Goal: Information Seeking & Learning: Learn about a topic

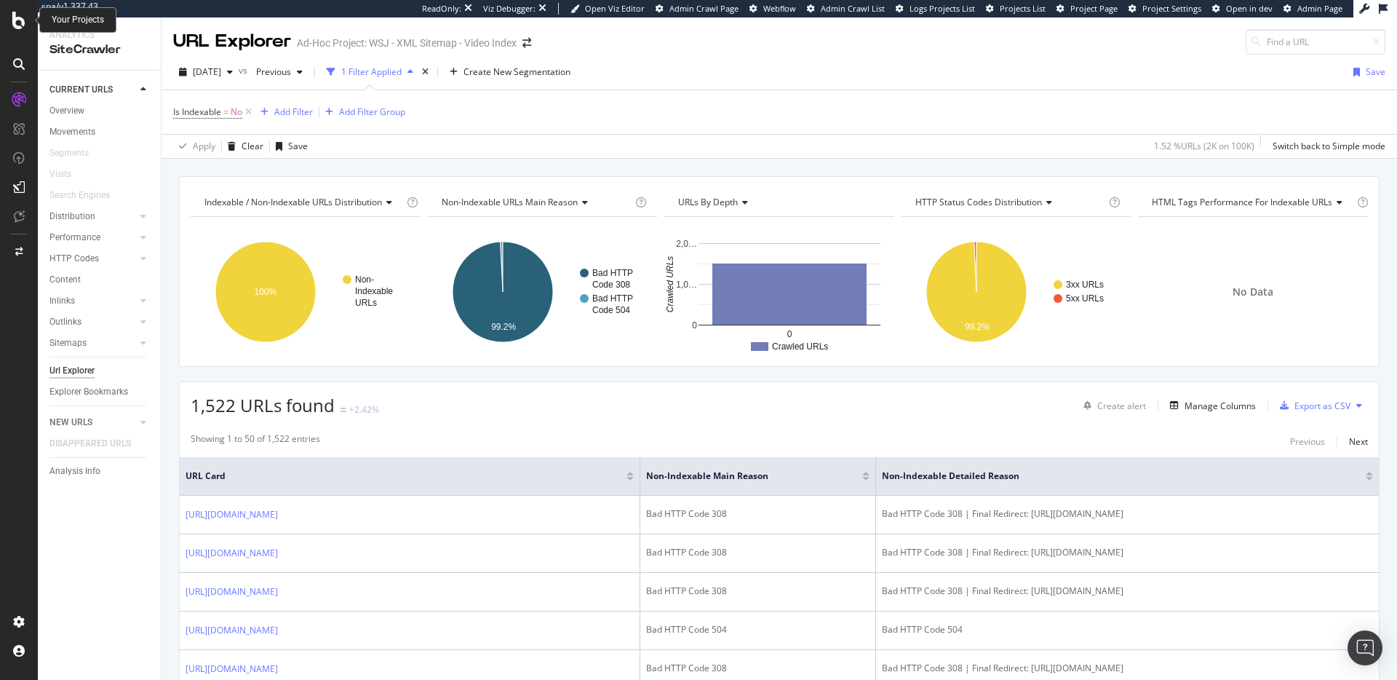
click at [6, 17] on div at bounding box center [18, 20] width 35 height 17
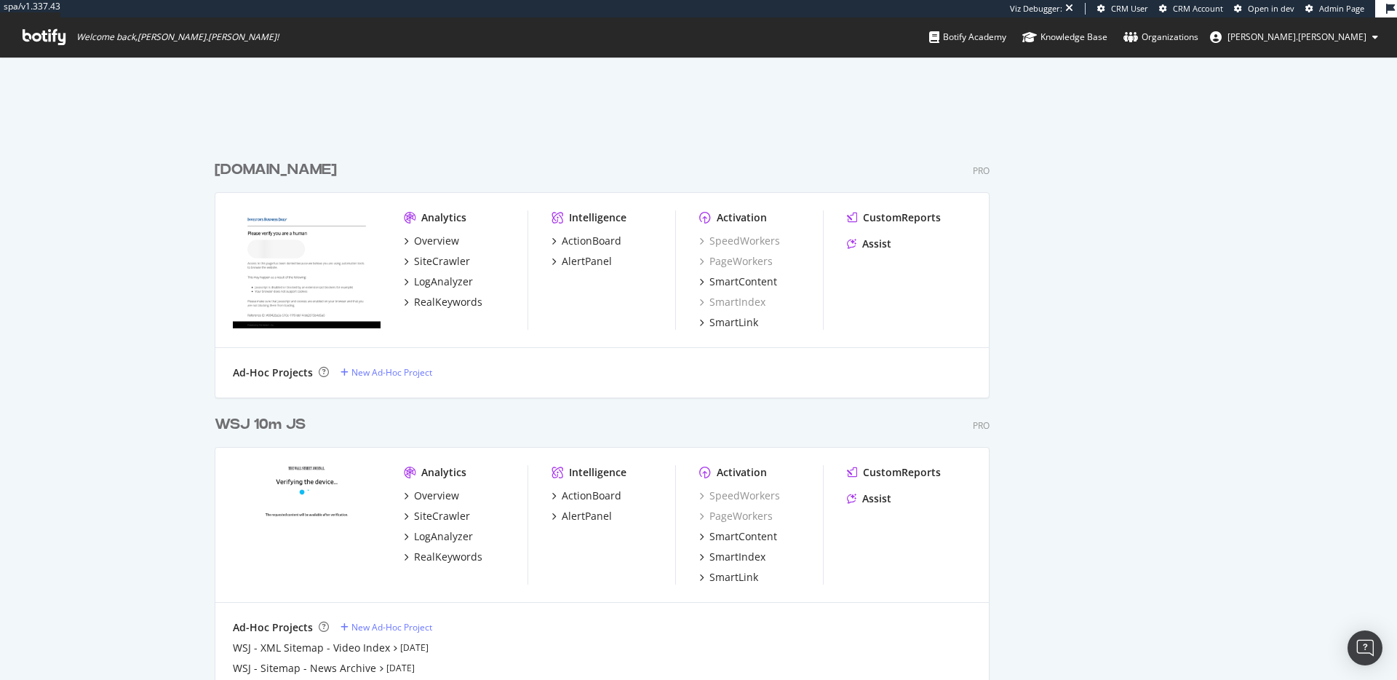
scroll to position [6978, 776]
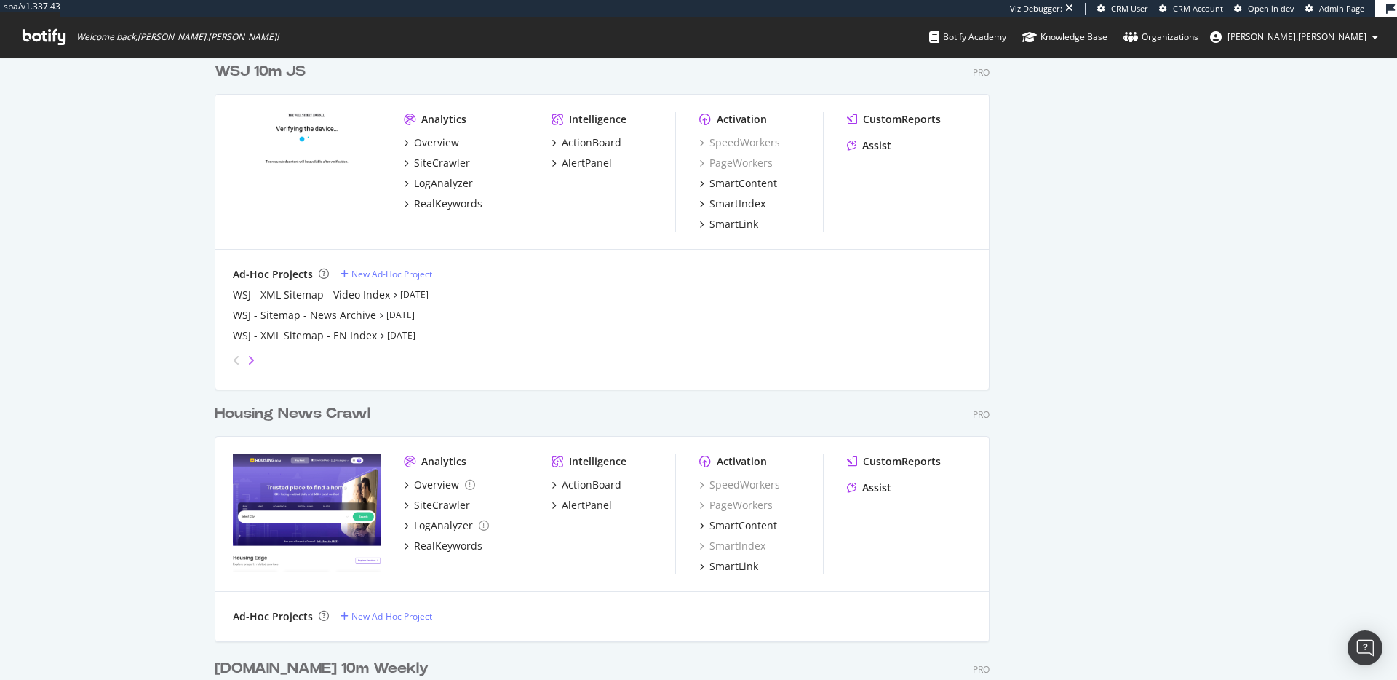
click at [247, 358] on icon "angle-right" at bounding box center [250, 360] width 7 height 12
click at [247, 364] on icon "angle-right" at bounding box center [250, 360] width 7 height 12
click at [233, 359] on icon "angle-left" at bounding box center [236, 360] width 7 height 12
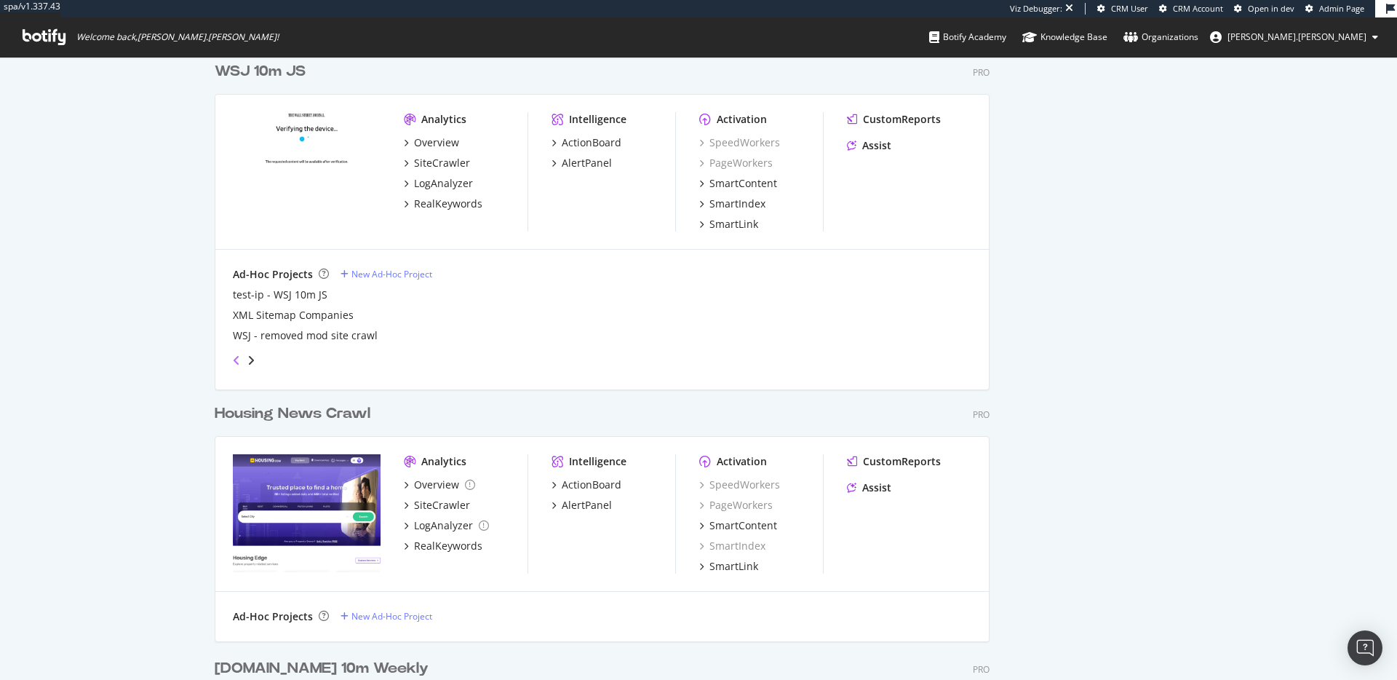
click at [233, 359] on icon "angle-left" at bounding box center [236, 360] width 7 height 12
click at [249, 361] on icon "angle-right" at bounding box center [250, 360] width 7 height 12
click at [233, 363] on icon "angle-left" at bounding box center [236, 360] width 7 height 12
click at [233, 364] on icon "angle-left" at bounding box center [236, 360] width 7 height 12
click at [317, 159] on img "grid" at bounding box center [307, 171] width 148 height 118
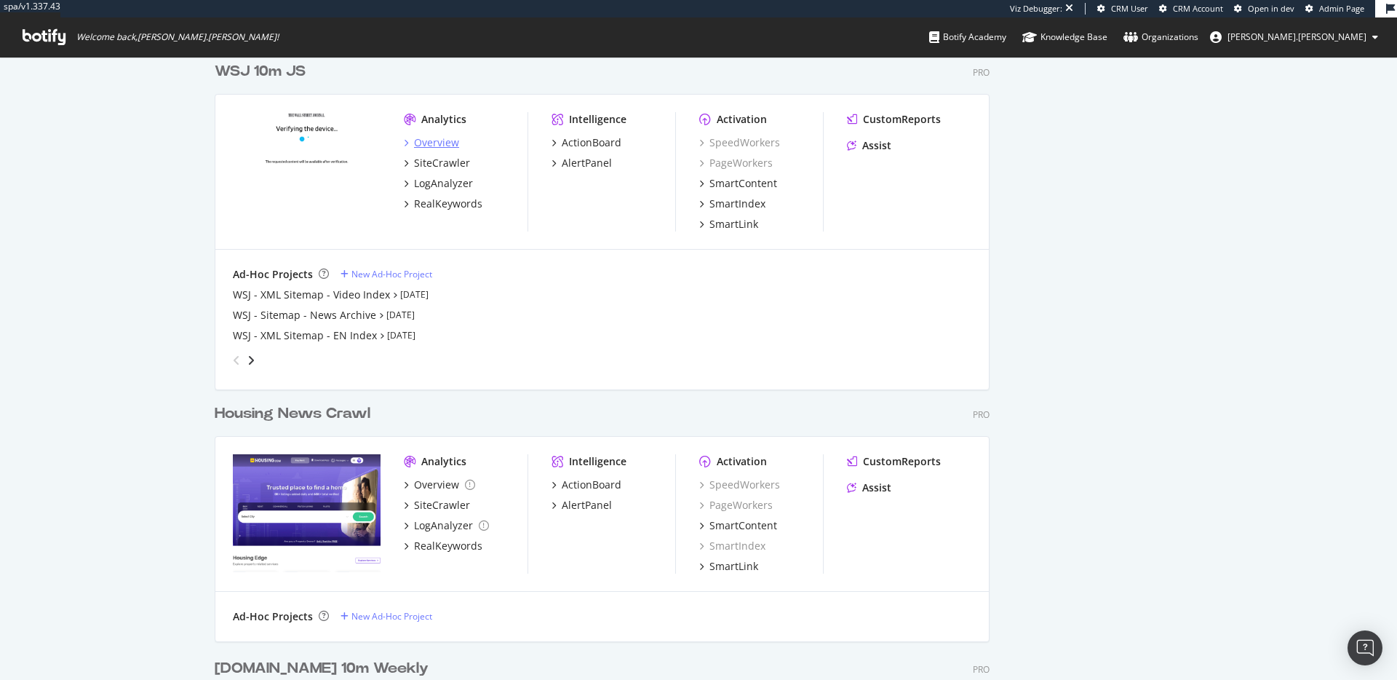
click at [416, 139] on div "Overview" at bounding box center [436, 142] width 45 height 15
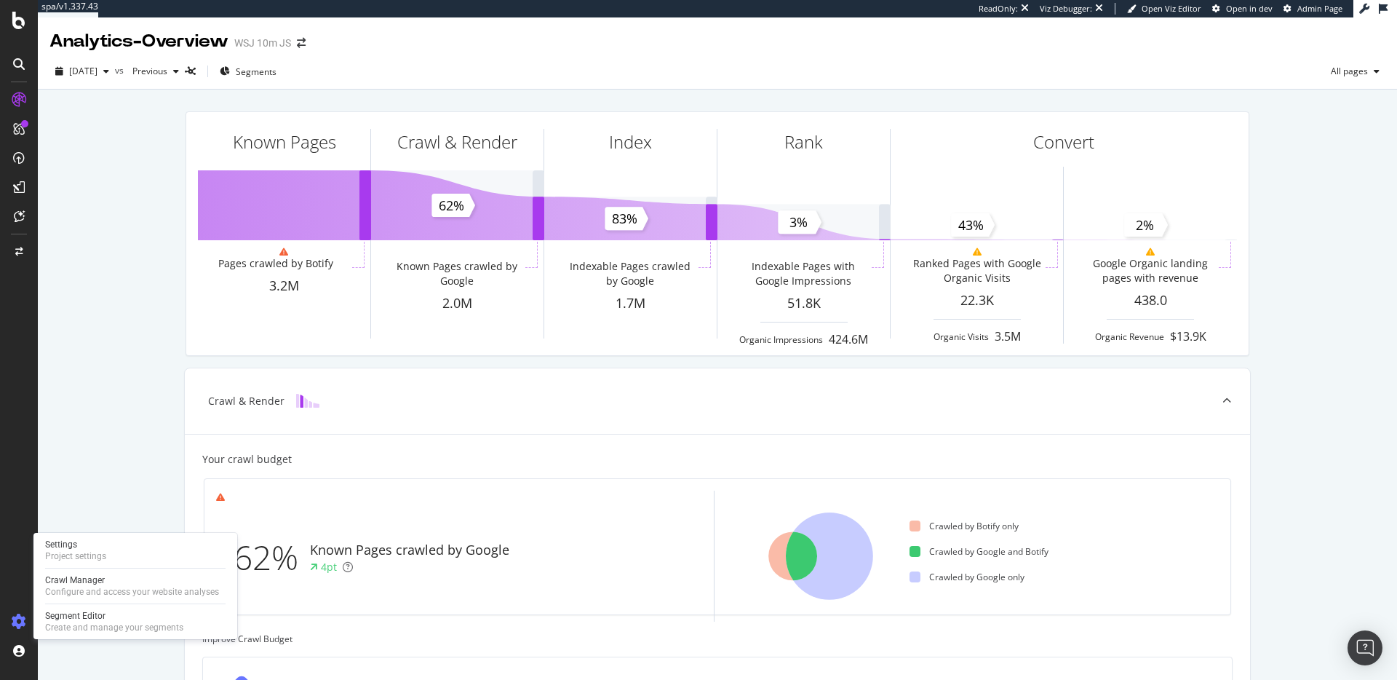
click at [27, 618] on div at bounding box center [18, 621] width 35 height 23
click at [60, 629] on div "Create and manage your segments" at bounding box center [114, 627] width 138 height 12
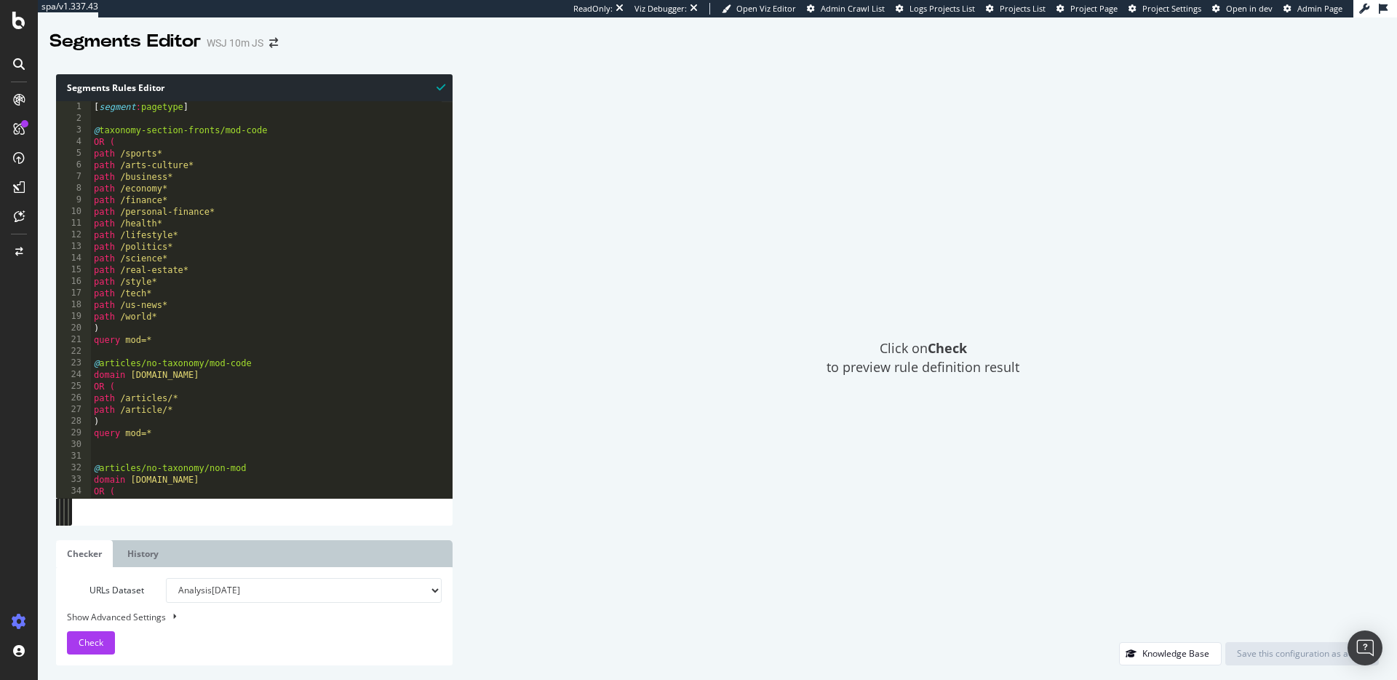
click at [159, 153] on div "[ segment : pagetype ] @ taxonomy-section-fronts/mod-code OR ( path /sports* pa…" at bounding box center [327, 305] width 472 height 409
click at [107, 112] on div "[ segment : pagetype ] @ taxonomy-section-fronts/mod-code OR ( path /sports* pa…" at bounding box center [327, 305] width 472 height 409
type textarea "path *.xwd )"
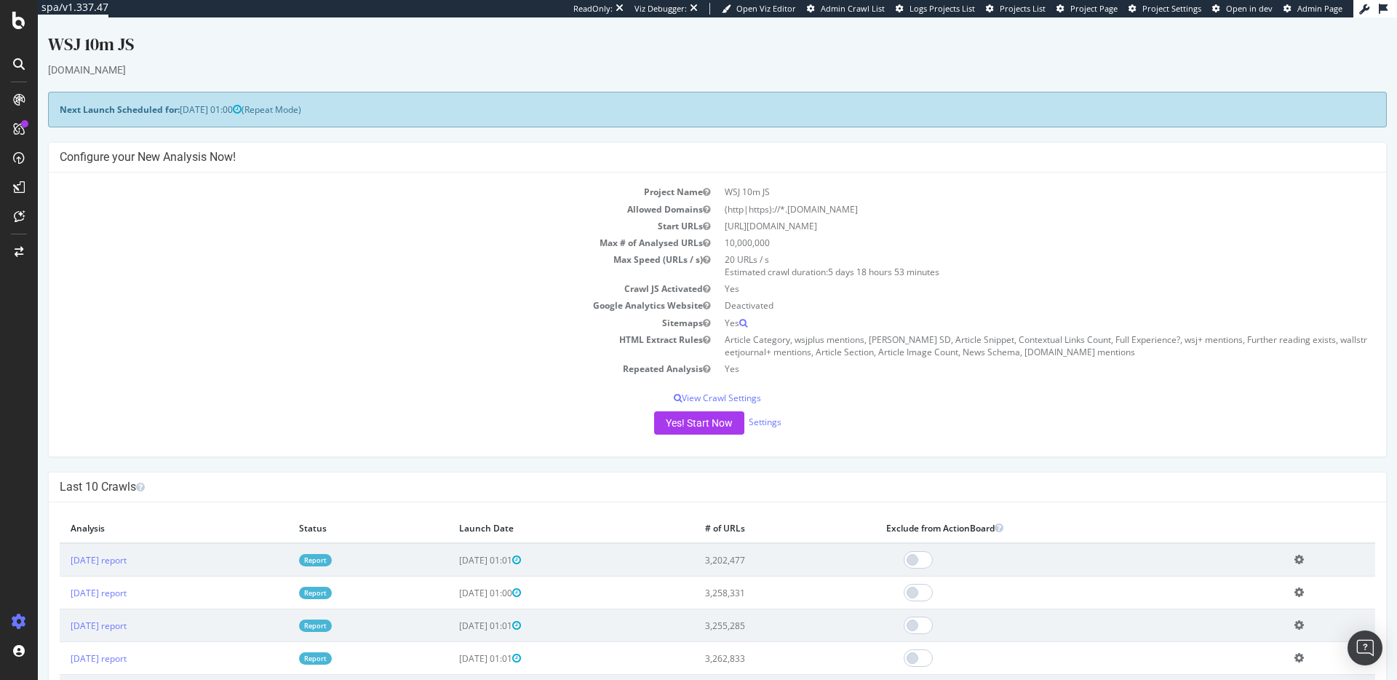
scroll to position [104, 0]
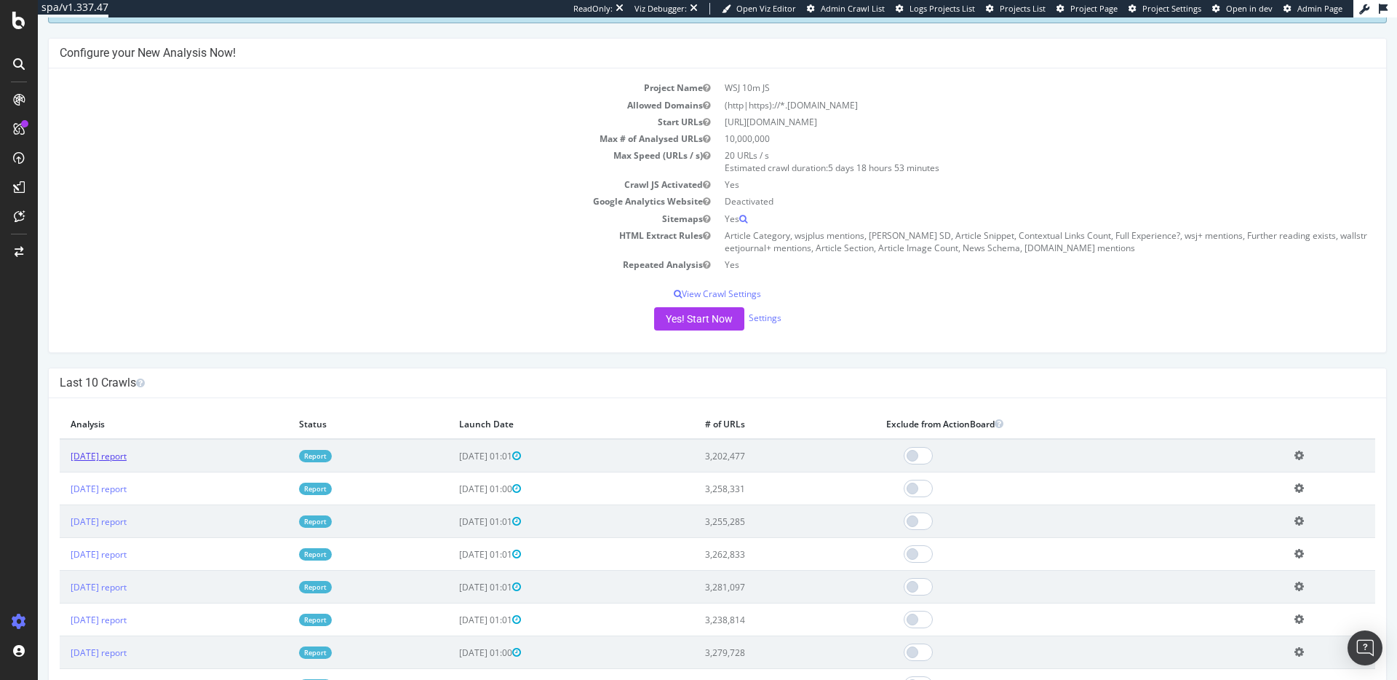
click at [127, 457] on link "2025 Sep. 27th report" at bounding box center [99, 456] width 56 height 12
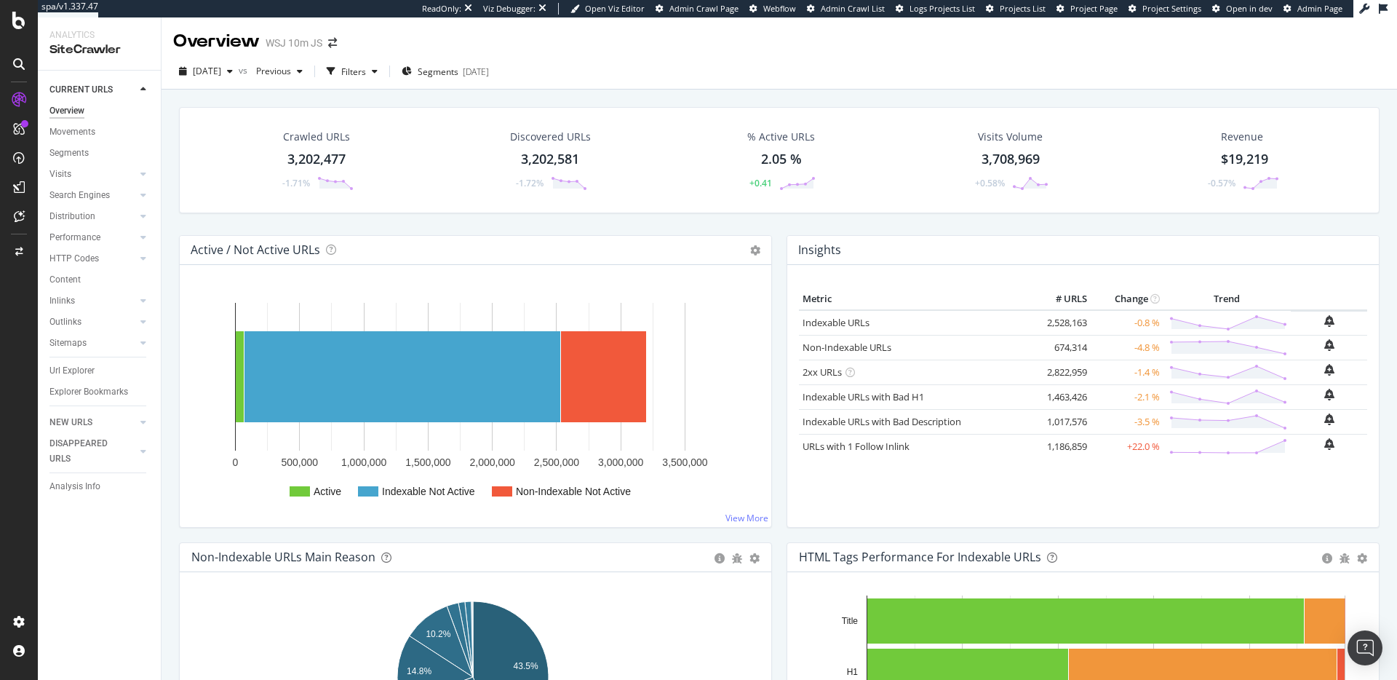
click at [407, 167] on div "Crawled URLs 3,202,477 -1.71%" at bounding box center [317, 160] width 231 height 76
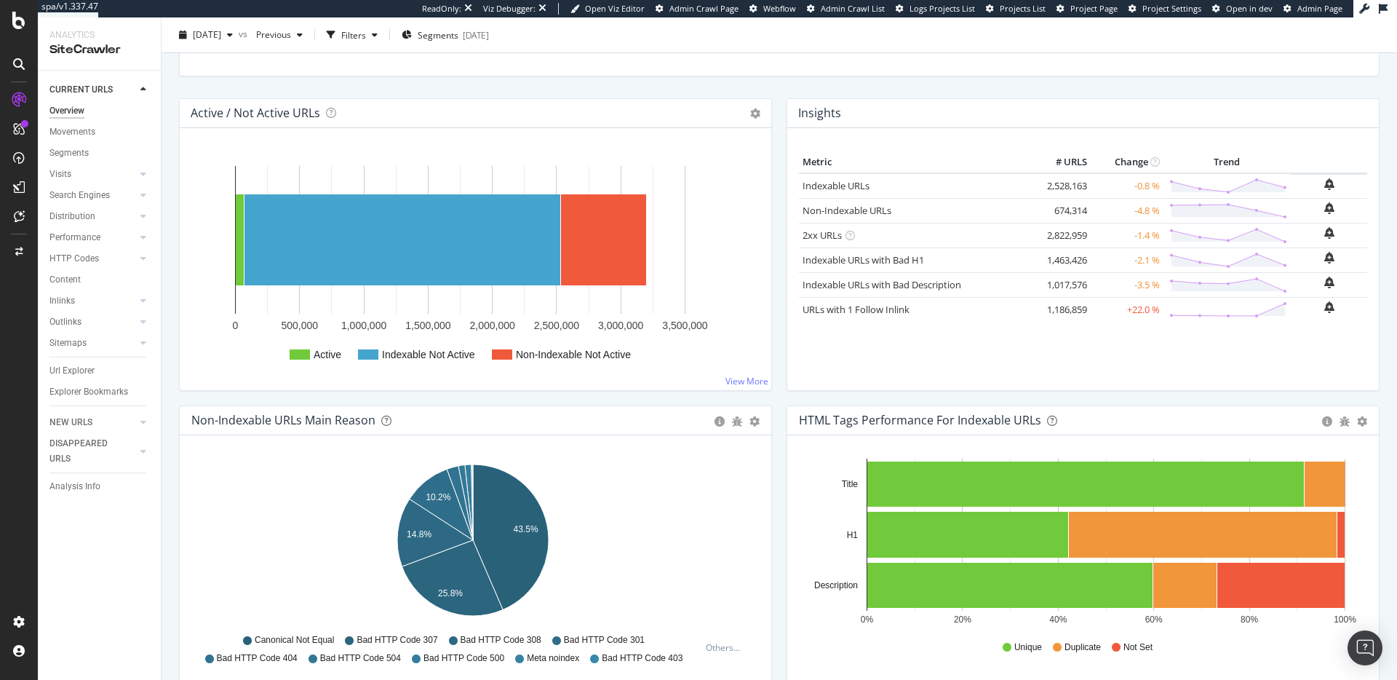
scroll to position [127, 0]
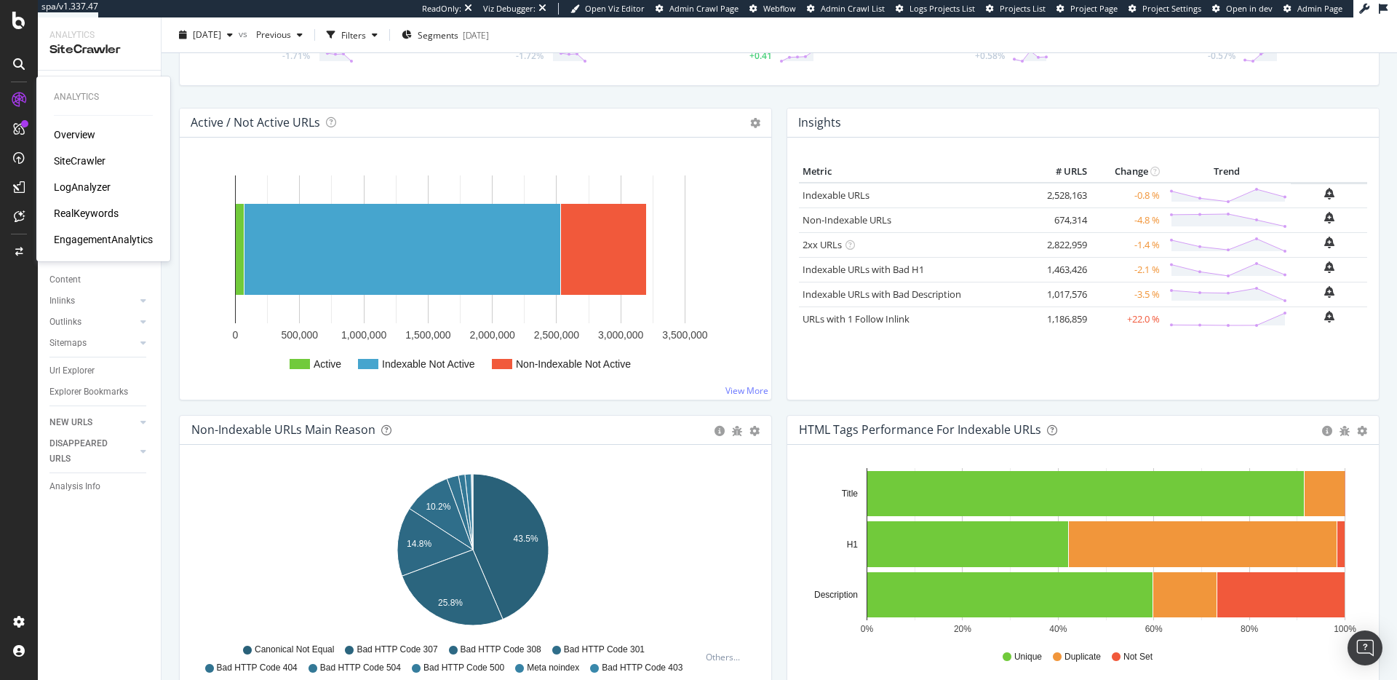
click at [20, 96] on icon at bounding box center [19, 99] width 15 height 15
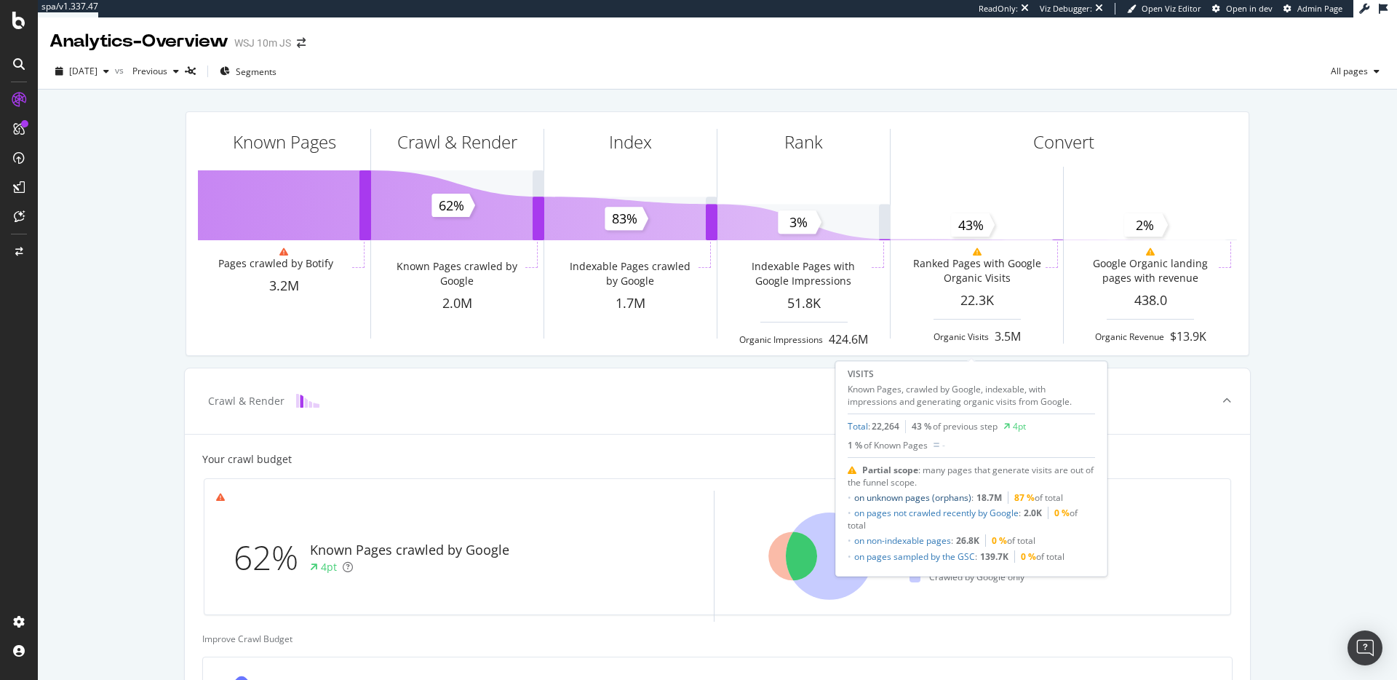
click at [941, 494] on link "on unknown pages (orphans)" at bounding box center [912, 497] width 117 height 12
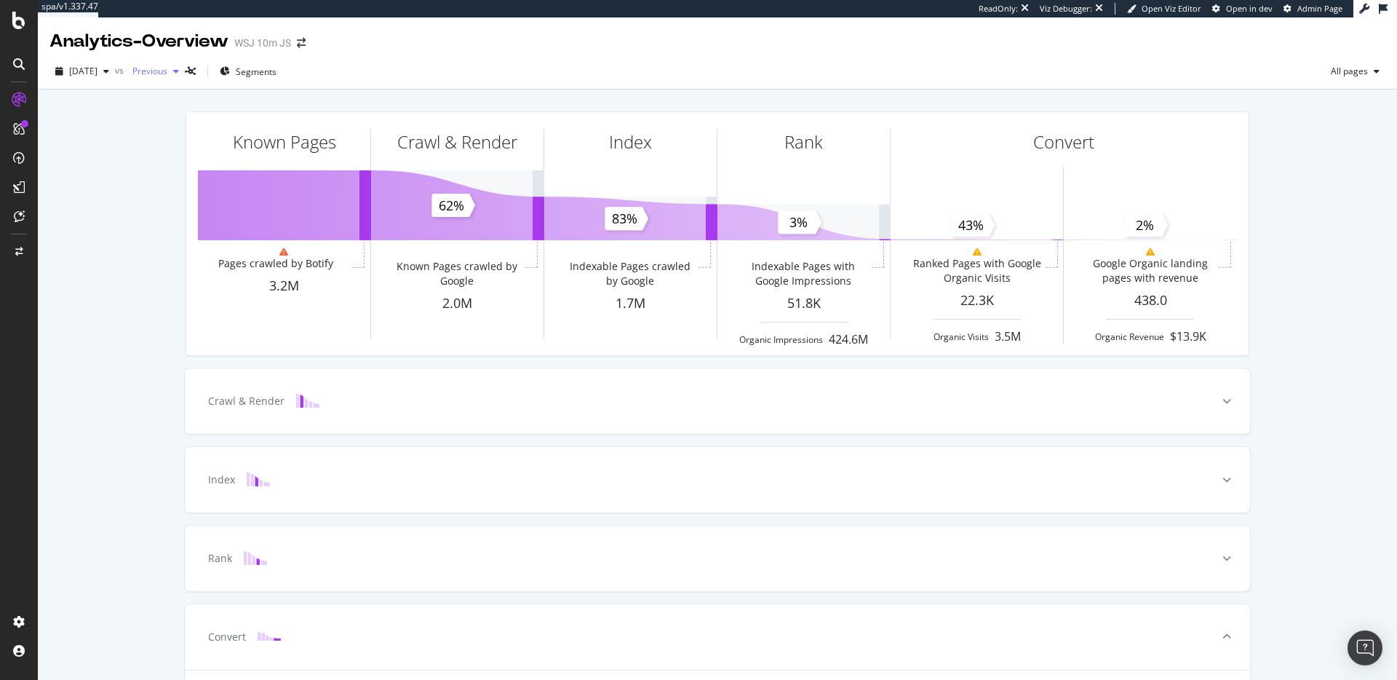
click at [185, 65] on div "Previous" at bounding box center [156, 71] width 58 height 22
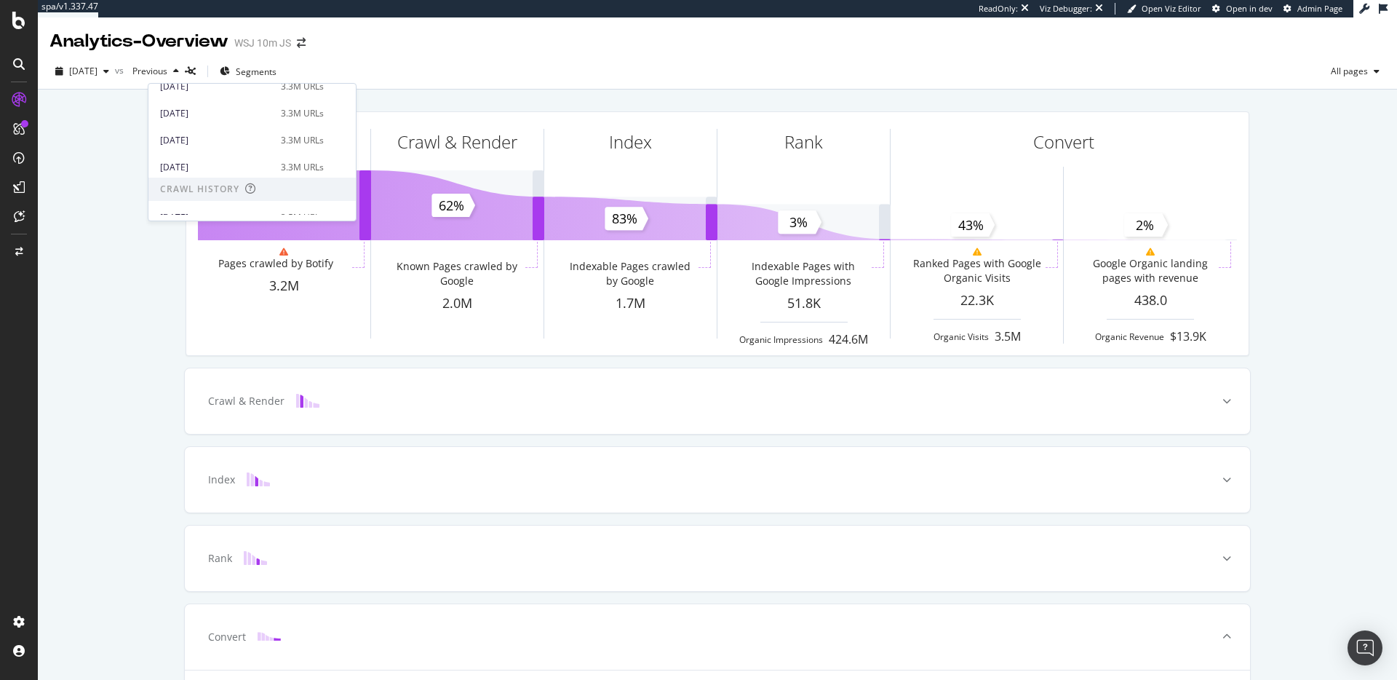
scroll to position [356, 0]
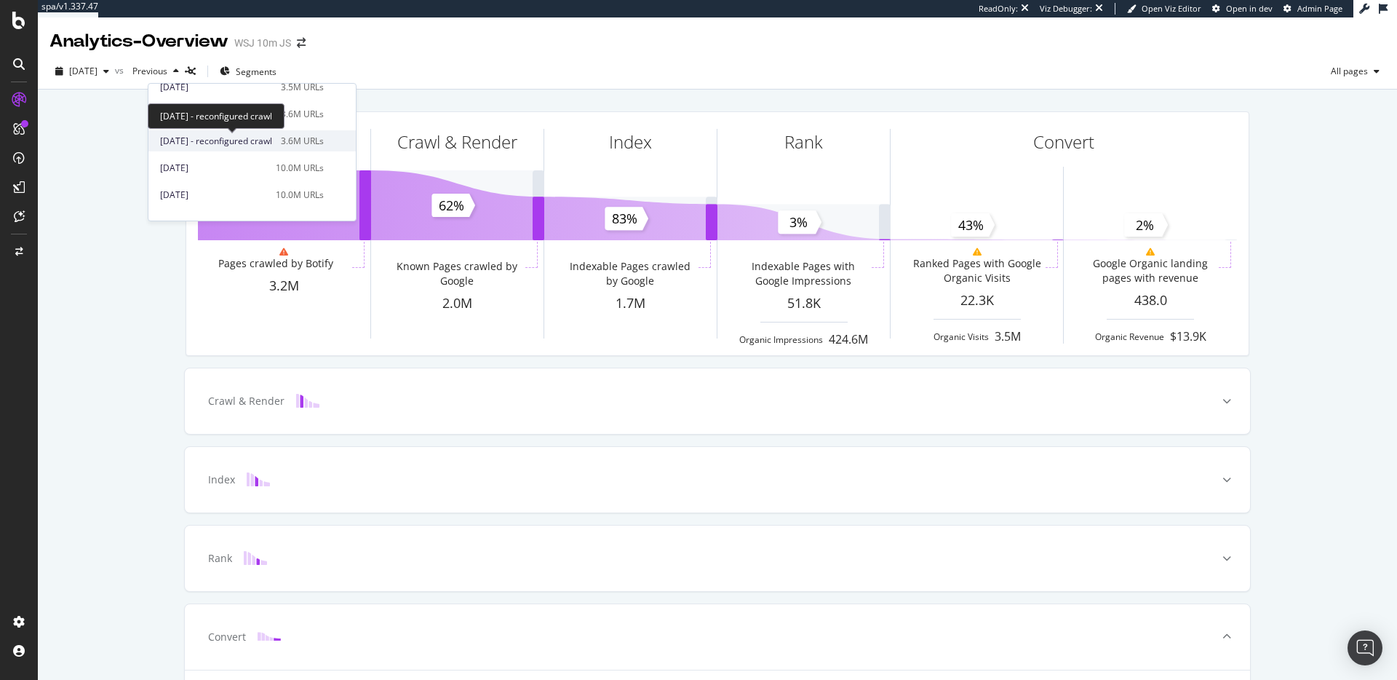
click at [272, 139] on span "2025 Apr. 19th - reconfigured crawl" at bounding box center [216, 141] width 112 height 13
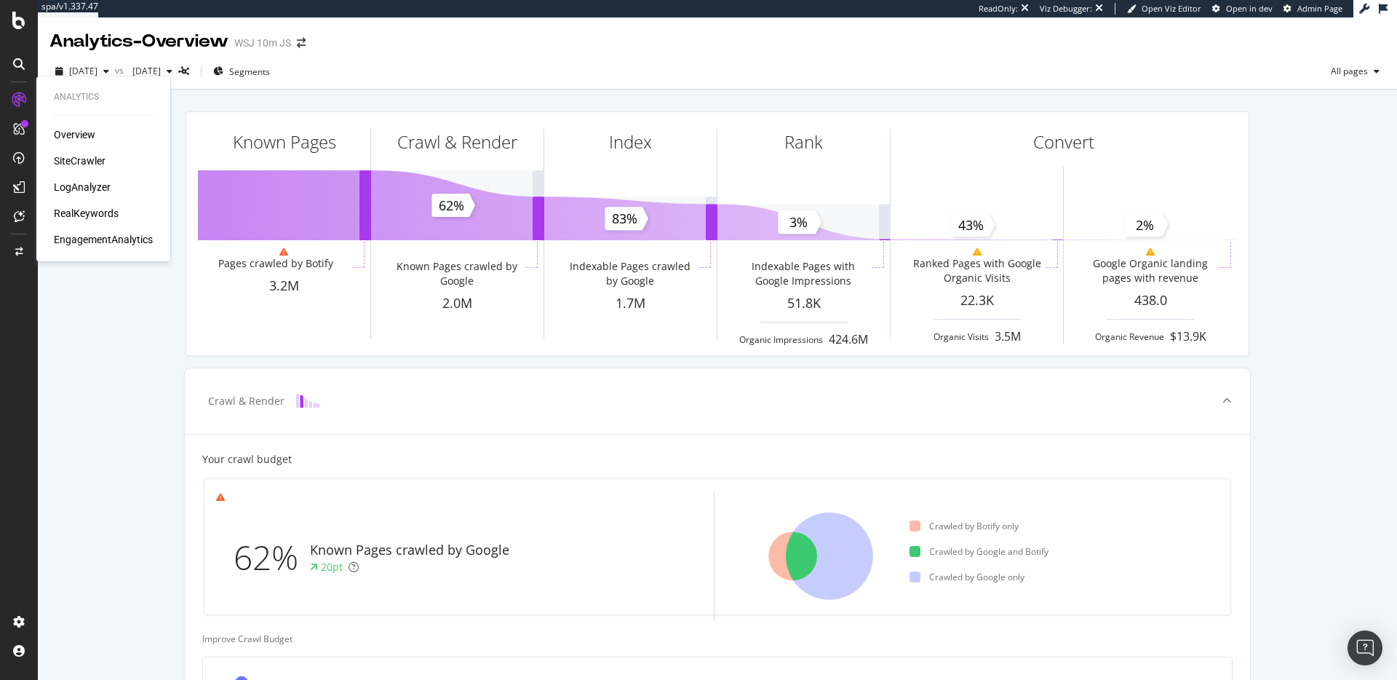
click at [80, 152] on div "Overview SiteCrawler LogAnalyzer RealKeywords EngagementAnalytics" at bounding box center [103, 186] width 99 height 119
click at [95, 162] on div "SiteCrawler" at bounding box center [80, 161] width 52 height 15
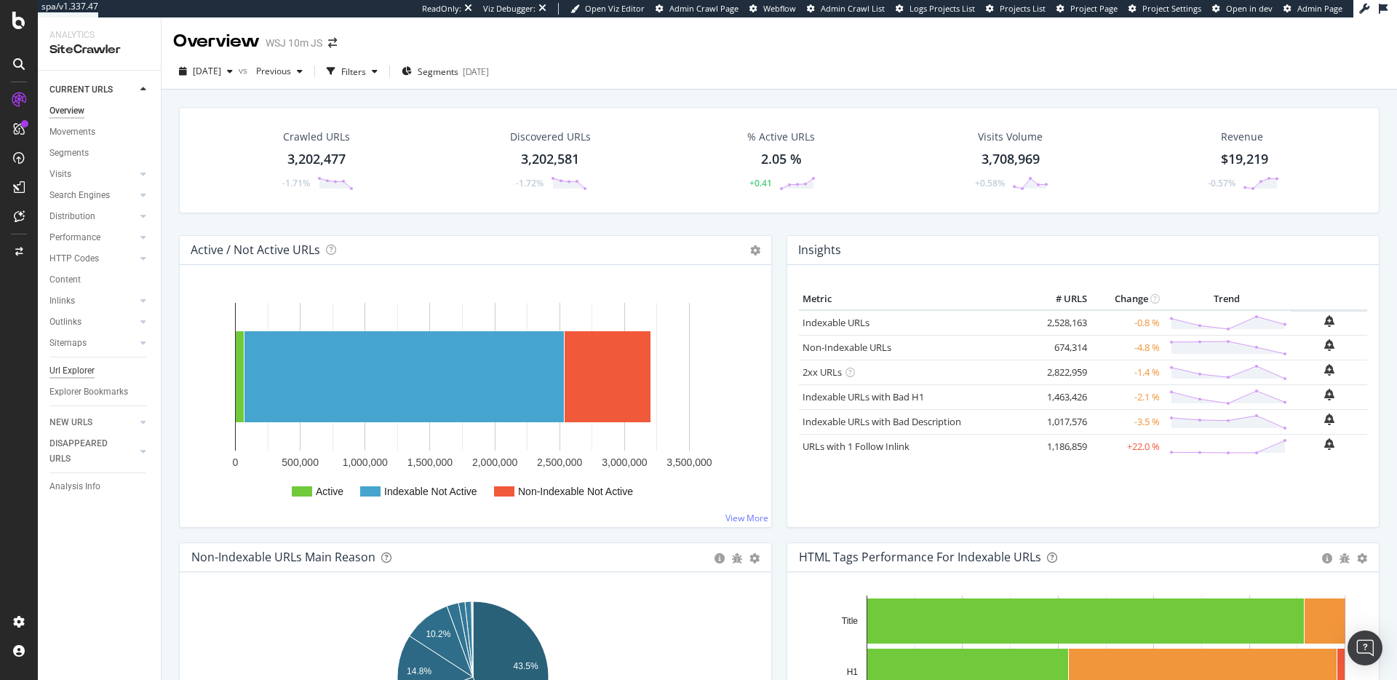
click at [80, 370] on div "Url Explorer" at bounding box center [71, 370] width 45 height 15
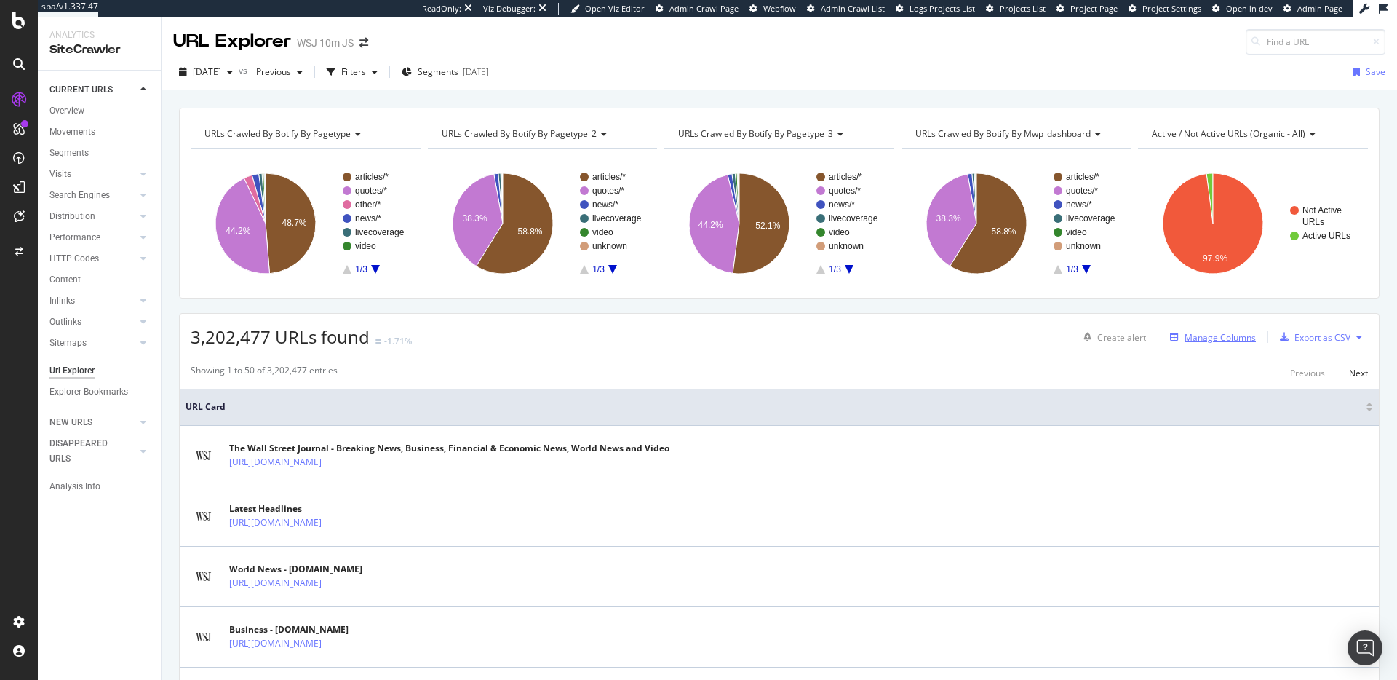
click at [1208, 336] on div "Manage Columns" at bounding box center [1219, 337] width 71 height 12
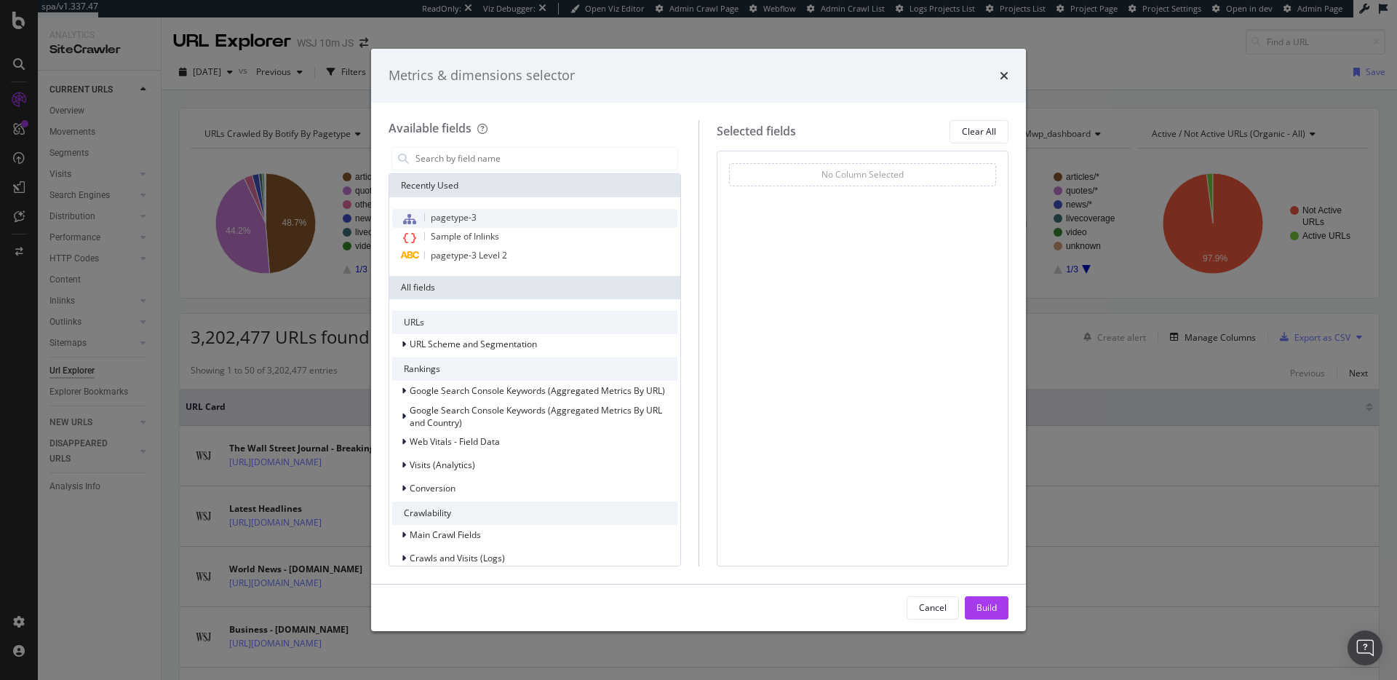
click at [466, 213] on span "pagetype-3" at bounding box center [454, 217] width 46 height 12
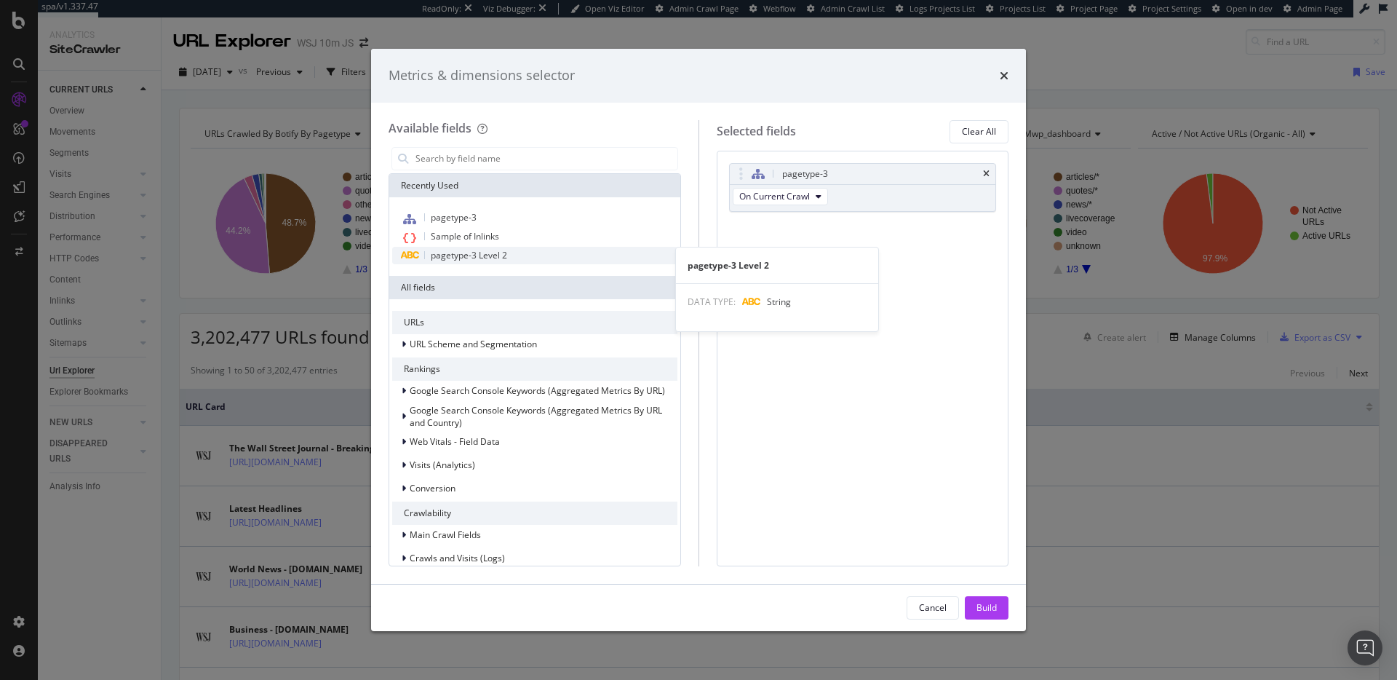
click at [499, 253] on span "pagetype-3 Level 2" at bounding box center [469, 255] width 76 height 12
click at [519, 257] on div "pagetype-3 Level 2" at bounding box center [534, 255] width 285 height 17
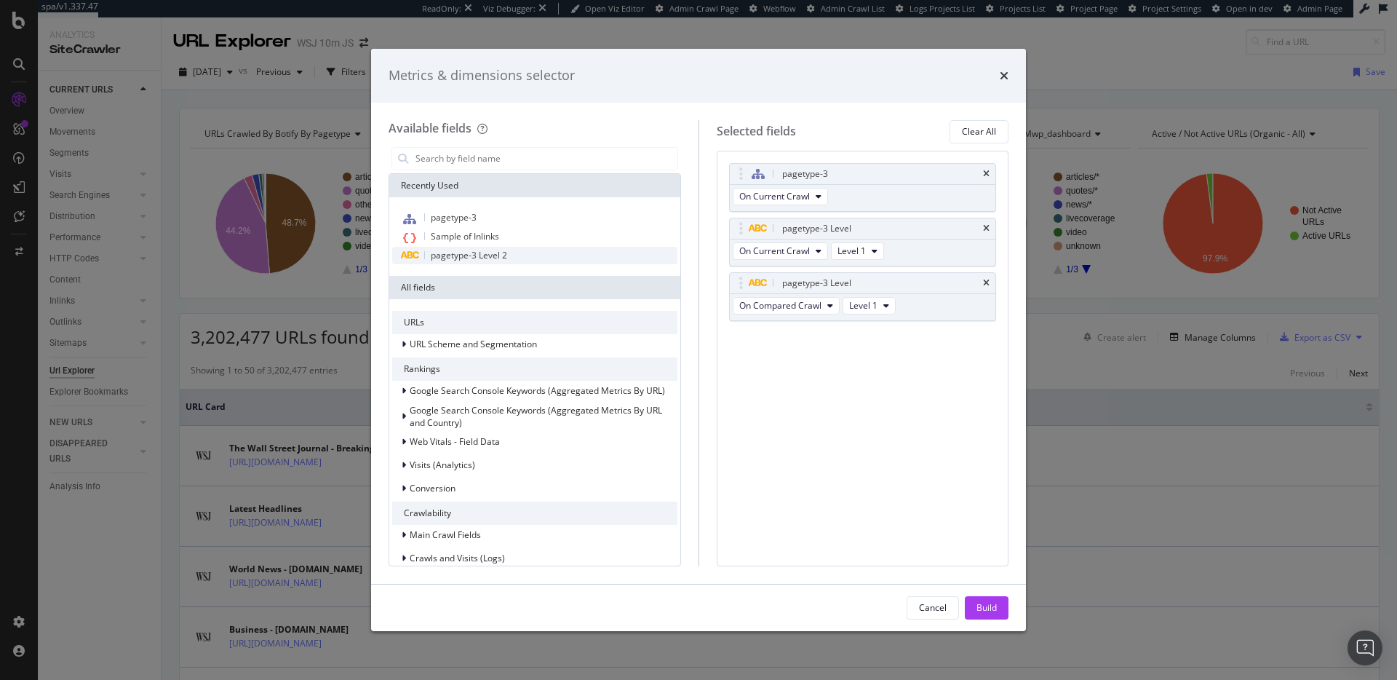
click at [519, 257] on div "pagetype-3 Level 2" at bounding box center [534, 255] width 285 height 17
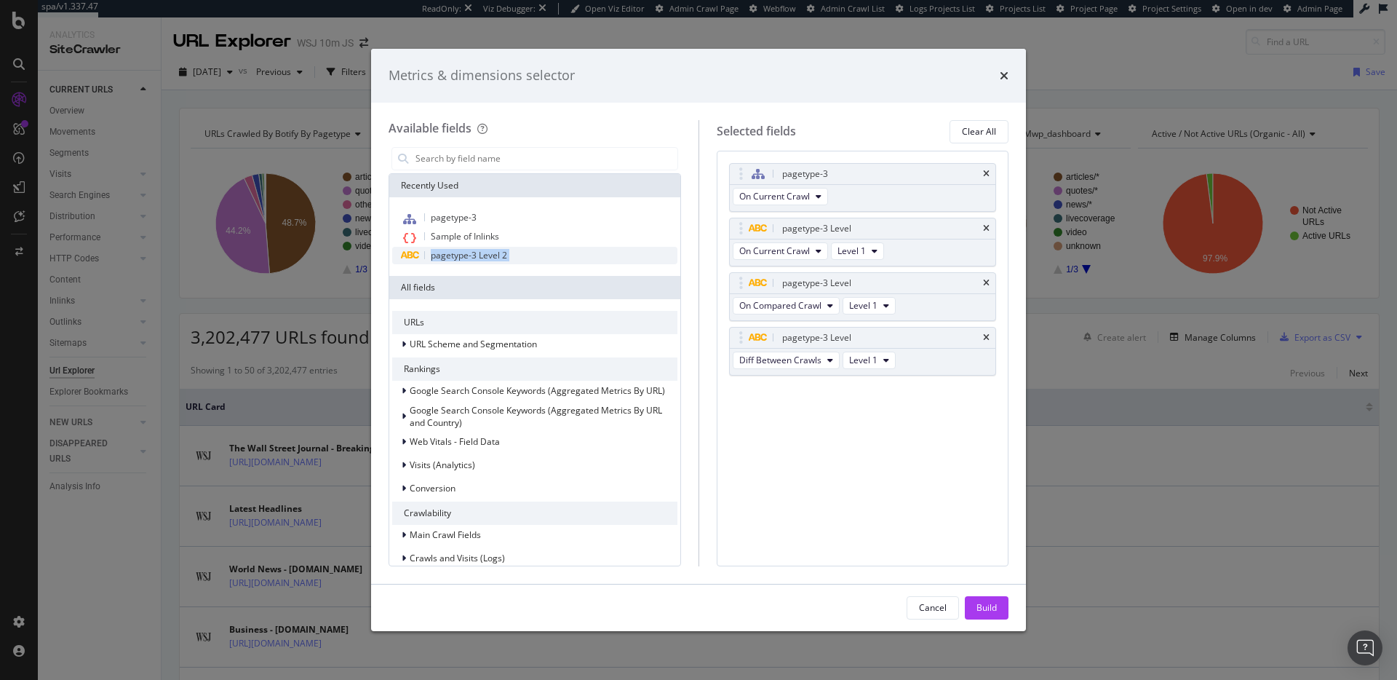
click at [519, 257] on div "pagetype-3 Level 2" at bounding box center [534, 255] width 285 height 17
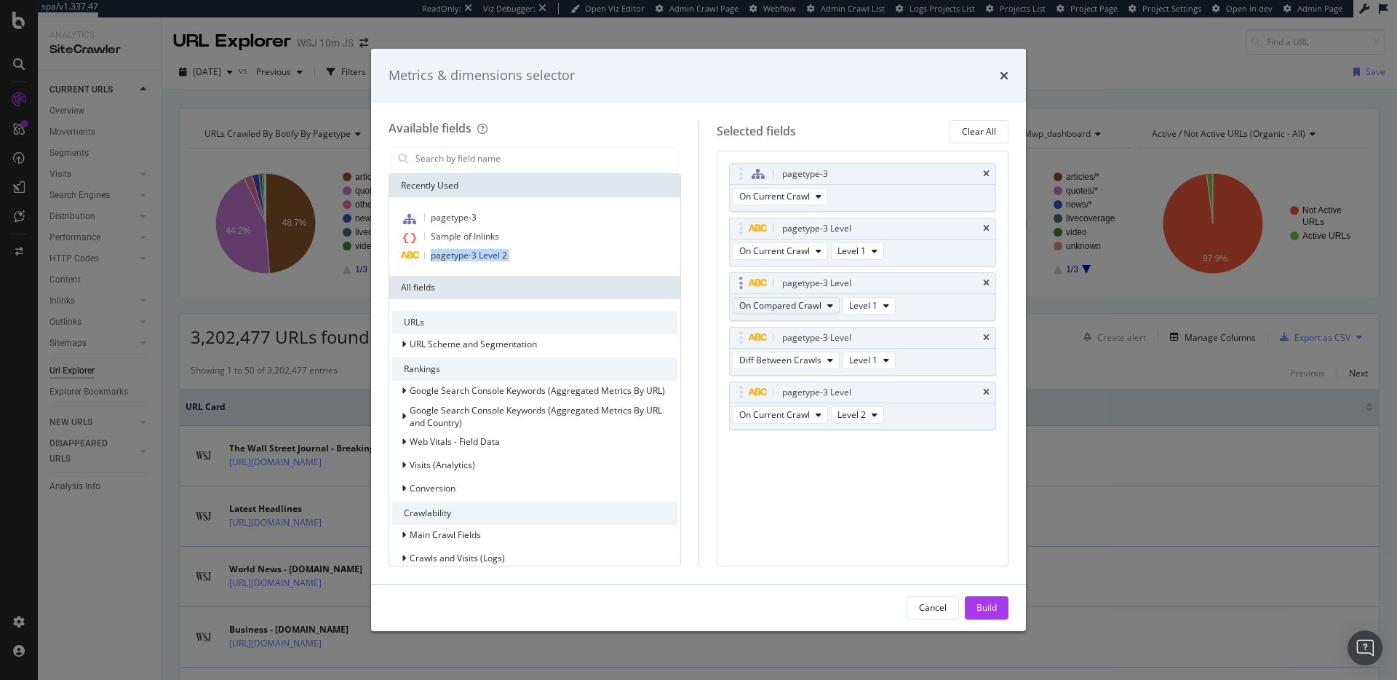
click at [817, 300] on span "On Compared Crawl" at bounding box center [780, 305] width 82 height 12
click at [820, 336] on span "On Current Crawl" at bounding box center [787, 331] width 84 height 13
click at [821, 356] on button "Diff Between Crawls" at bounding box center [786, 359] width 107 height 17
drag, startPoint x: 928, startPoint y: 385, endPoint x: 890, endPoint y: 371, distance: 40.3
click at [928, 385] on div "pagetype-3 Level" at bounding box center [880, 392] width 202 height 15
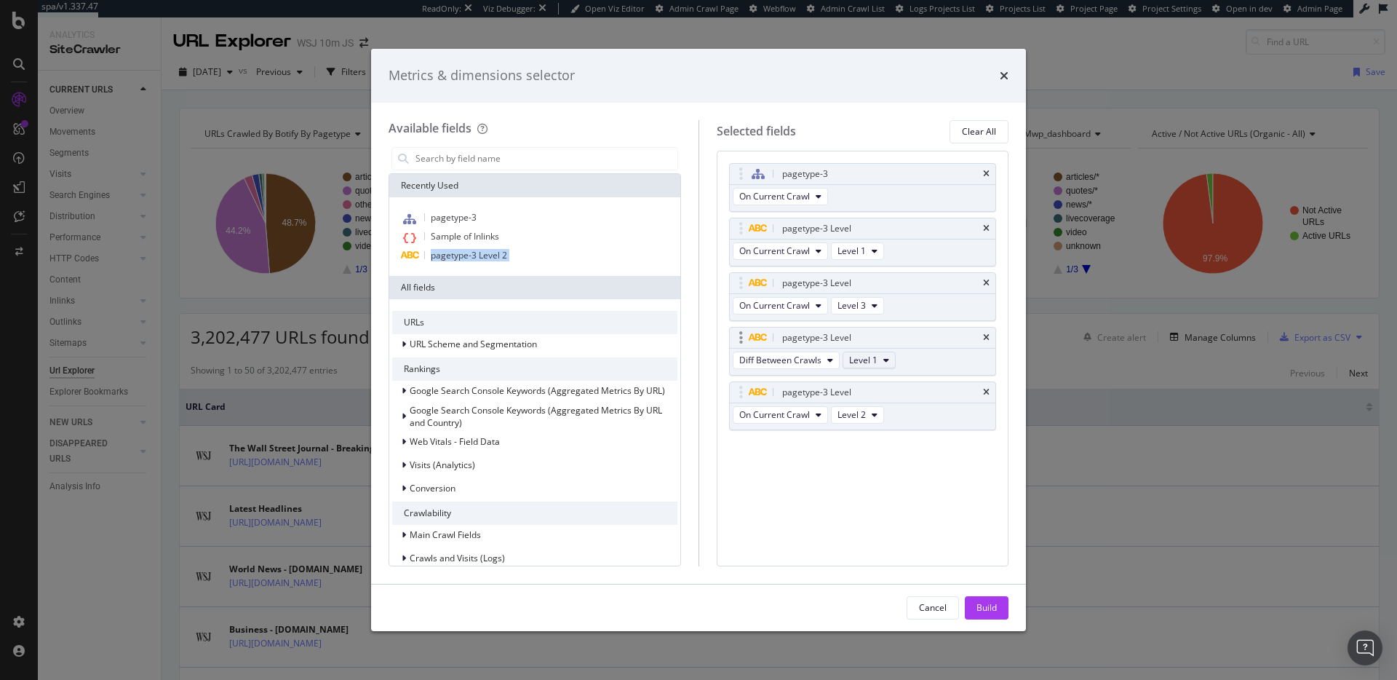
click at [872, 362] on span "Level 1" at bounding box center [863, 360] width 28 height 12
click at [871, 410] on span "Level 2" at bounding box center [867, 413] width 29 height 13
click at [810, 363] on span "Diff Between Crawls" at bounding box center [780, 360] width 82 height 12
click at [812, 386] on span "On Current Crawl" at bounding box center [788, 386] width 86 height 13
click at [918, 383] on div "pagetype-3 Level" at bounding box center [863, 392] width 266 height 20
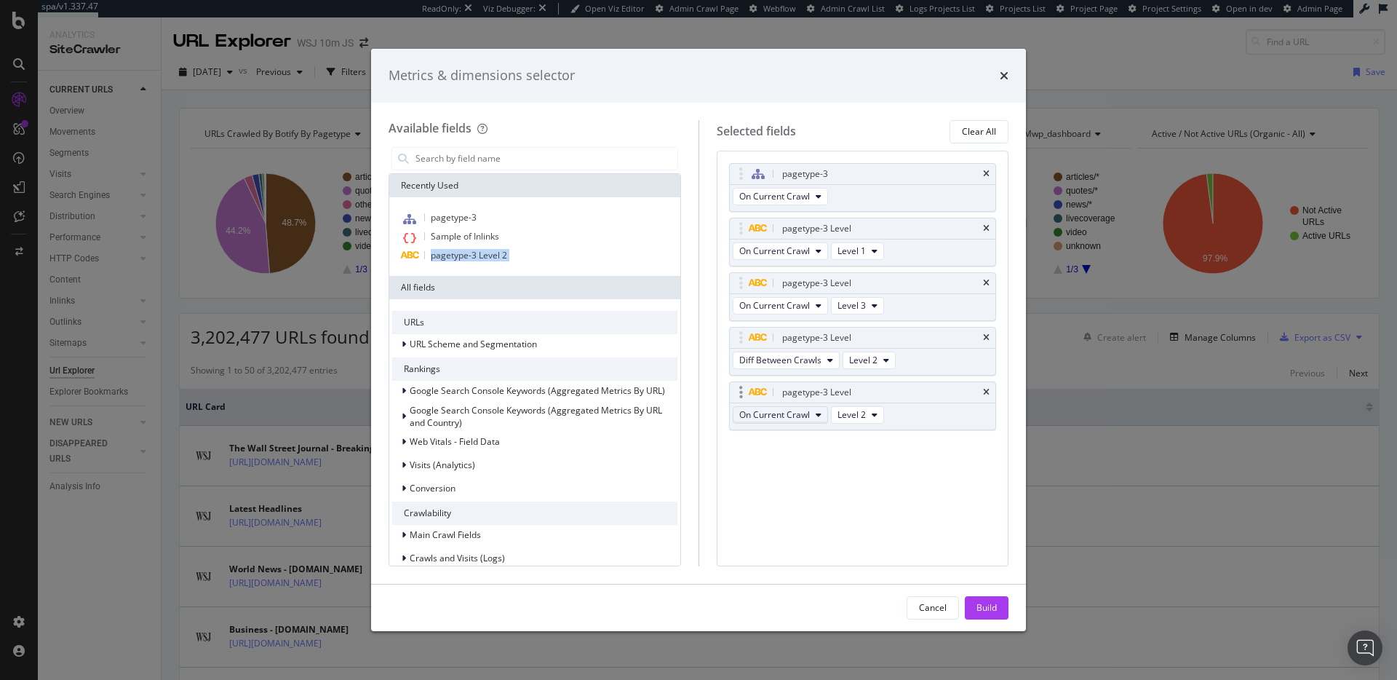
click at [814, 417] on button "On Current Crawl" at bounding box center [780, 414] width 95 height 17
click at [985, 336] on icon "times" at bounding box center [986, 337] width 7 height 9
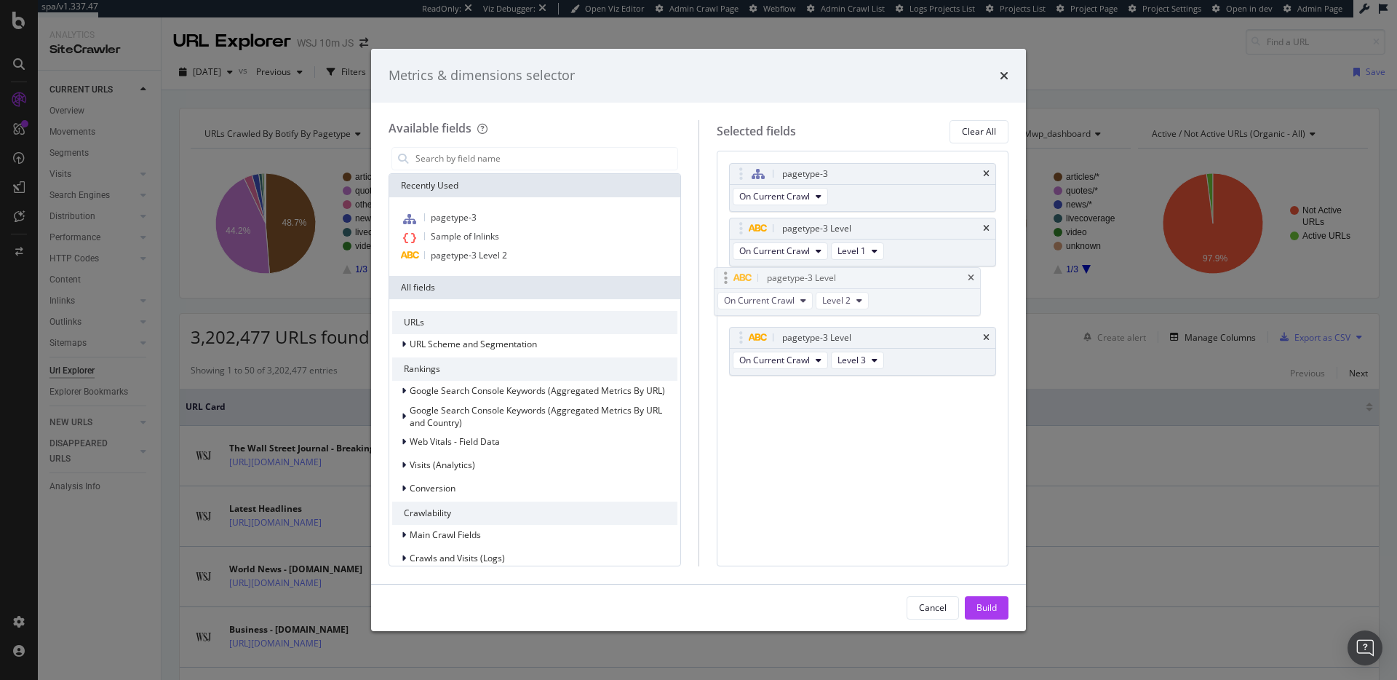
drag, startPoint x: 819, startPoint y: 342, endPoint x: 804, endPoint y: 282, distance: 61.6
click at [804, 282] on body "spa/v1.337.47 ReadOnly: Viz Debugger: Open Viz Editor Admin Crawl Page Webflow …" at bounding box center [698, 340] width 1397 height 680
click at [983, 172] on icon "times" at bounding box center [986, 174] width 7 height 9
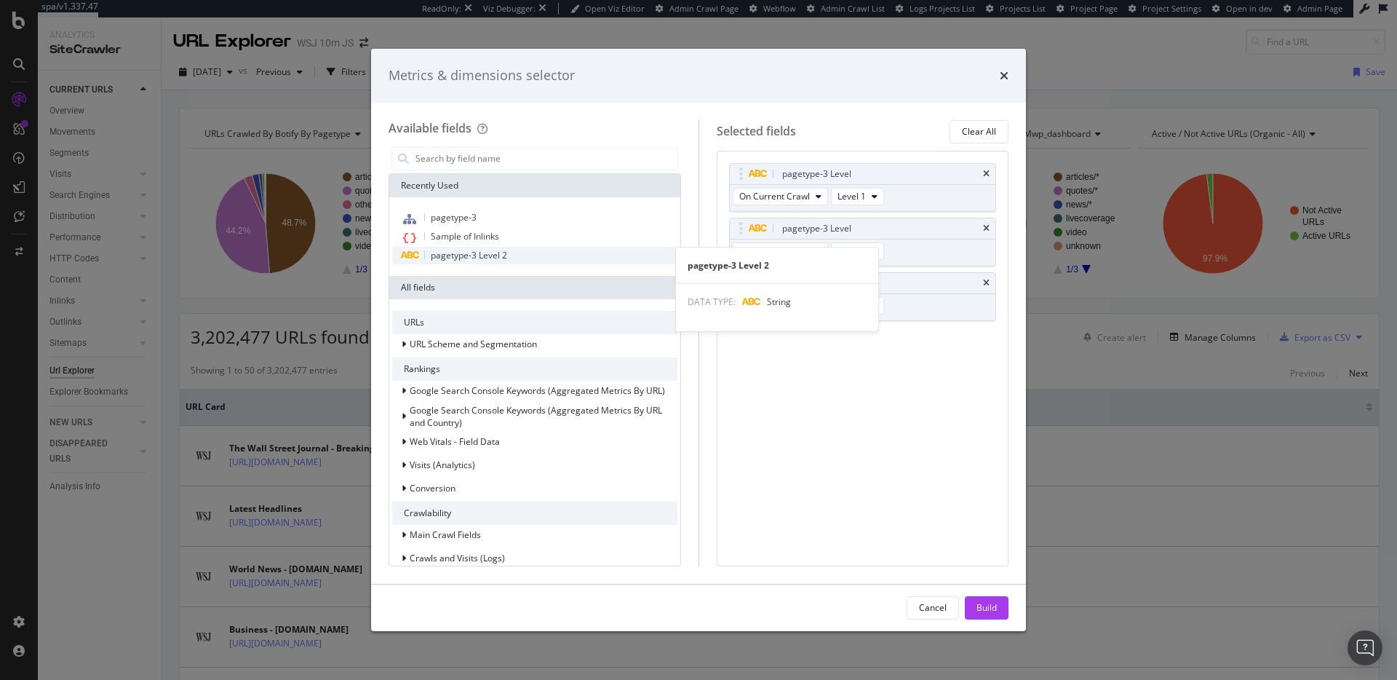
click at [510, 262] on div "pagetype-3 Level 2" at bounding box center [534, 255] width 285 height 17
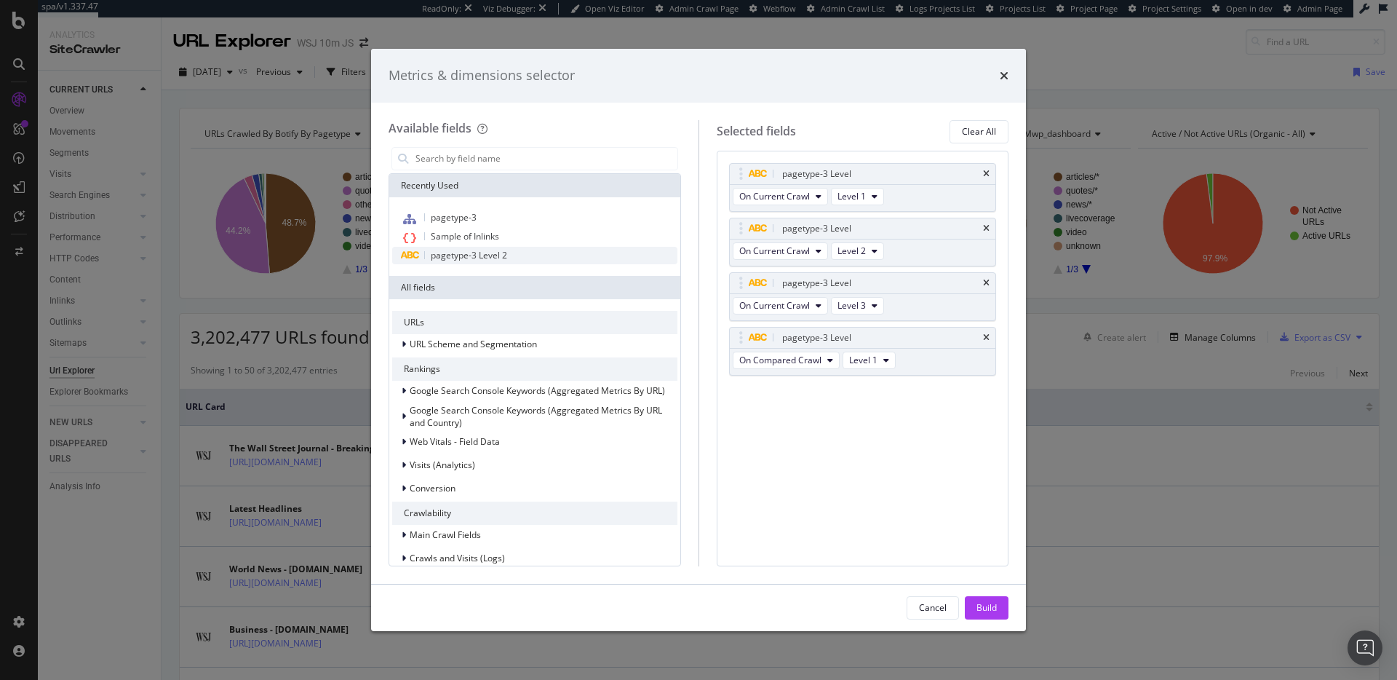
click at [511, 260] on div "pagetype-3 Level 2" at bounding box center [534, 255] width 285 height 17
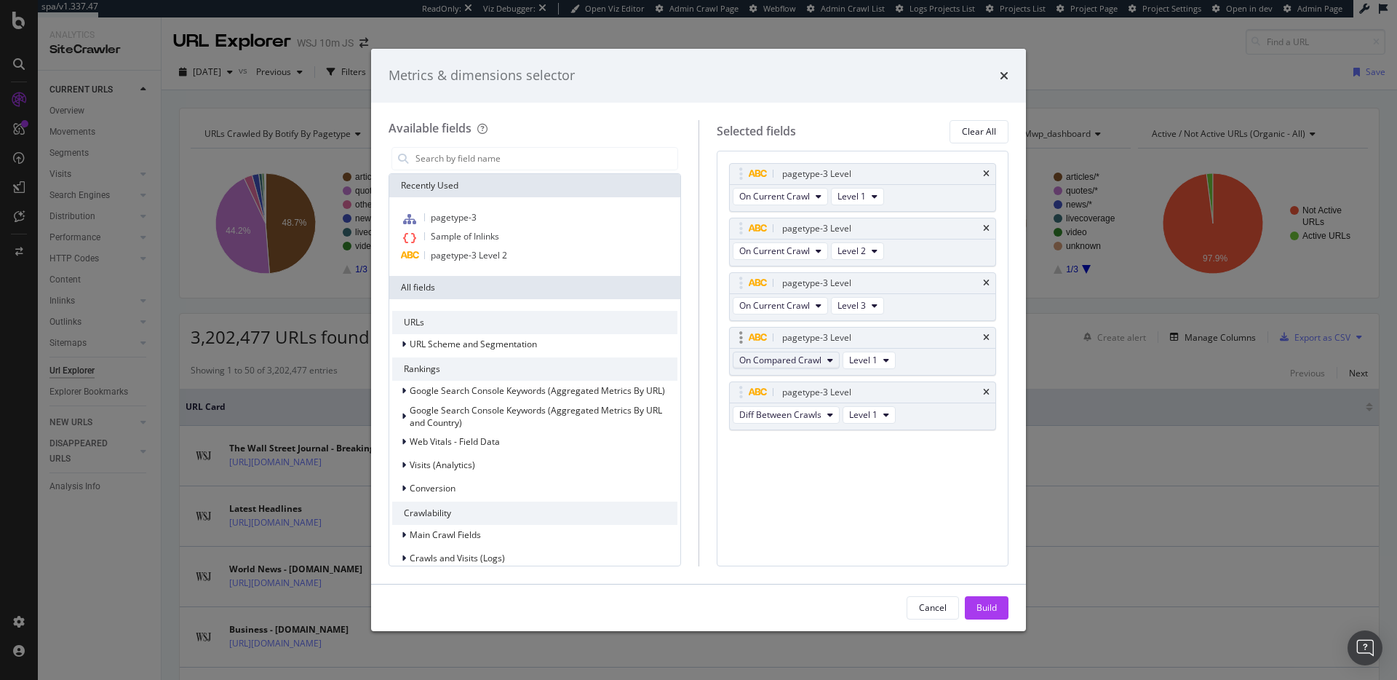
click at [800, 363] on span "On Compared Crawl" at bounding box center [780, 360] width 82 height 12
click at [866, 359] on span "Level 1" at bounding box center [863, 360] width 28 height 12
click at [866, 360] on span "Level 1" at bounding box center [863, 360] width 28 height 12
drag, startPoint x: 983, startPoint y: 391, endPoint x: 986, endPoint y: 380, distance: 12.0
click at [984, 391] on icon "times" at bounding box center [986, 392] width 7 height 9
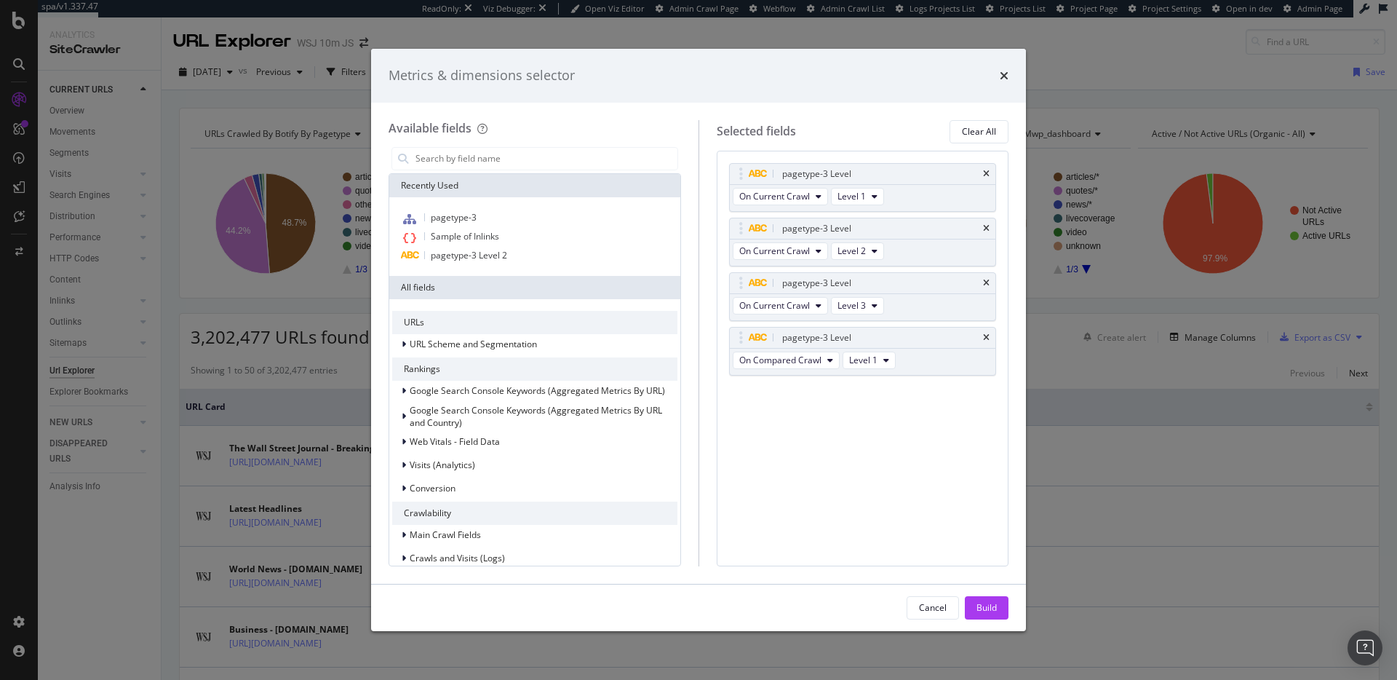
click at [987, 339] on icon "times" at bounding box center [986, 337] width 7 height 9
drag, startPoint x: 996, startPoint y: 610, endPoint x: 924, endPoint y: 466, distance: 161.1
click at [996, 609] on div "Build" at bounding box center [986, 607] width 20 height 12
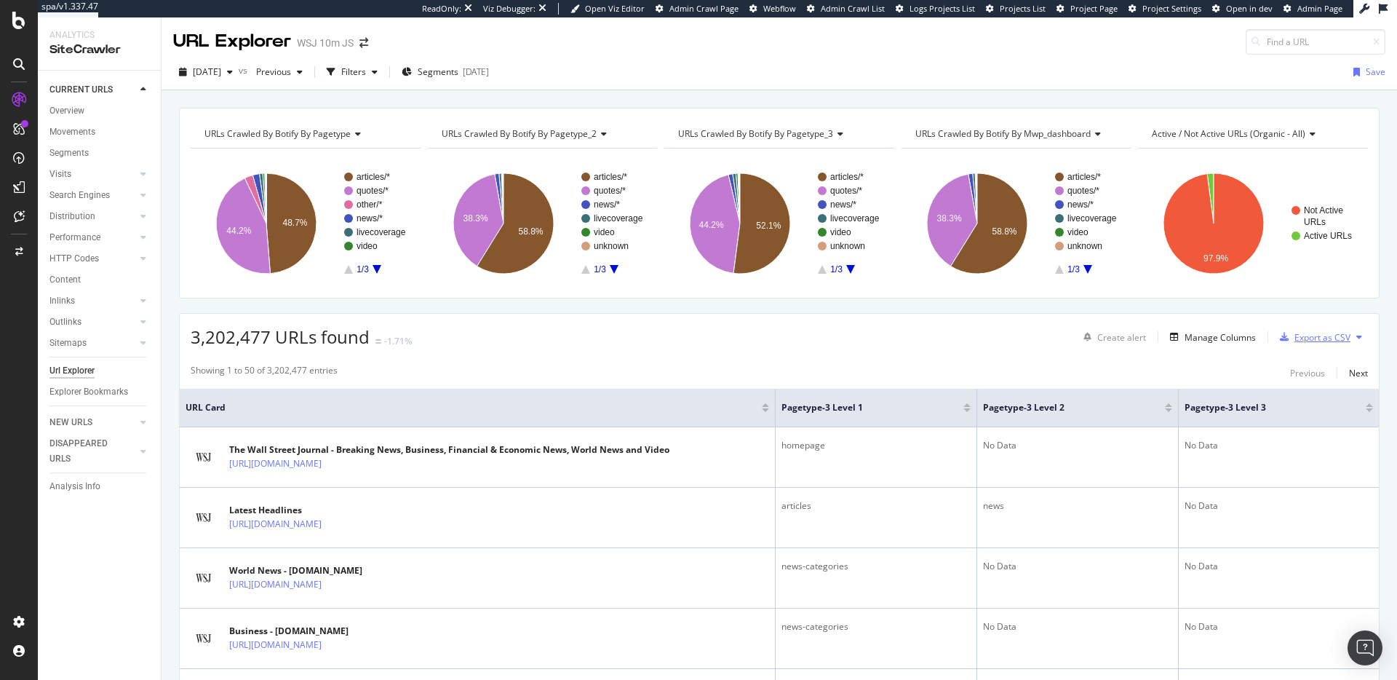
click at [1317, 338] on div "Export as CSV" at bounding box center [1322, 337] width 56 height 12
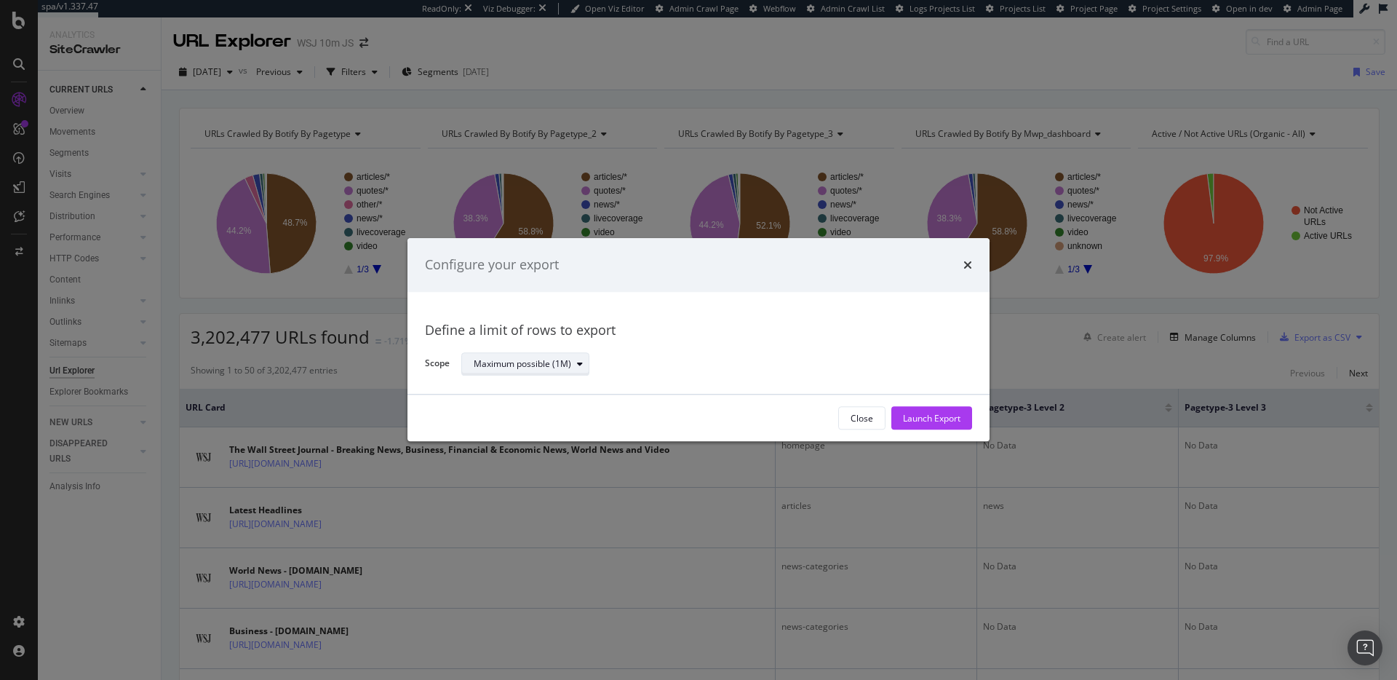
click at [556, 372] on div "Maximum possible (1M)" at bounding box center [531, 364] width 115 height 20
drag, startPoint x: 559, startPoint y: 368, endPoint x: 586, endPoint y: 363, distance: 28.1
click at [559, 367] on div "Maximum possible (1M)" at bounding box center [522, 363] width 97 height 9
click at [718, 356] on div "Maximum possible (1M)" at bounding box center [710, 363] width 499 height 25
click at [971, 263] on icon "times" at bounding box center [967, 265] width 9 height 12
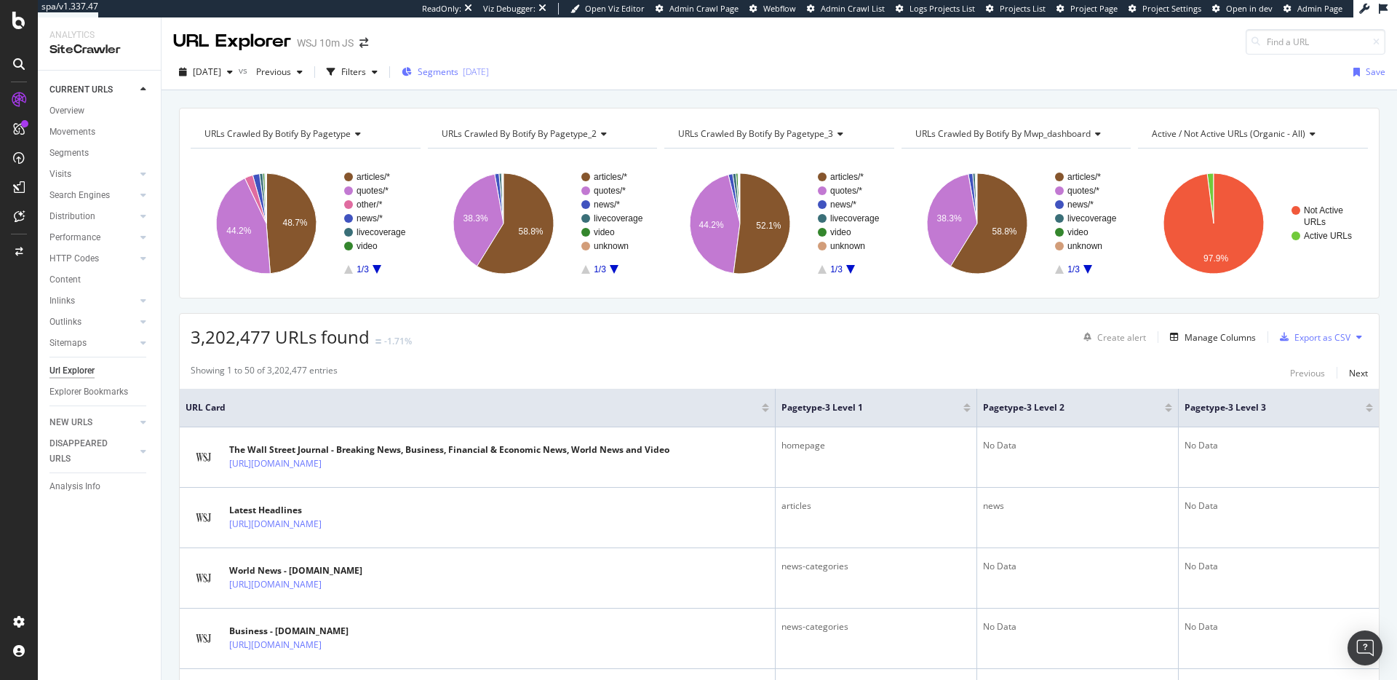
click at [489, 73] on div "2025-06-25" at bounding box center [476, 71] width 26 height 12
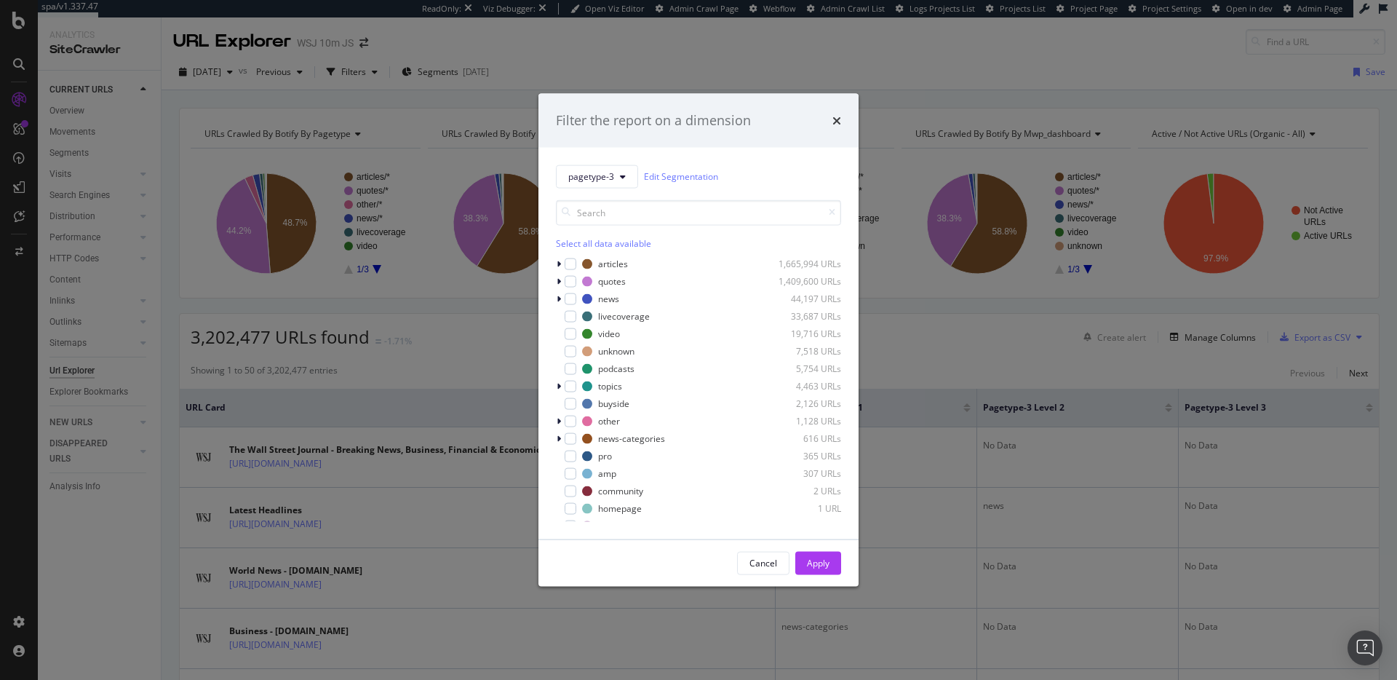
click at [631, 246] on div "Select all data available" at bounding box center [698, 242] width 285 height 12
click at [571, 367] on icon "modal" at bounding box center [570, 367] width 7 height 7
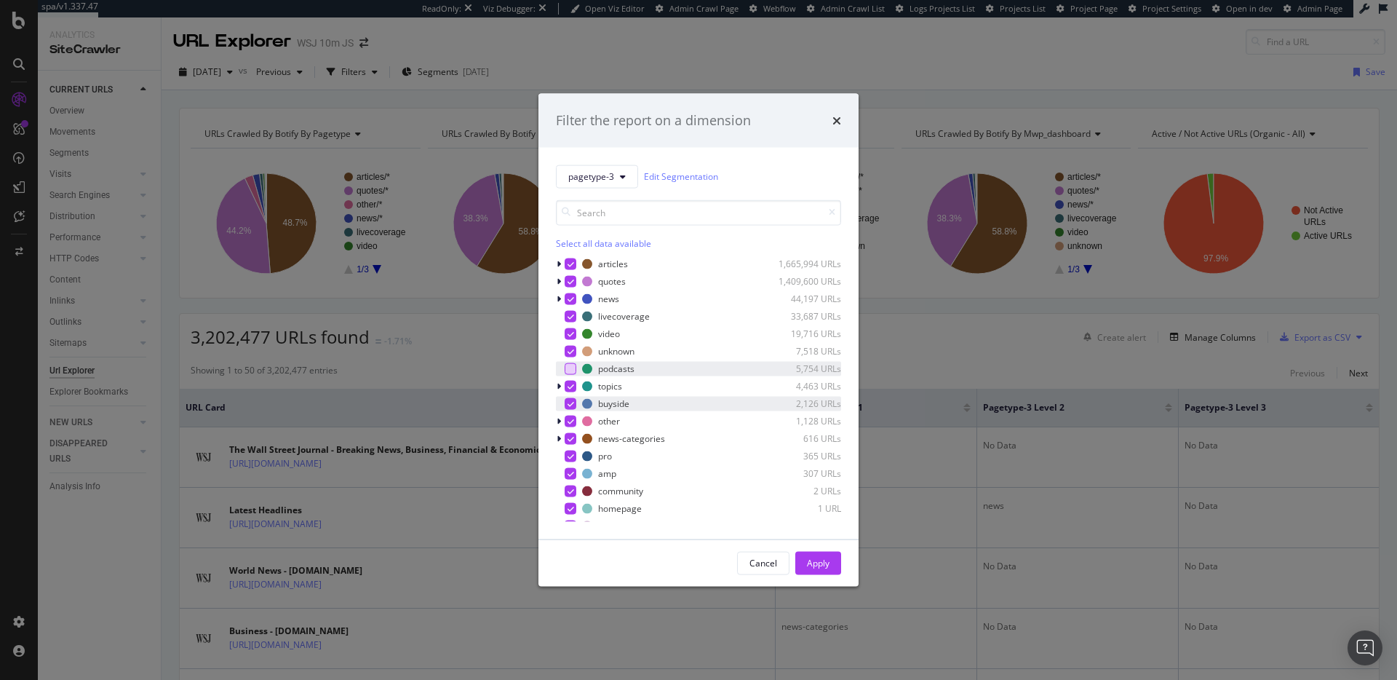
click at [570, 399] on icon "modal" at bounding box center [570, 402] width 7 height 7
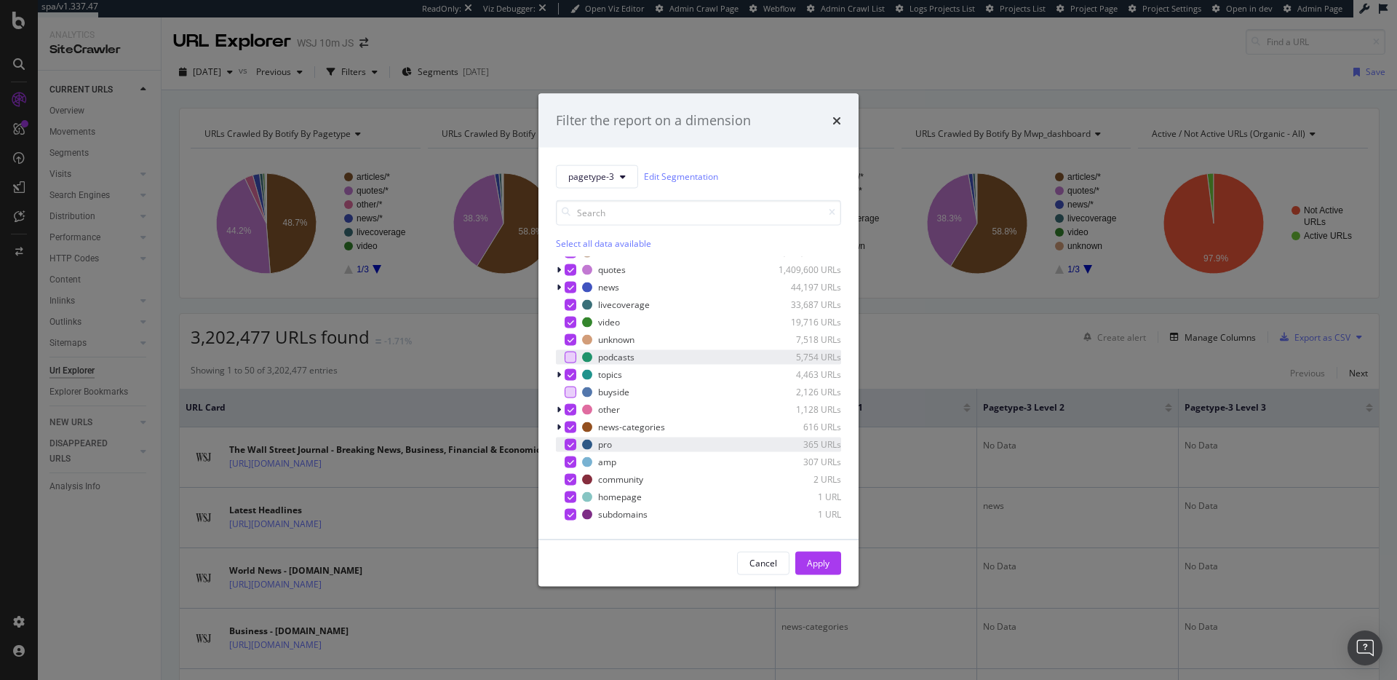
click at [565, 444] on div "modal" at bounding box center [571, 444] width 12 height 12
click at [569, 454] on div "amp 307 URLs" at bounding box center [698, 461] width 285 height 15
click at [565, 509] on div "modal" at bounding box center [571, 514] width 12 height 12
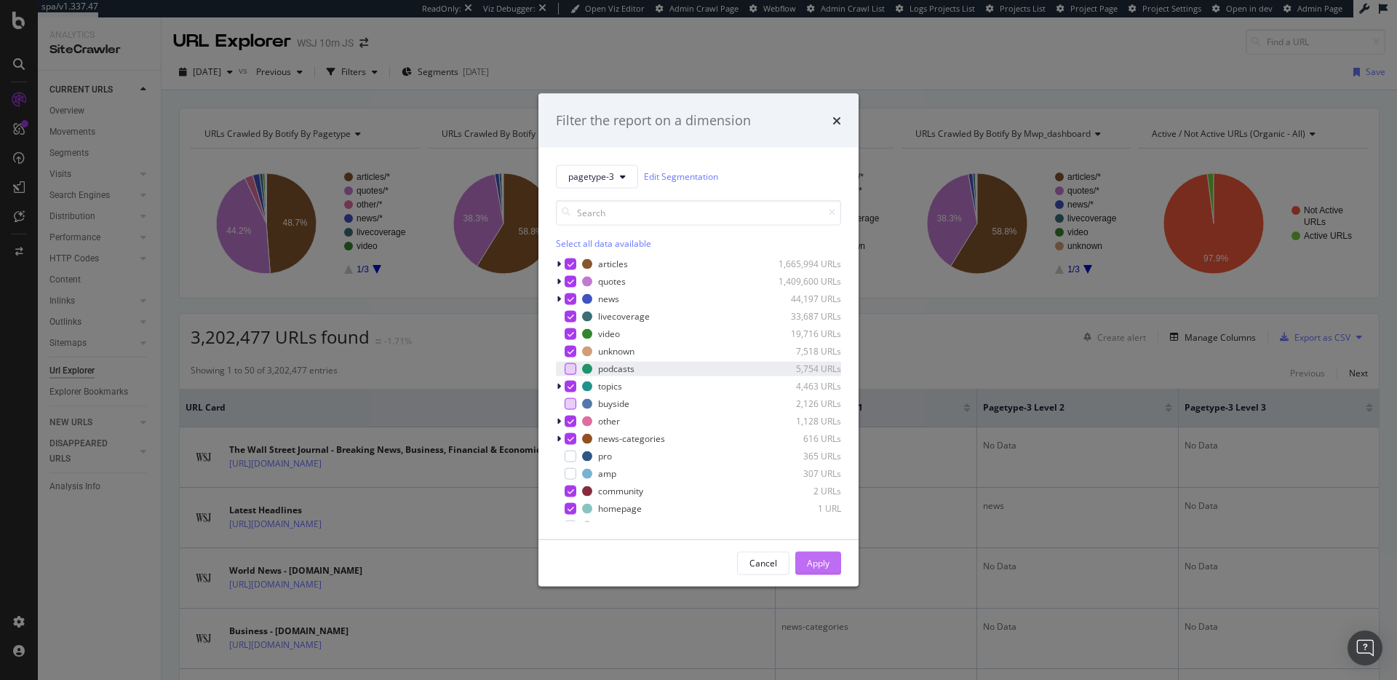
click at [824, 565] on div "Apply" at bounding box center [818, 563] width 23 height 12
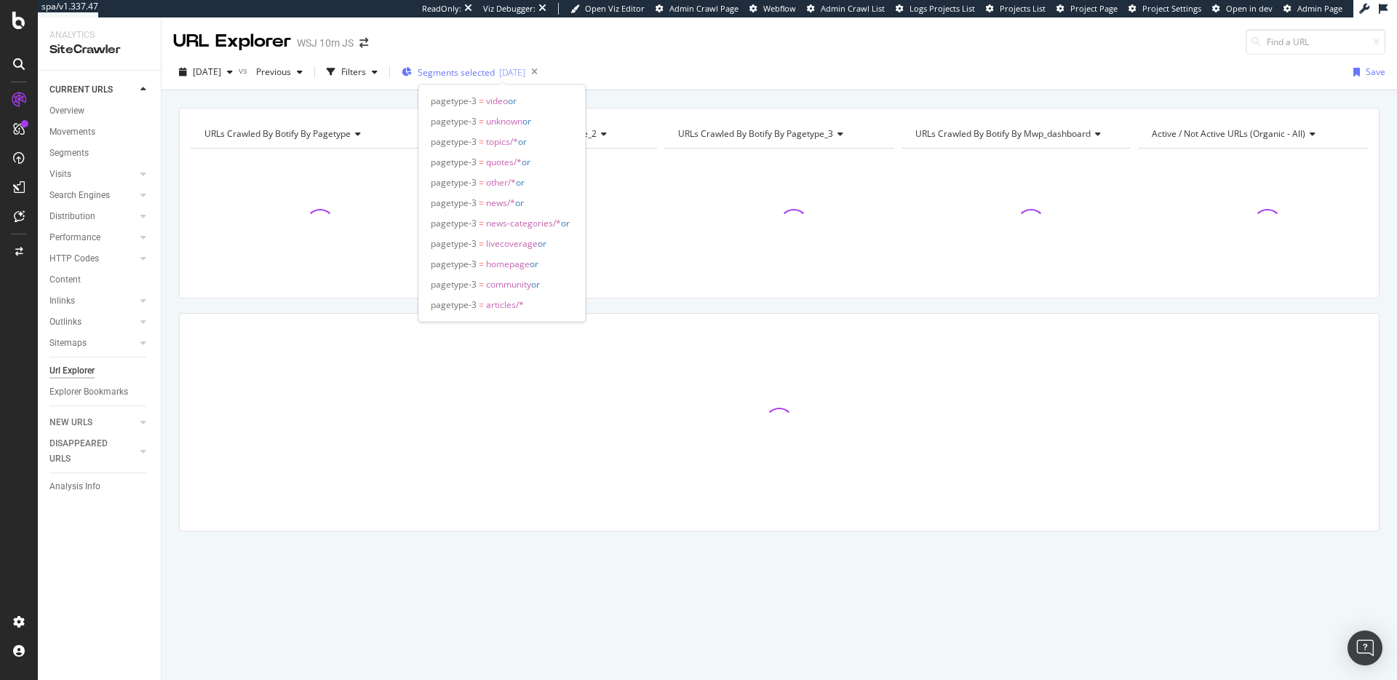
click at [495, 71] on span "Segments selected" at bounding box center [456, 72] width 77 height 12
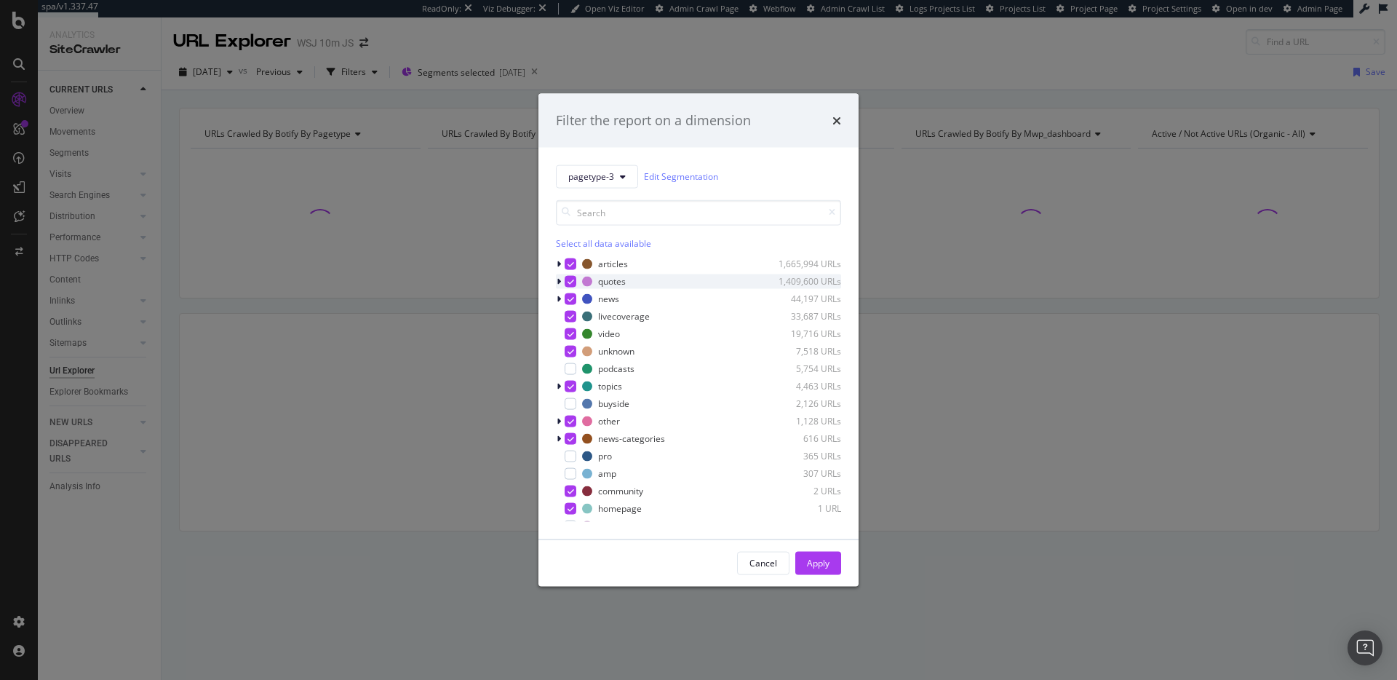
click at [568, 279] on icon "modal" at bounding box center [570, 280] width 7 height 7
click at [805, 558] on button "Apply" at bounding box center [818, 562] width 46 height 23
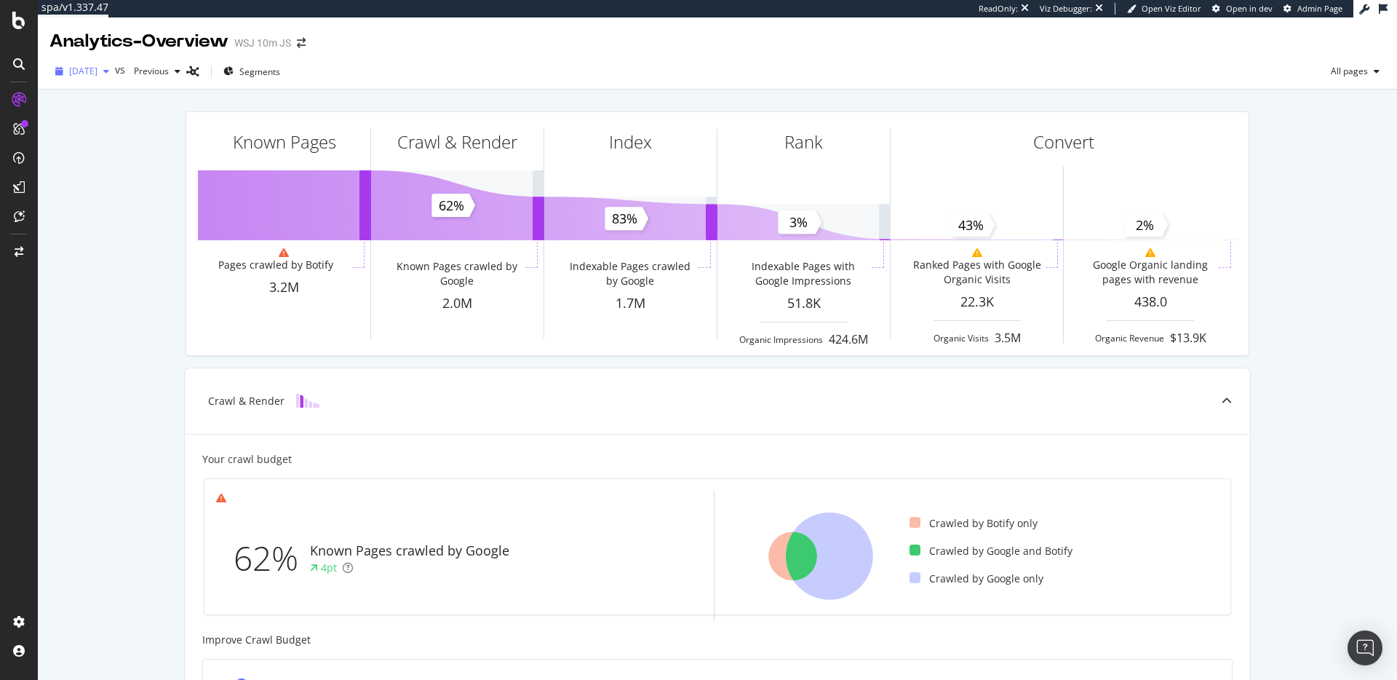
click at [115, 71] on div "button" at bounding box center [105, 71] width 17 height 9
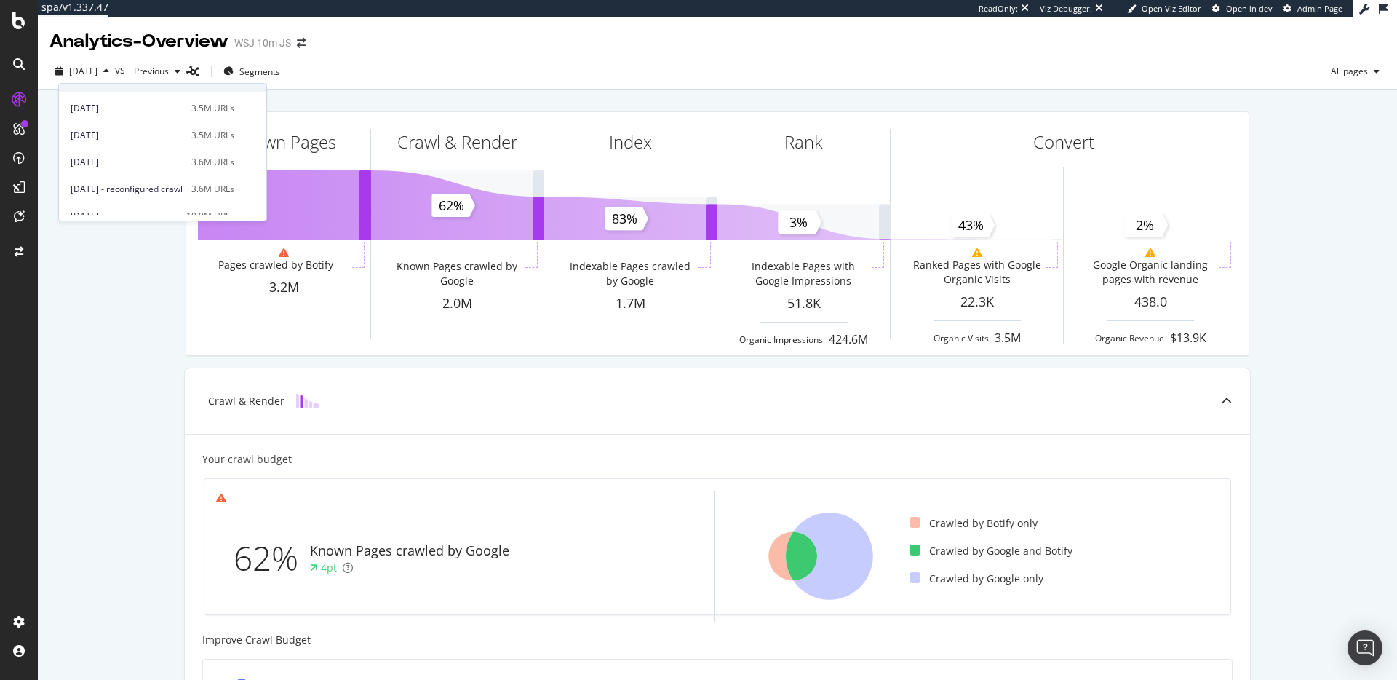
scroll to position [383, 0]
click at [183, 111] on span "2025 Apr. 19th - reconfigured crawl" at bounding box center [127, 114] width 112 height 13
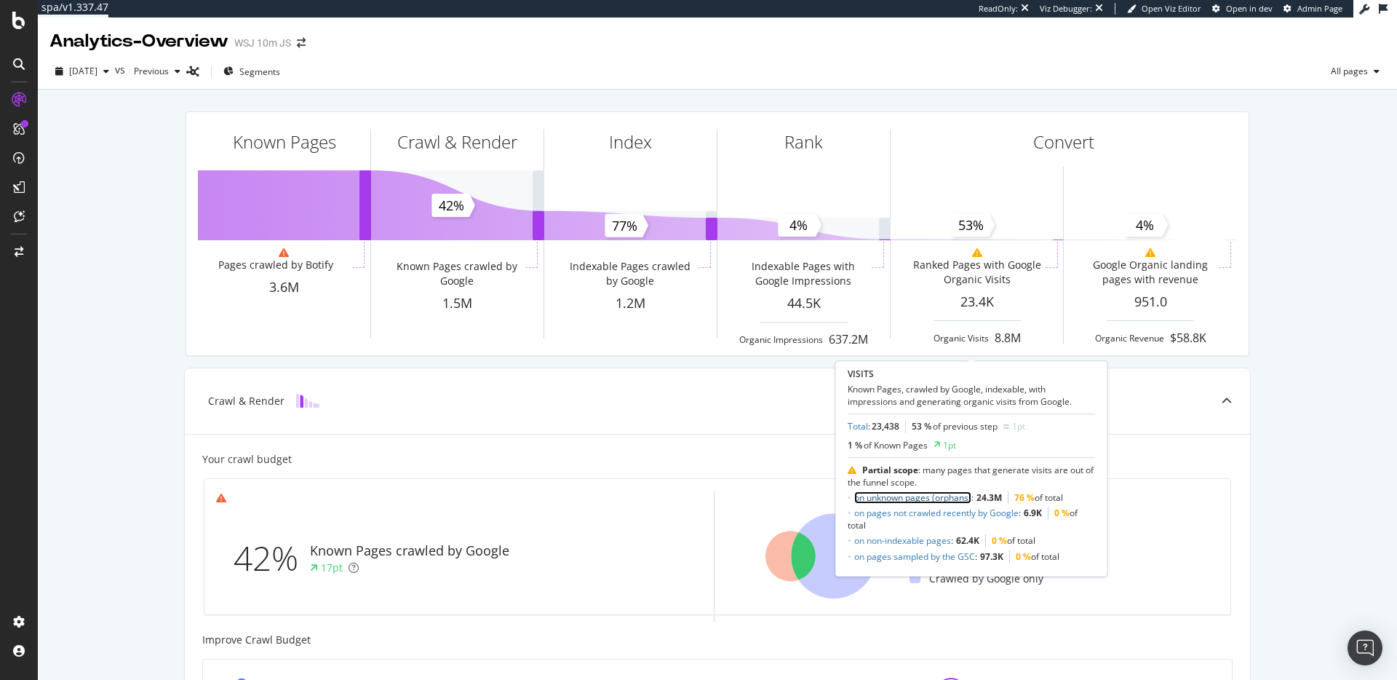
click at [950, 498] on link "on unknown pages (orphans)" at bounding box center [912, 497] width 117 height 12
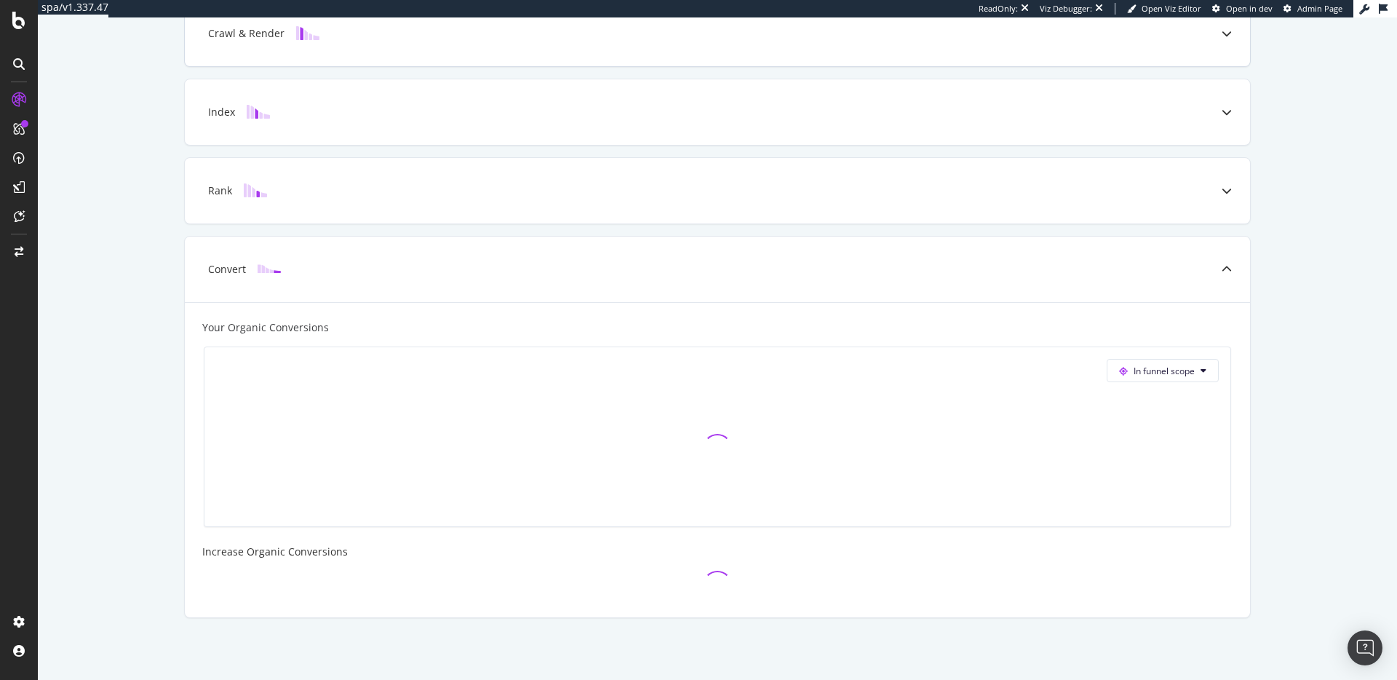
scroll to position [368, 0]
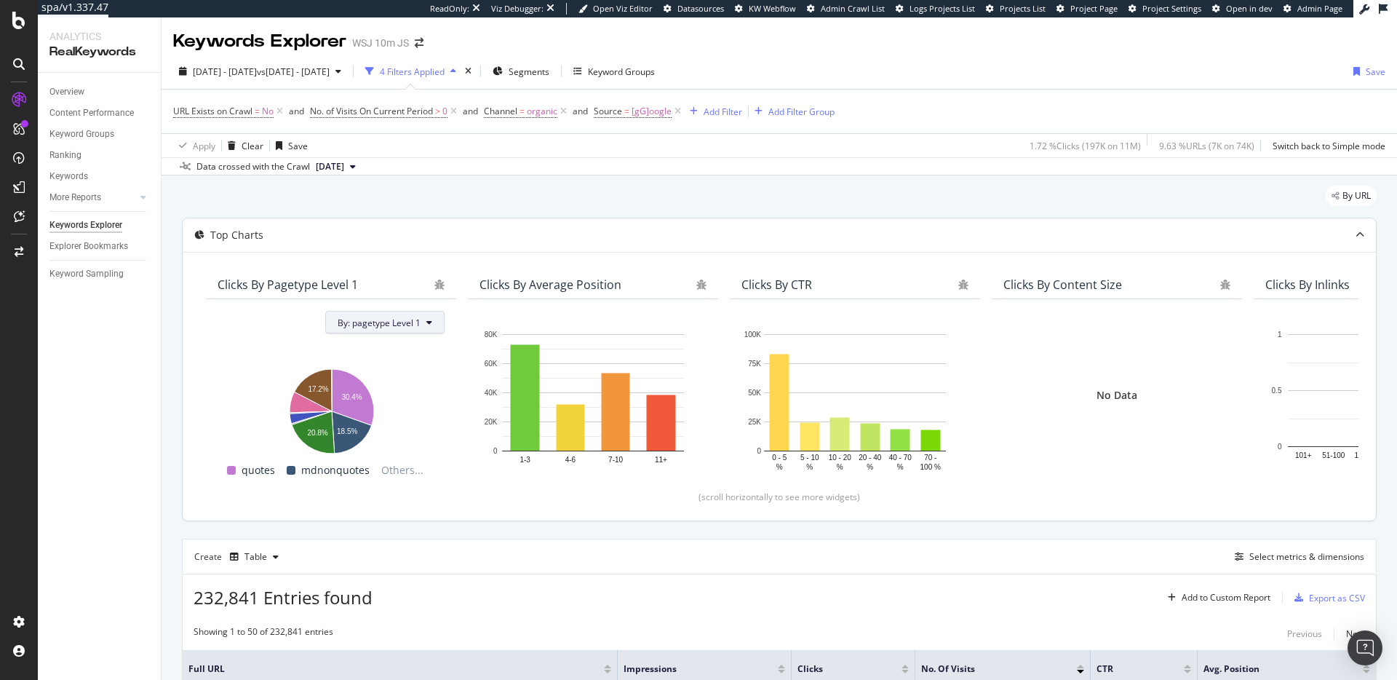
click at [418, 321] on span "By: pagetype Level 1" at bounding box center [379, 322] width 83 height 12
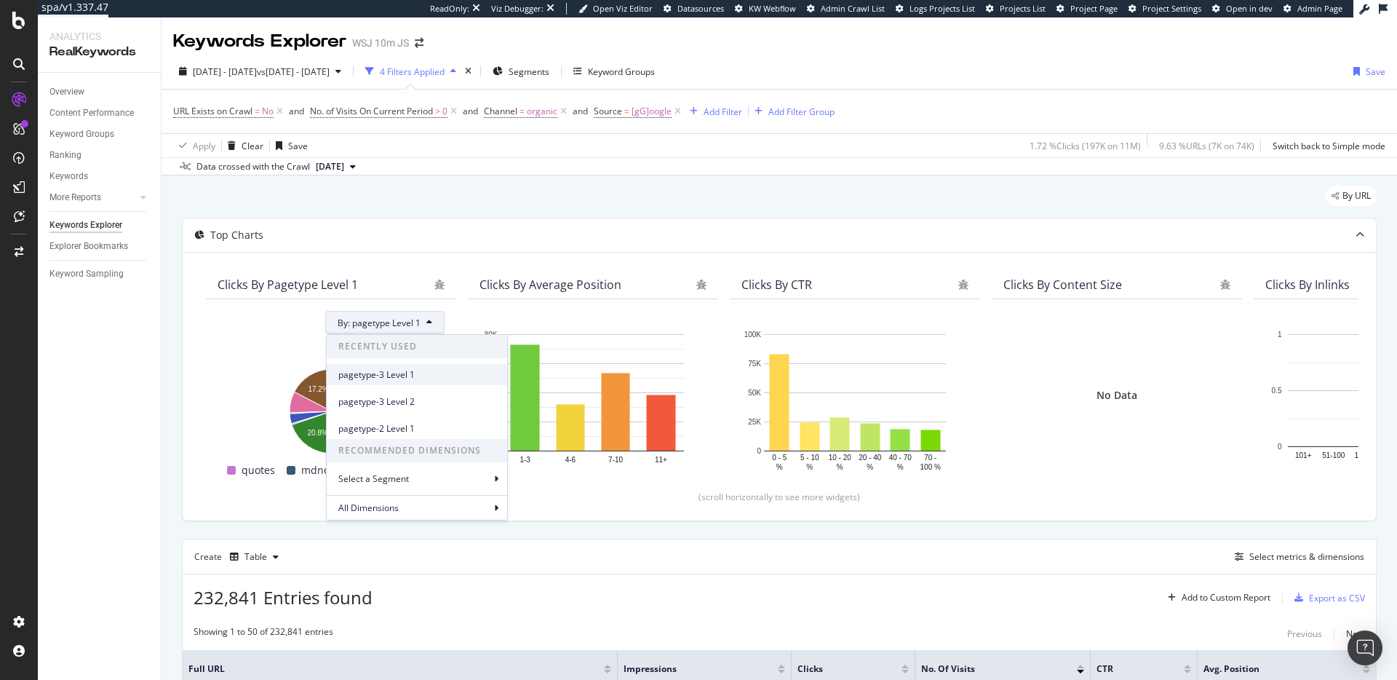
click at [410, 374] on span "pagetype-3 Level 1" at bounding box center [416, 374] width 157 height 13
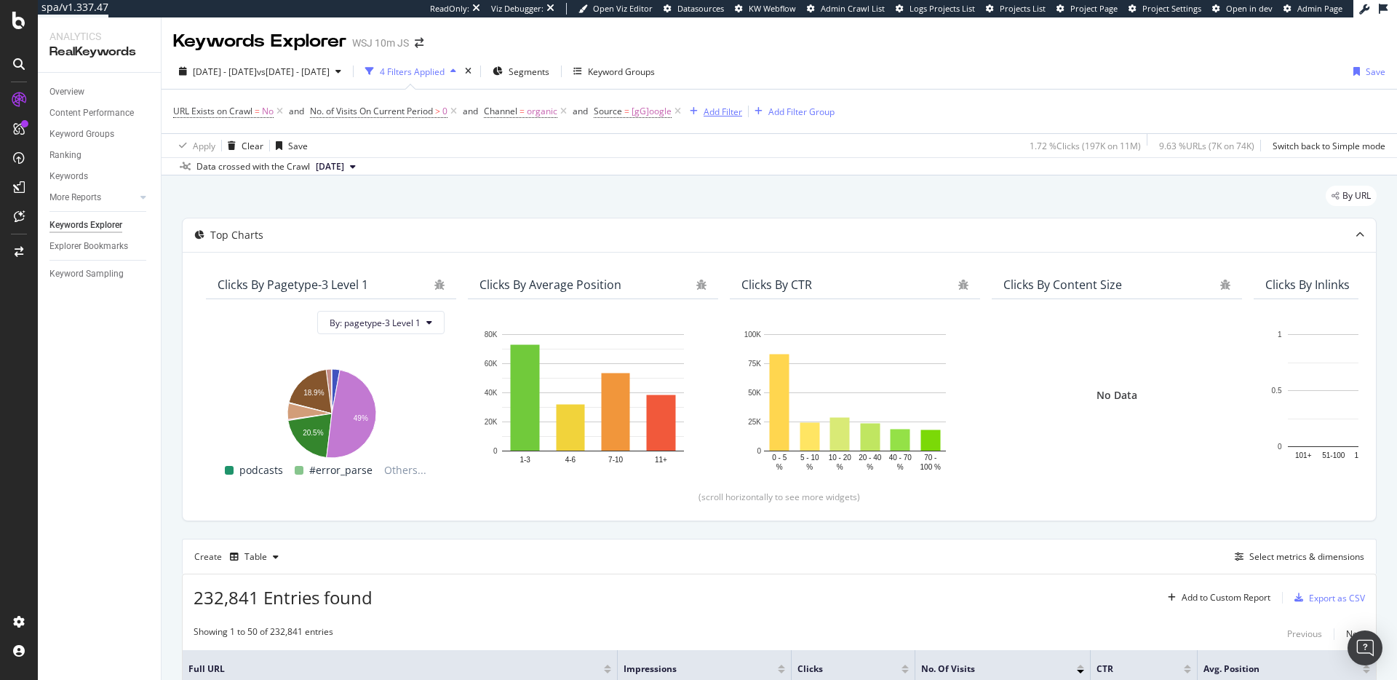
click at [730, 105] on div "Add Filter" at bounding box center [723, 111] width 39 height 12
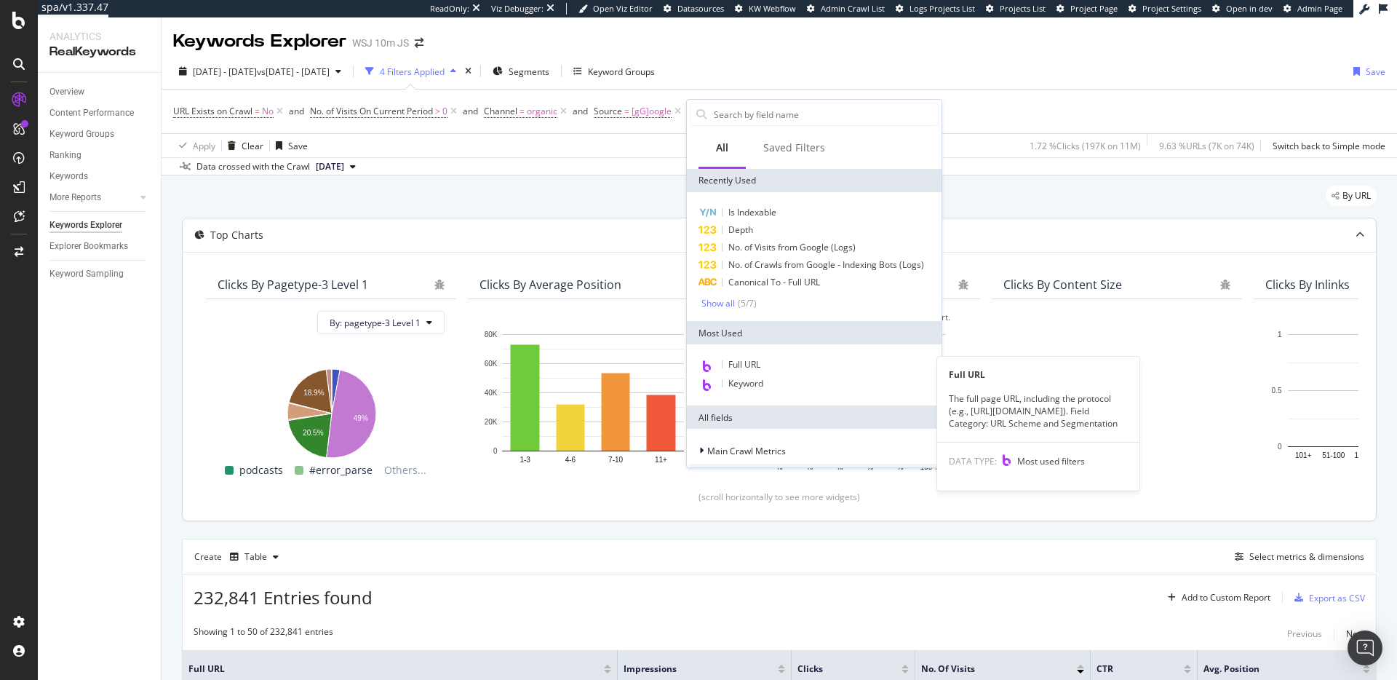
drag, startPoint x: 756, startPoint y: 363, endPoint x: 768, endPoint y: 350, distance: 18.0
click at [756, 363] on span "Full URL" at bounding box center [744, 364] width 32 height 12
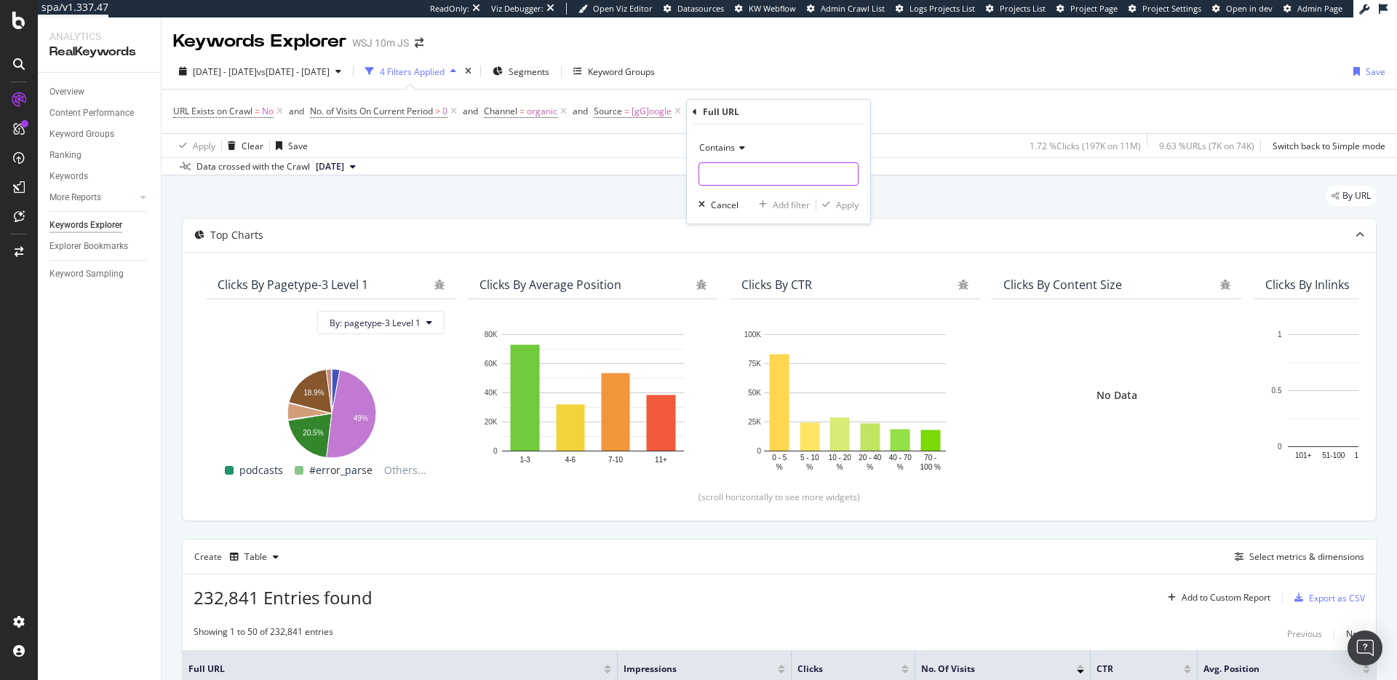
click at [759, 178] on input "text" at bounding box center [778, 173] width 159 height 23
type input "[DOMAIN_NAME]"
click at [830, 206] on div "button" at bounding box center [826, 204] width 20 height 9
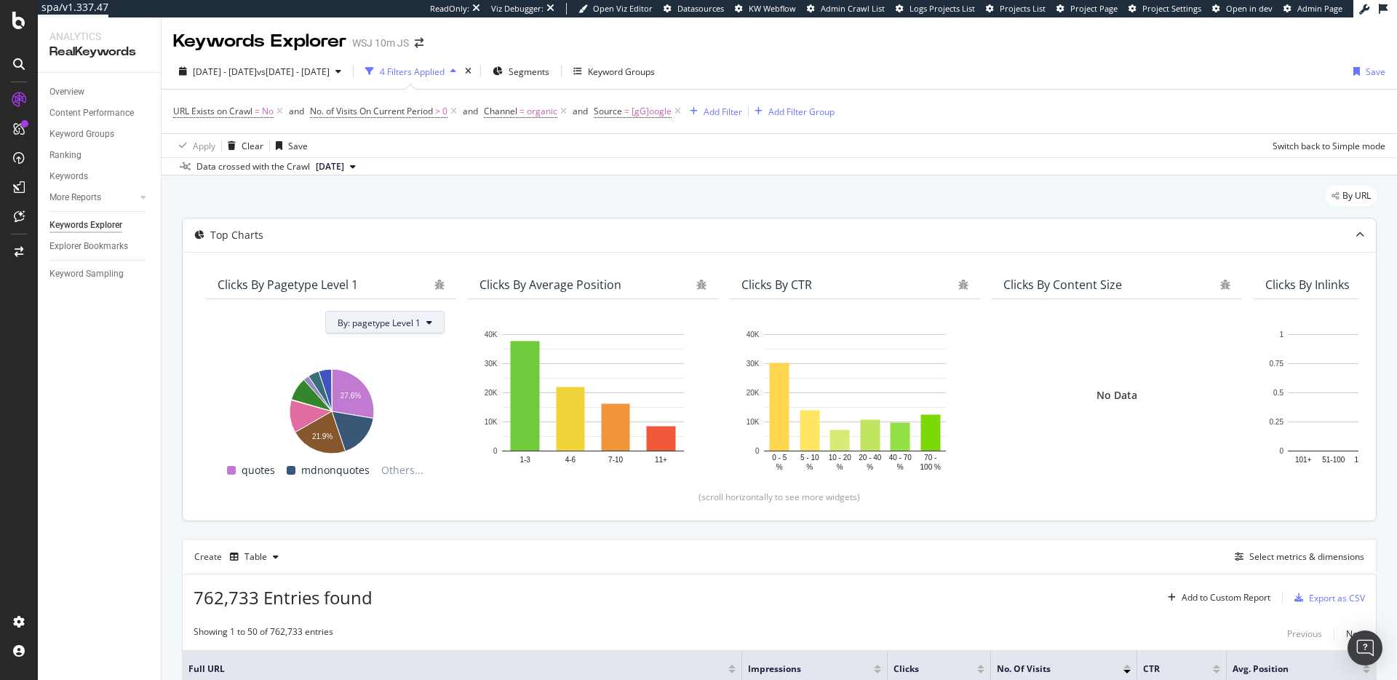
click at [394, 326] on span "By: pagetype Level 1" at bounding box center [379, 322] width 83 height 12
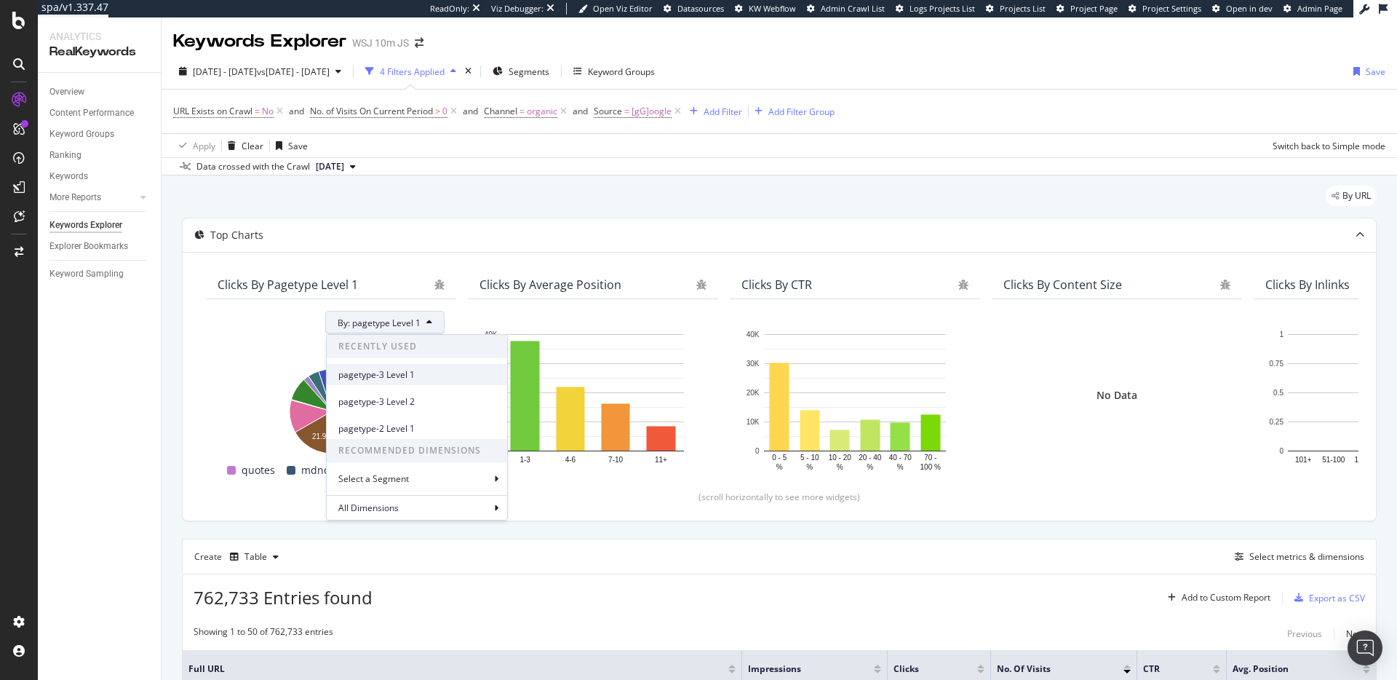
click at [410, 380] on div "pagetype-3 Level 1" at bounding box center [417, 374] width 180 height 21
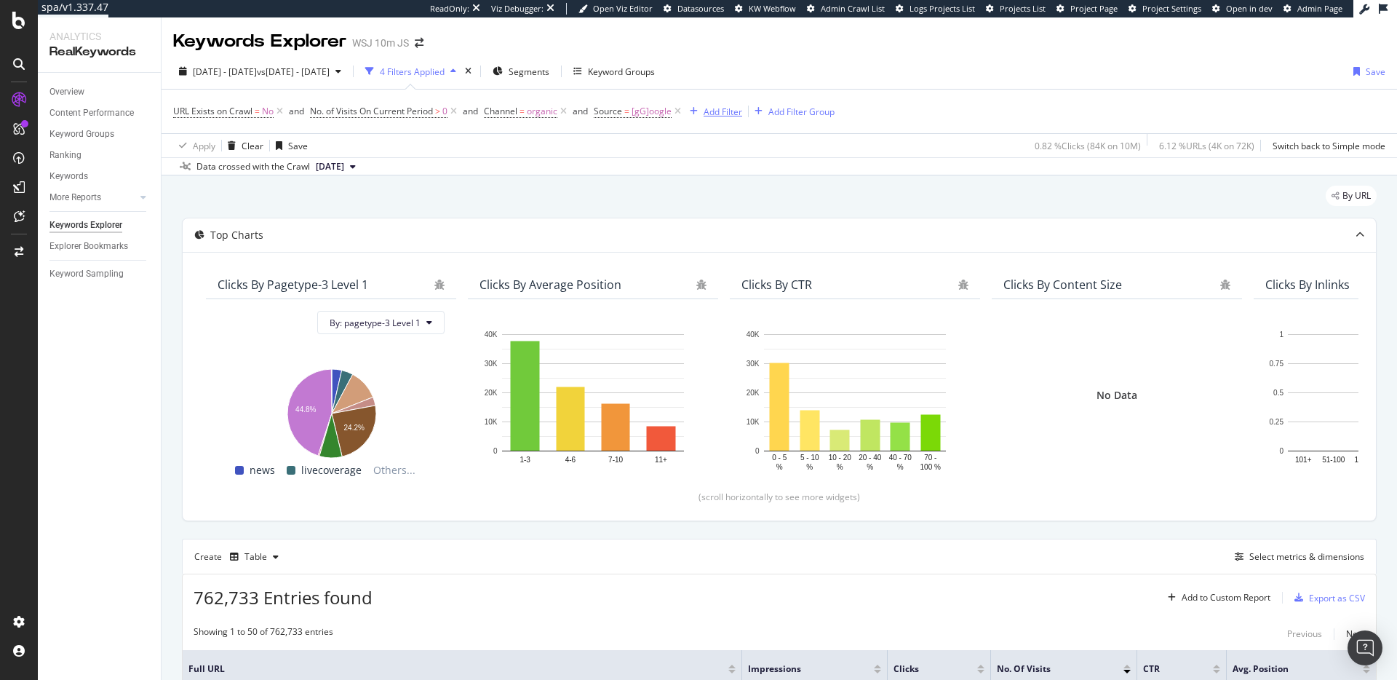
click at [726, 108] on div "Add Filter" at bounding box center [723, 111] width 39 height 12
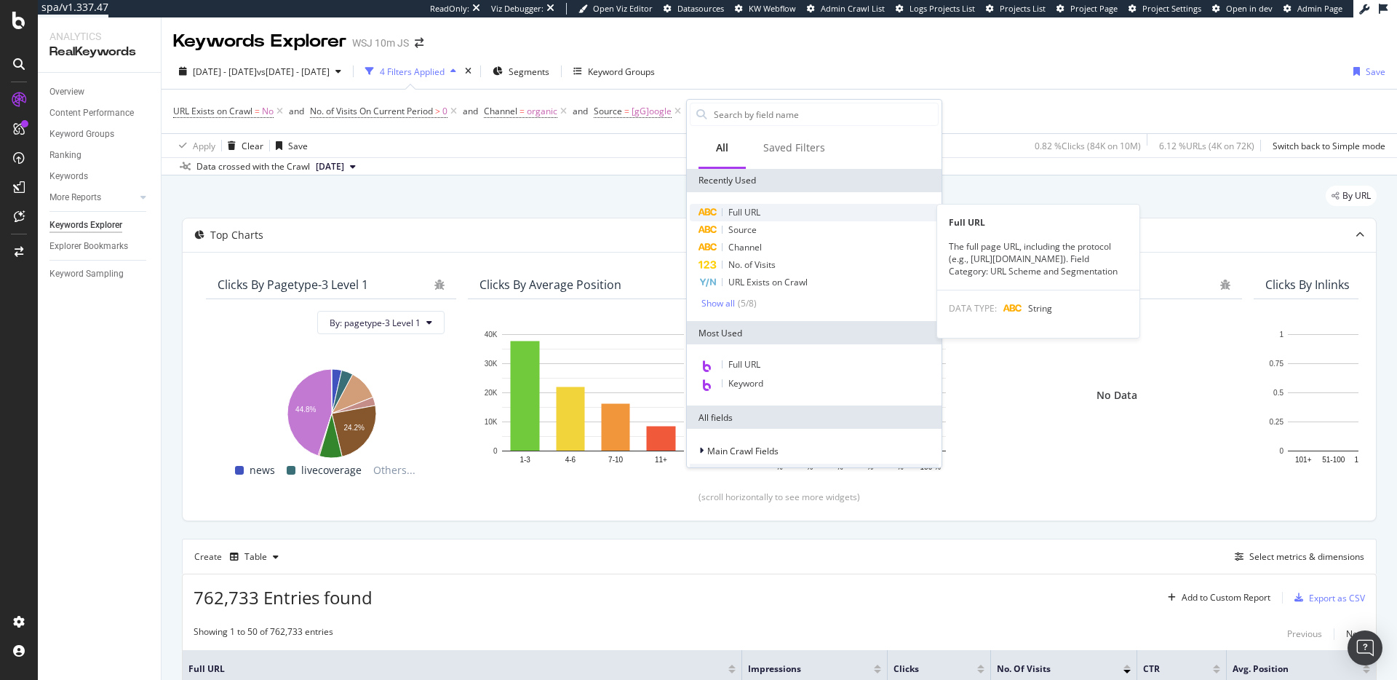
click at [746, 215] on span "Full URL" at bounding box center [744, 212] width 32 height 12
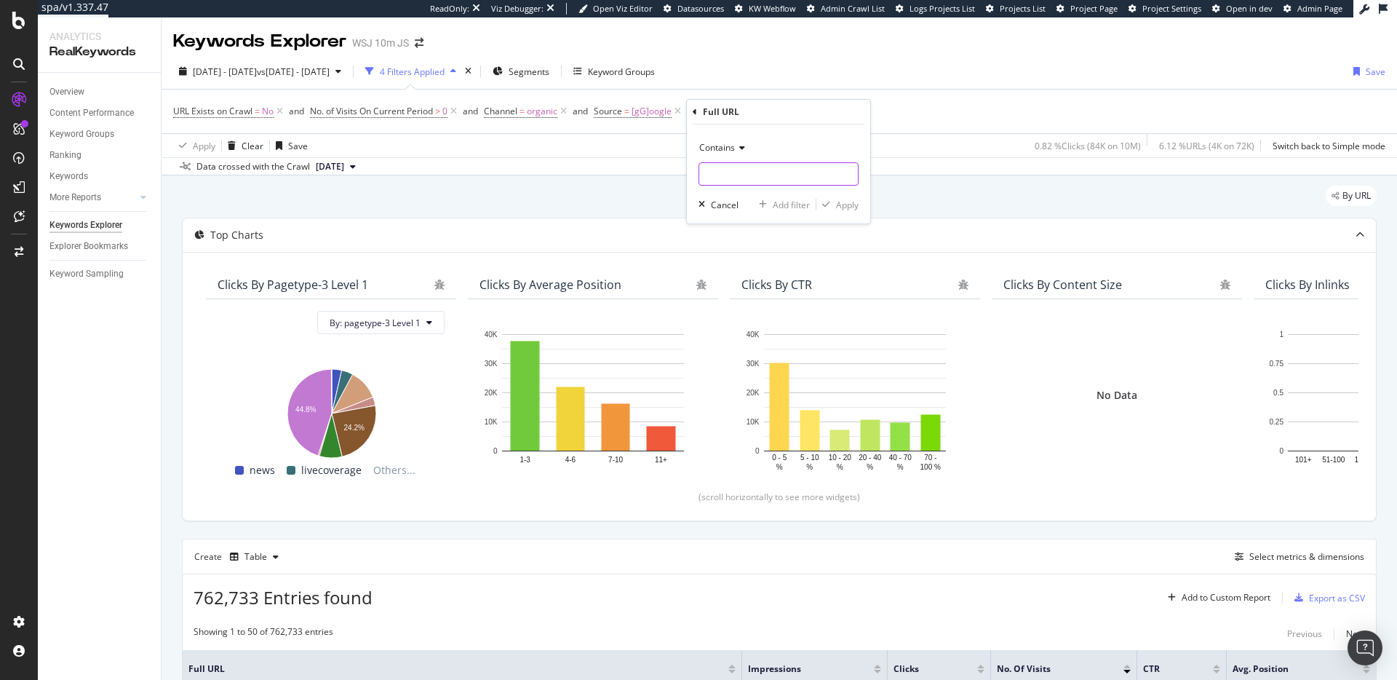
click at [777, 175] on input "text" at bounding box center [778, 173] width 159 height 23
type input "[DOMAIN_NAME]"
click at [823, 209] on div "Apply" at bounding box center [837, 204] width 42 height 13
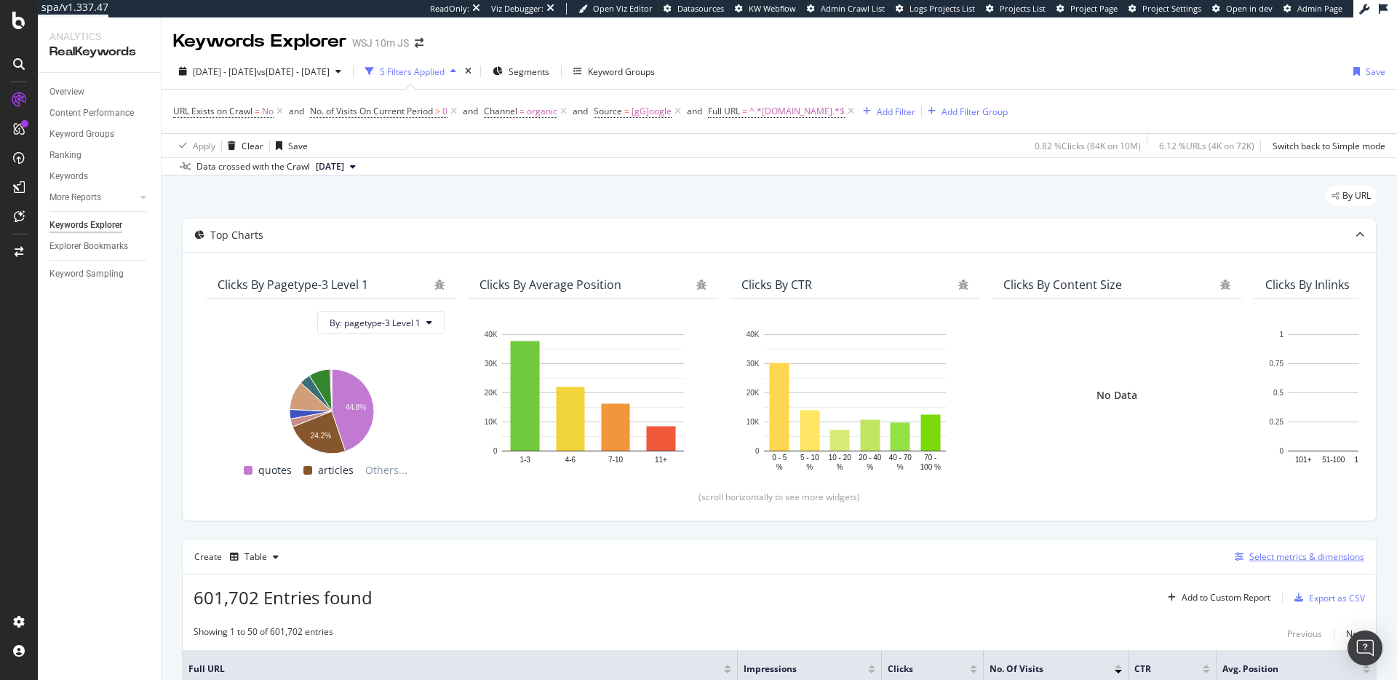
click at [1294, 556] on div "Select metrics & dimensions" at bounding box center [1306, 556] width 115 height 12
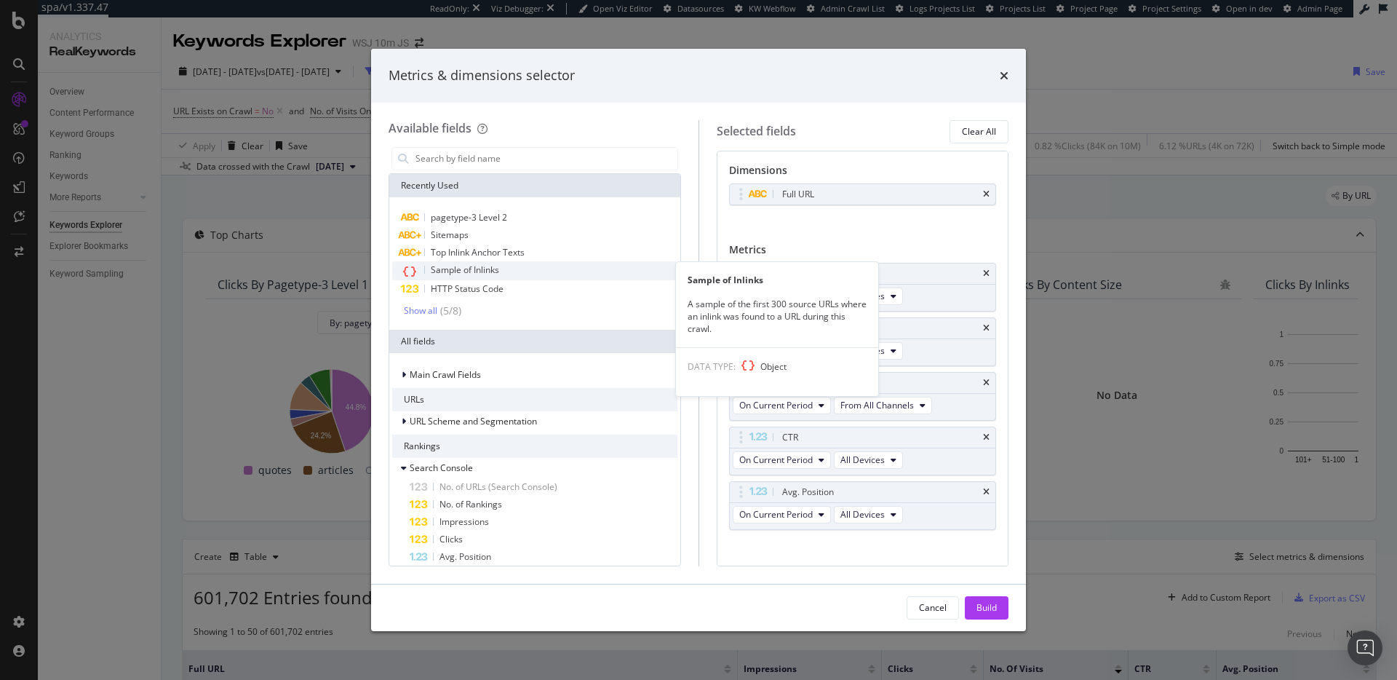
click at [510, 270] on div "Sample of Inlinks" at bounding box center [534, 270] width 285 height 19
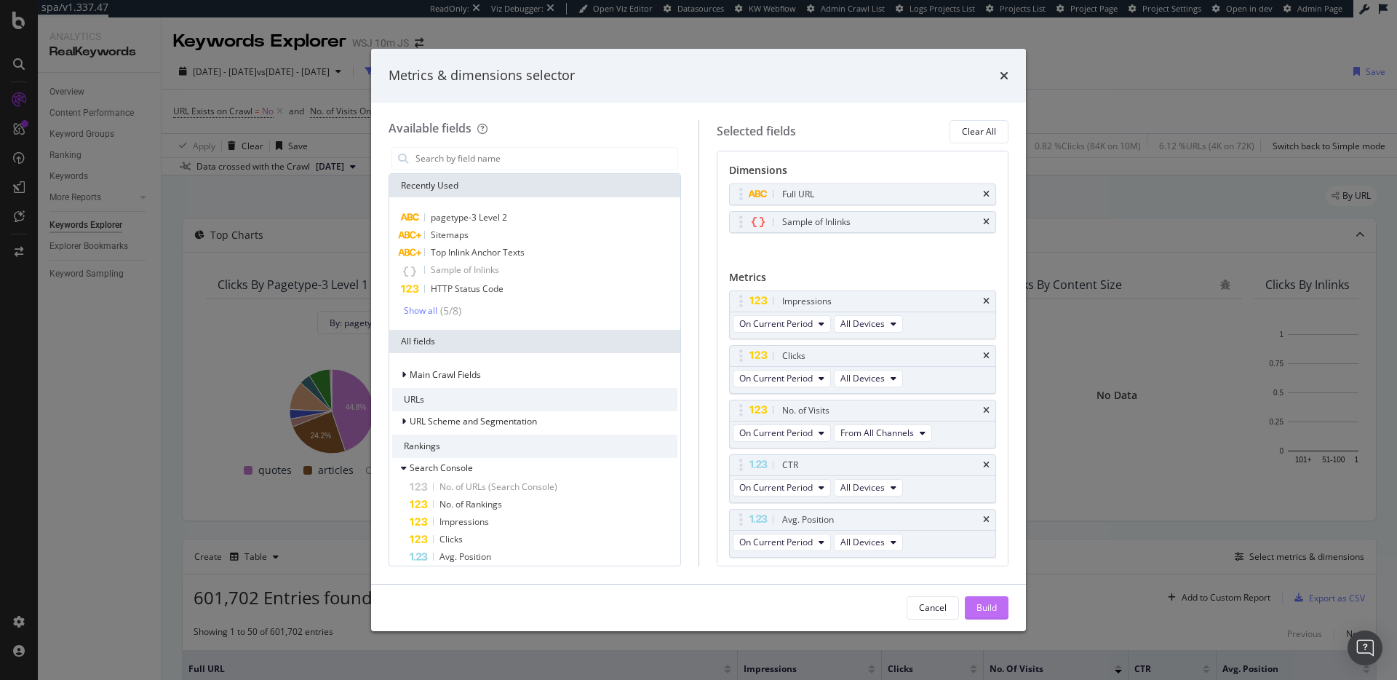
click at [994, 607] on div "Build" at bounding box center [986, 607] width 20 height 12
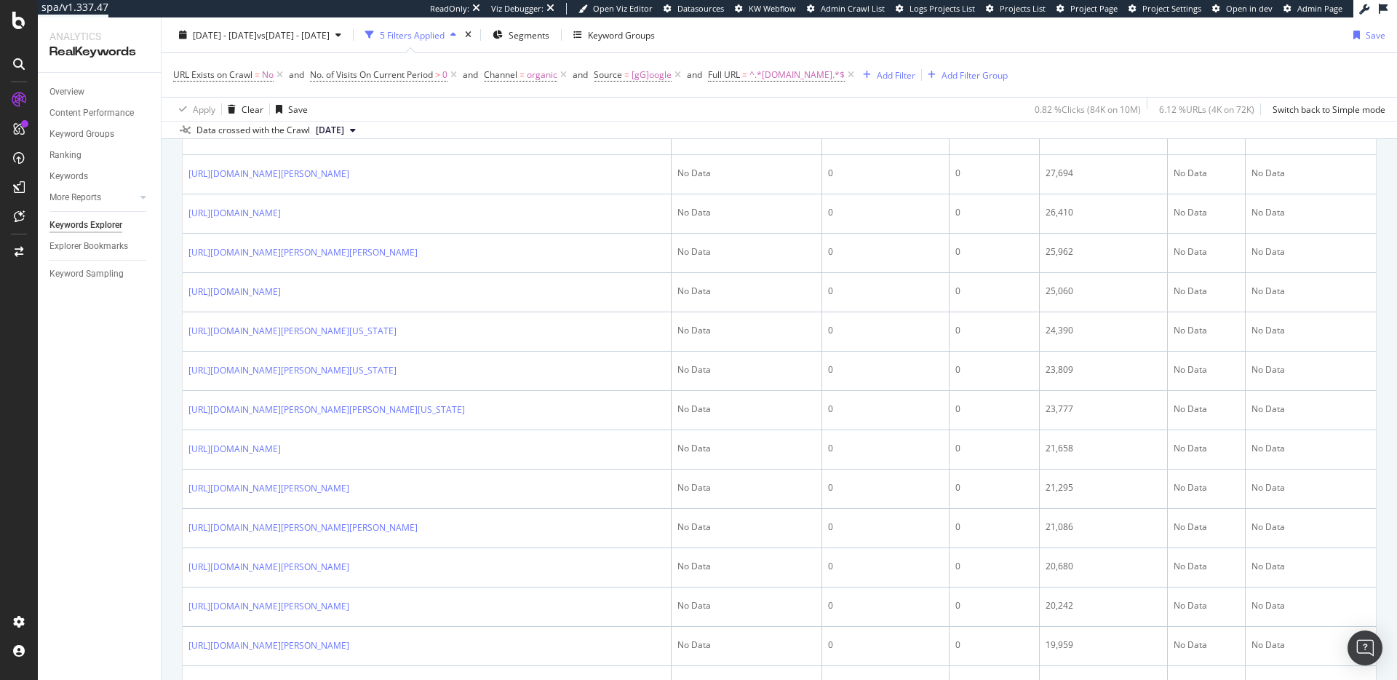
scroll to position [1665, 0]
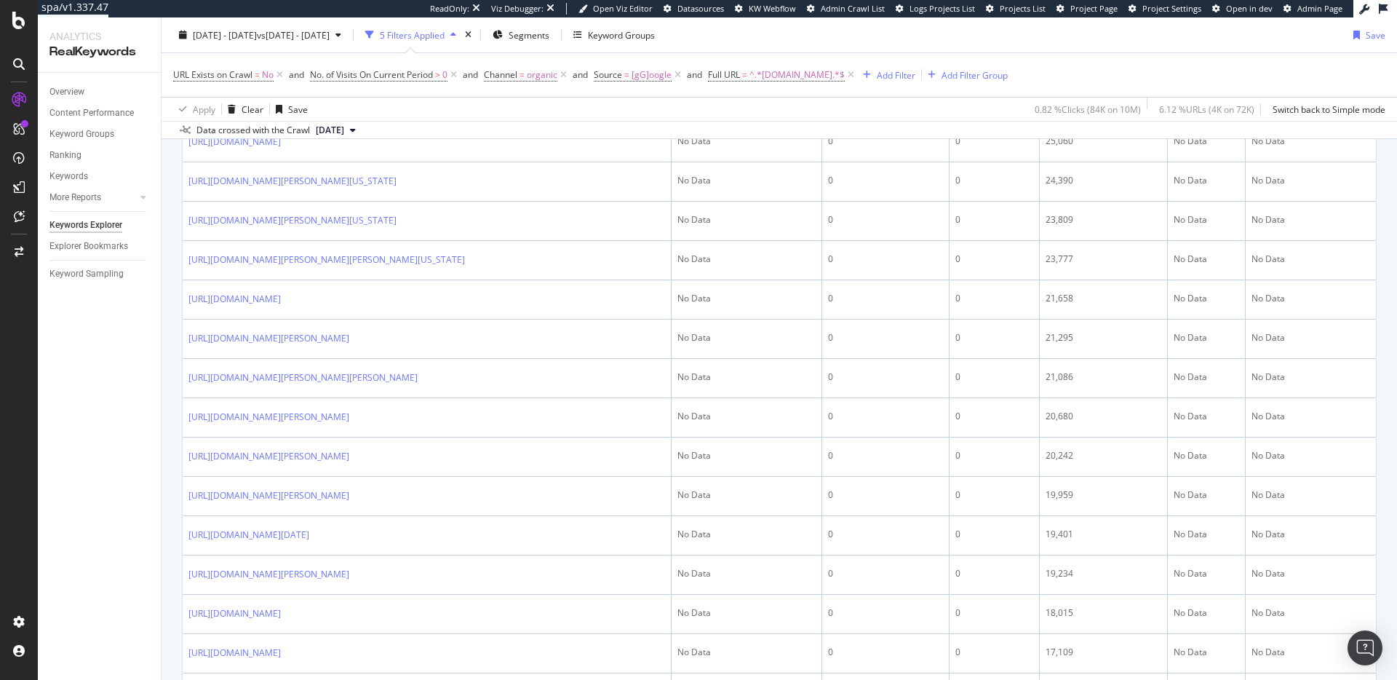
click at [295, 68] on icon at bounding box center [291, 63] width 9 height 9
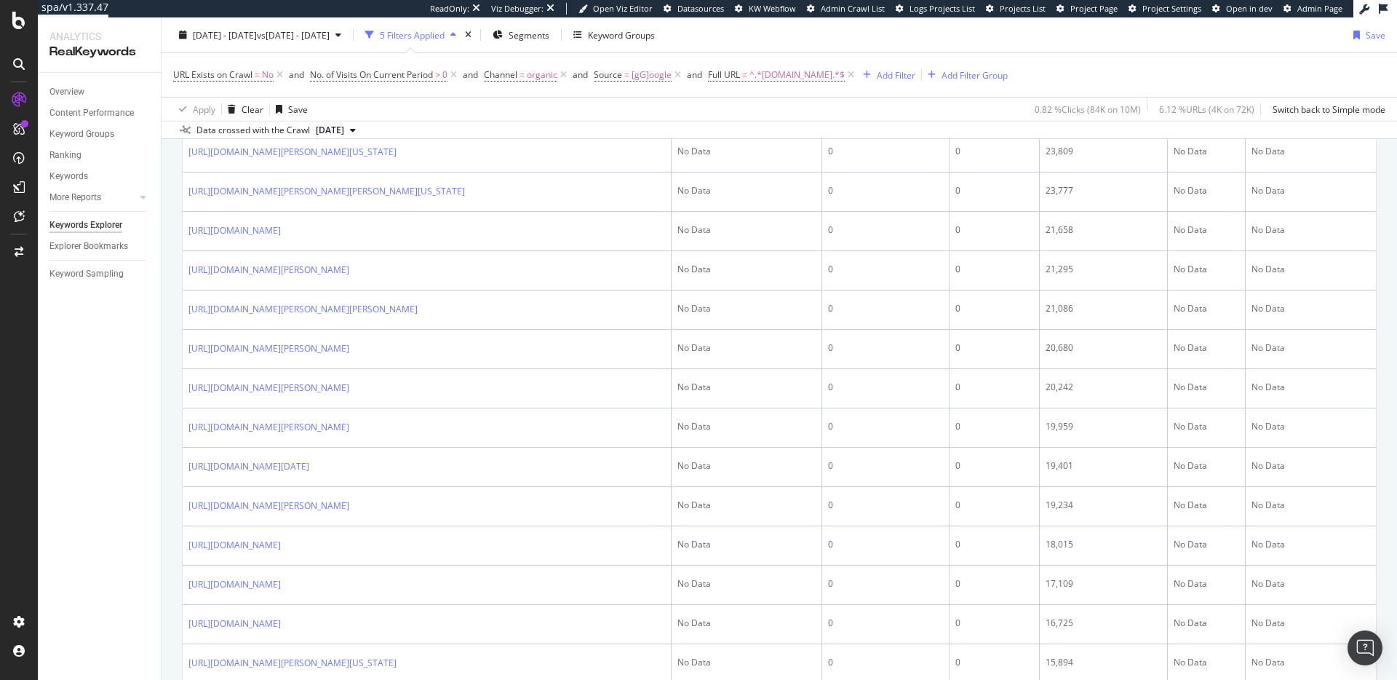
scroll to position [1809, 0]
click at [411, 42] on icon at bounding box center [406, 37] width 9 height 9
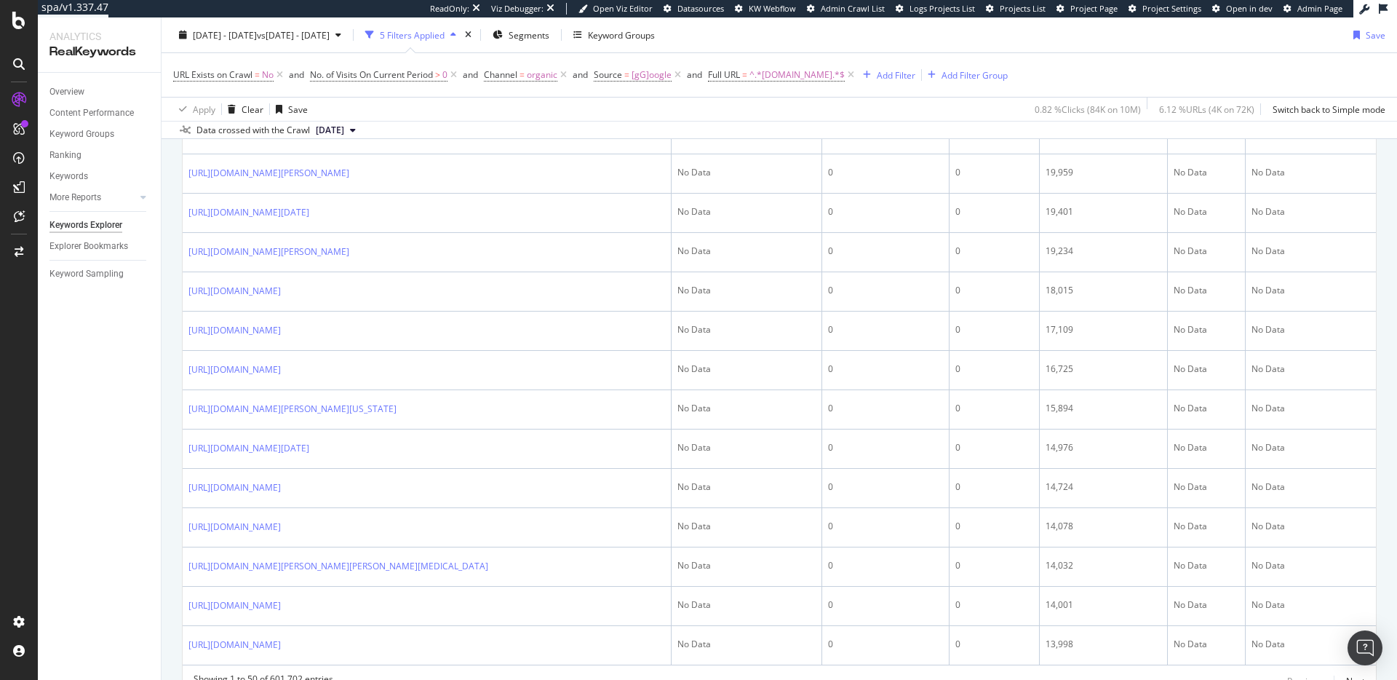
scroll to position [2062, 0]
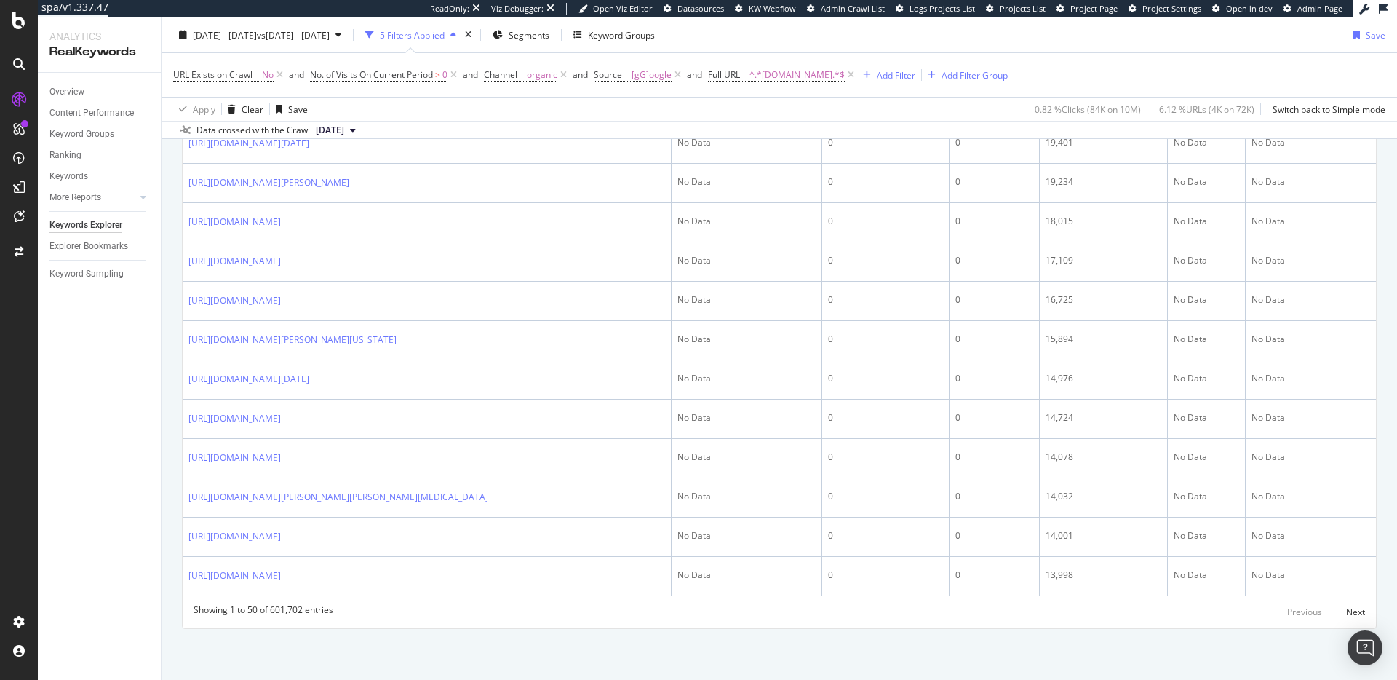
click at [364, 69] on icon at bounding box center [359, 64] width 9 height 9
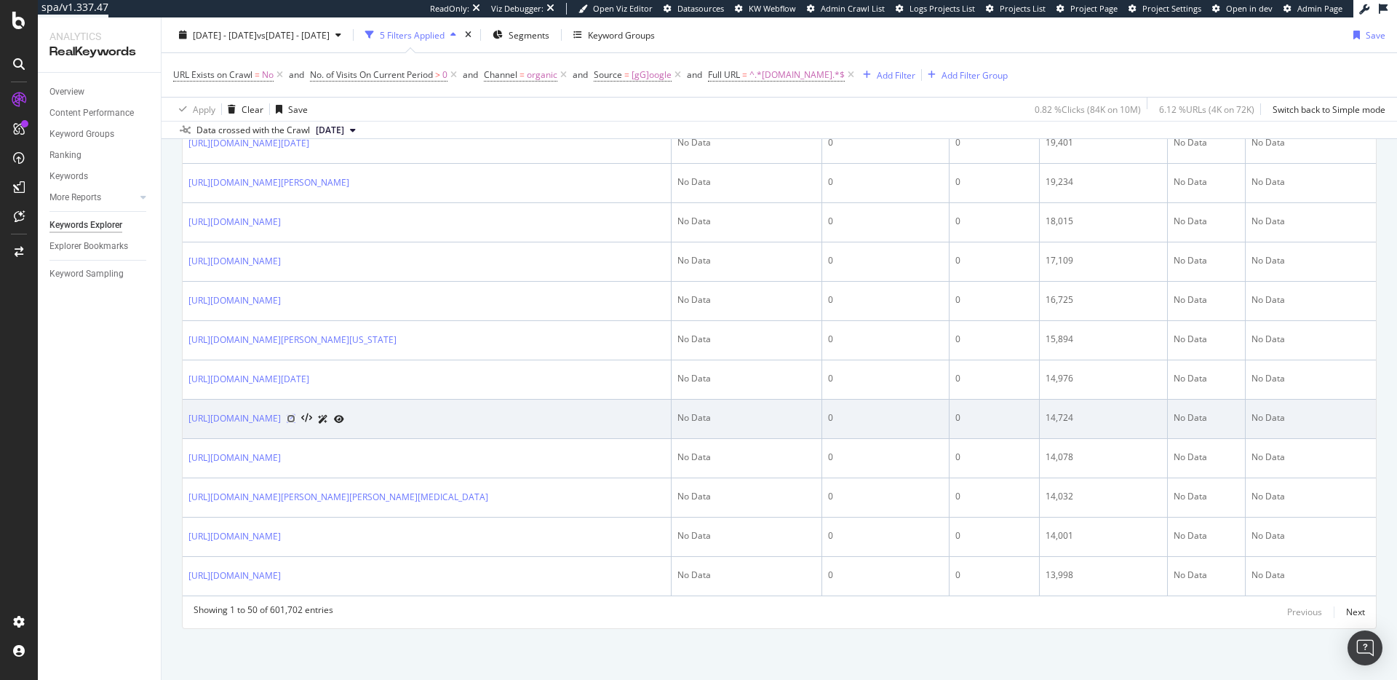
click at [295, 414] on icon at bounding box center [291, 418] width 9 height 9
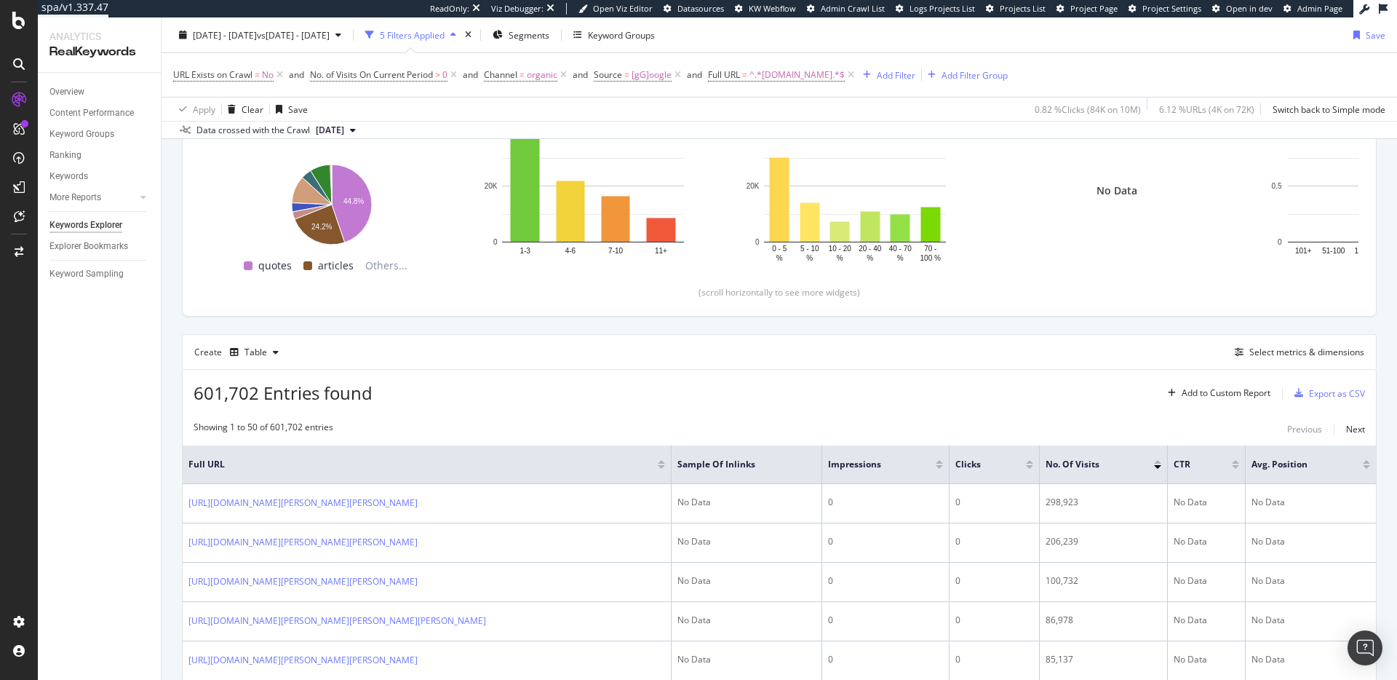
scroll to position [63, 0]
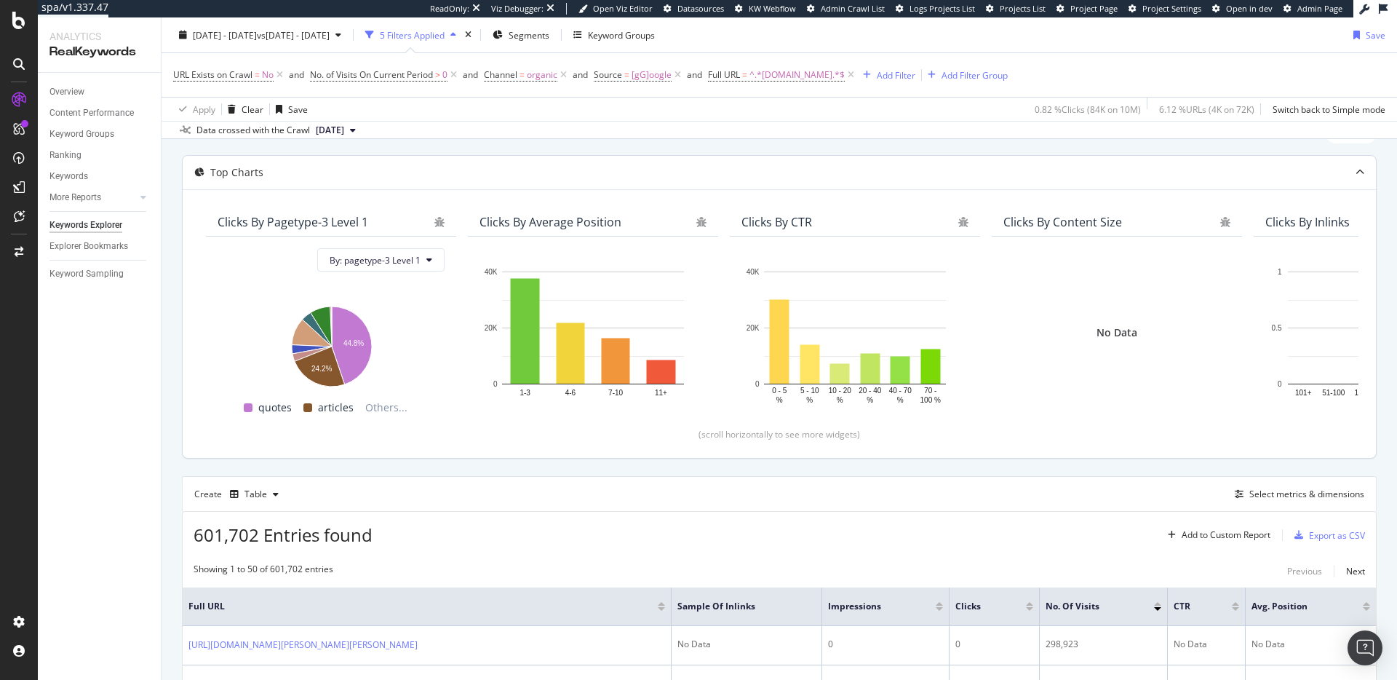
click at [1136, 226] on div "Clicks By Content Size" at bounding box center [1108, 222] width 210 height 15
click at [1084, 225] on div "Clicks By Content Size" at bounding box center [1062, 222] width 119 height 15
click at [730, 221] on div "Clicks By CTR" at bounding box center [855, 221] width 250 height 29
click at [554, 216] on div "Clicks By Average Position" at bounding box center [550, 222] width 142 height 15
click at [407, 215] on div "Clicks By pagetype-3 Level 1" at bounding box center [323, 222] width 210 height 15
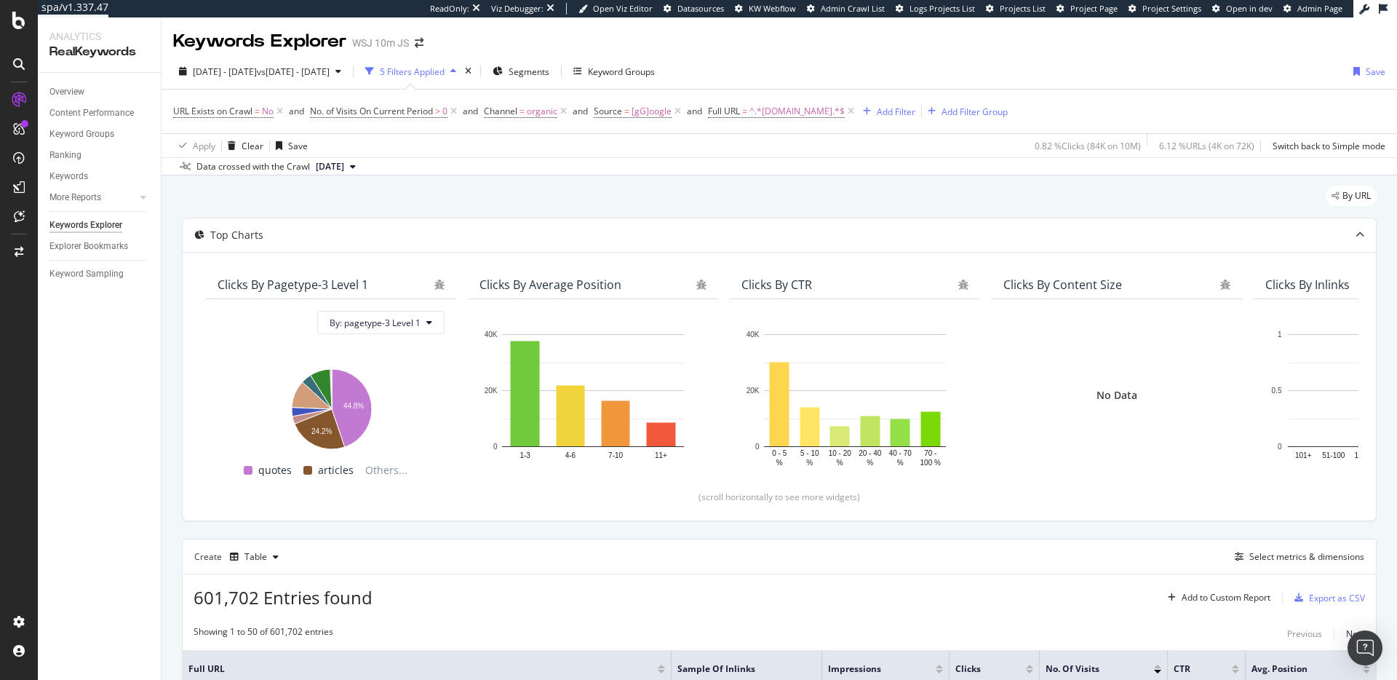
scroll to position [177, 0]
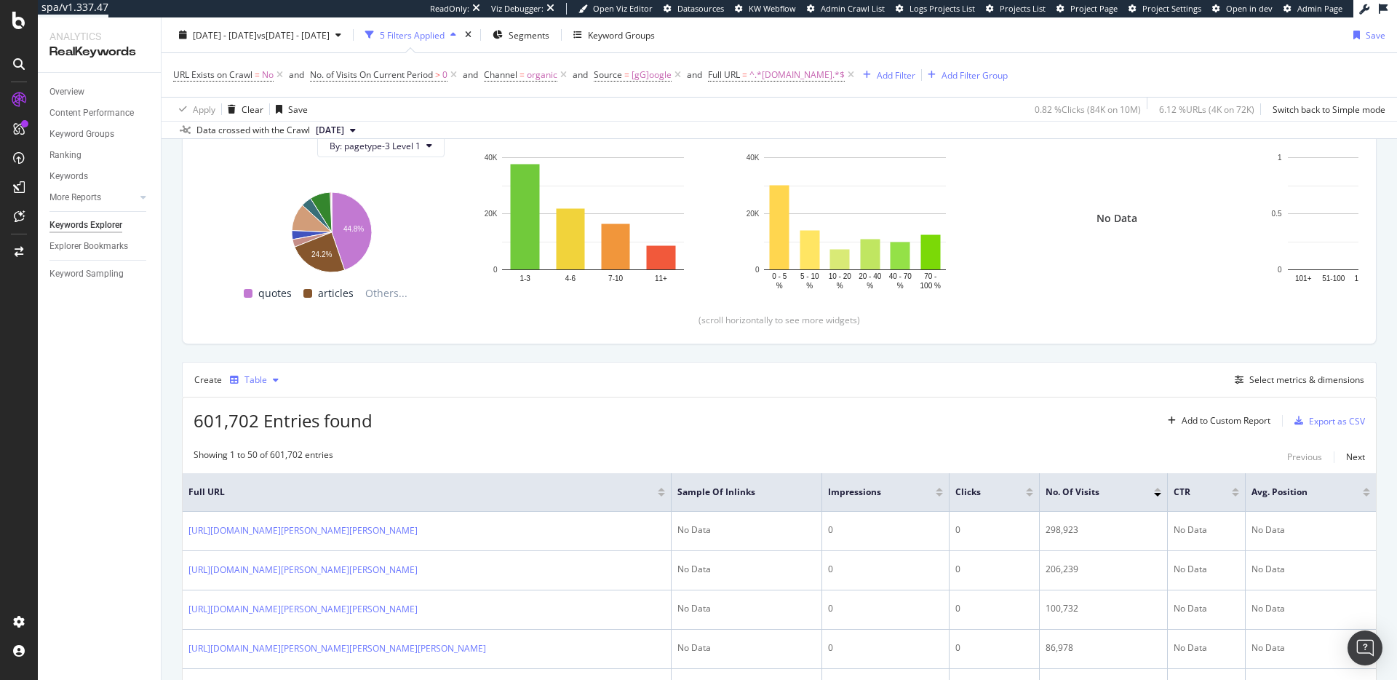
click at [267, 375] on div "button" at bounding box center [275, 379] width 17 height 9
click at [278, 432] on div "Trend" at bounding box center [271, 428] width 24 height 12
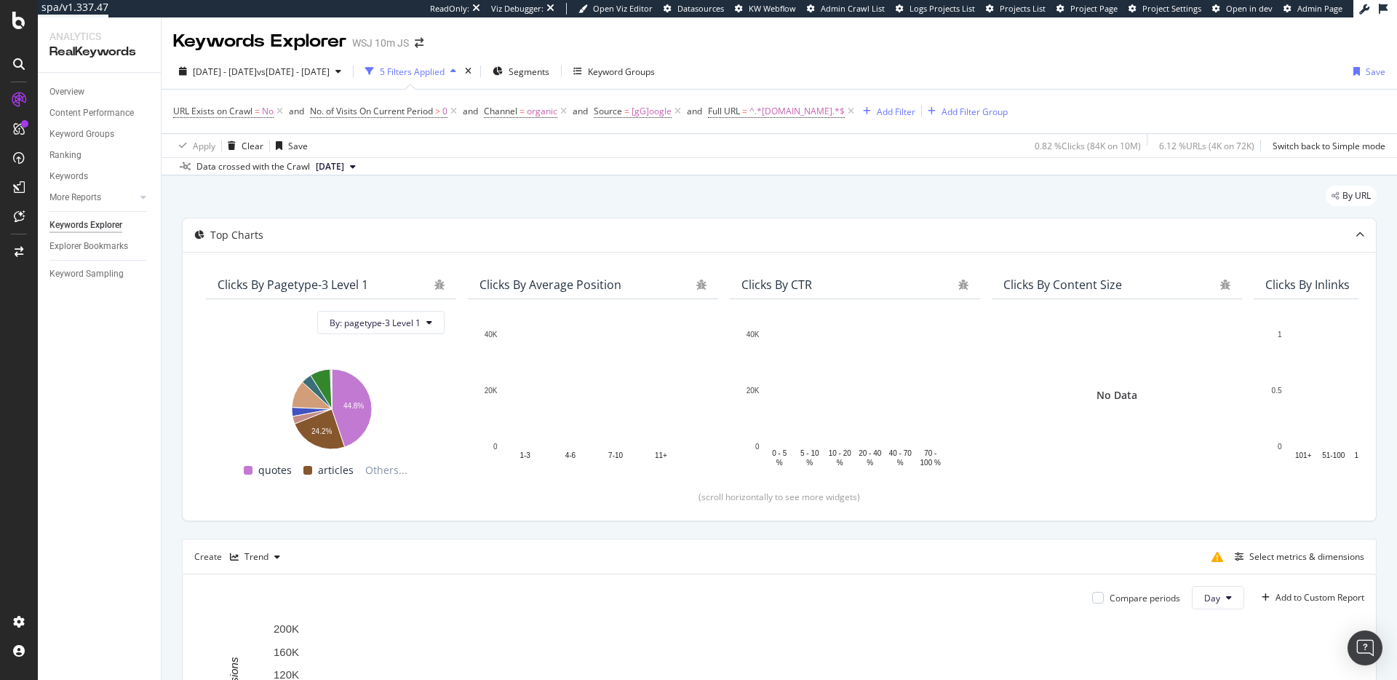
scroll to position [252, 0]
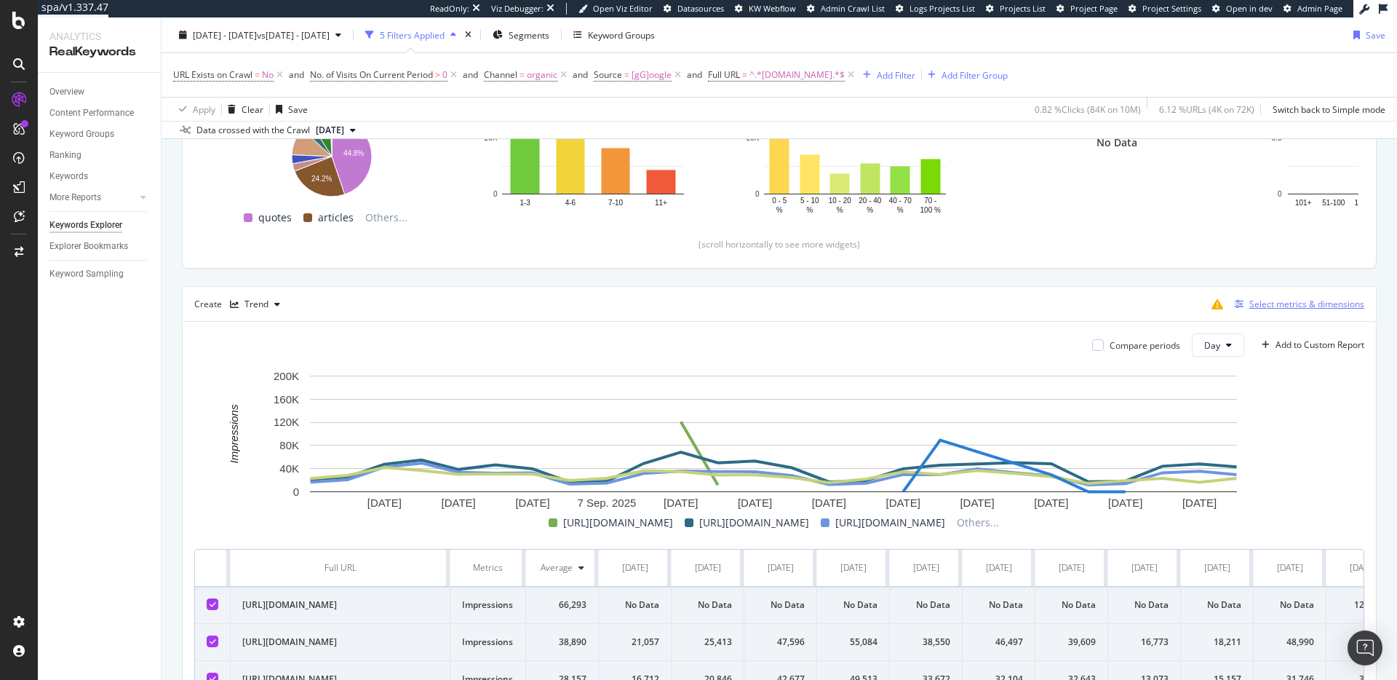
click at [1258, 311] on div "Select metrics & dimensions" at bounding box center [1296, 304] width 135 height 16
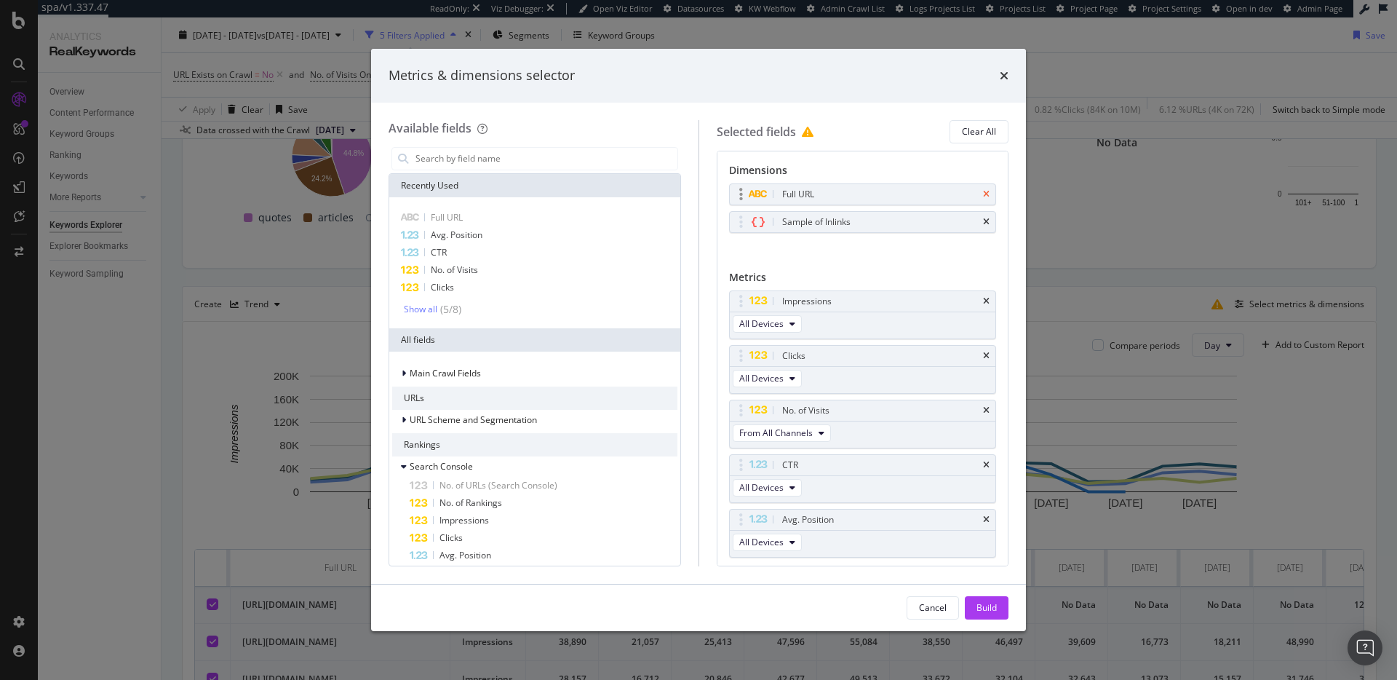
click at [983, 191] on icon "times" at bounding box center [986, 194] width 7 height 9
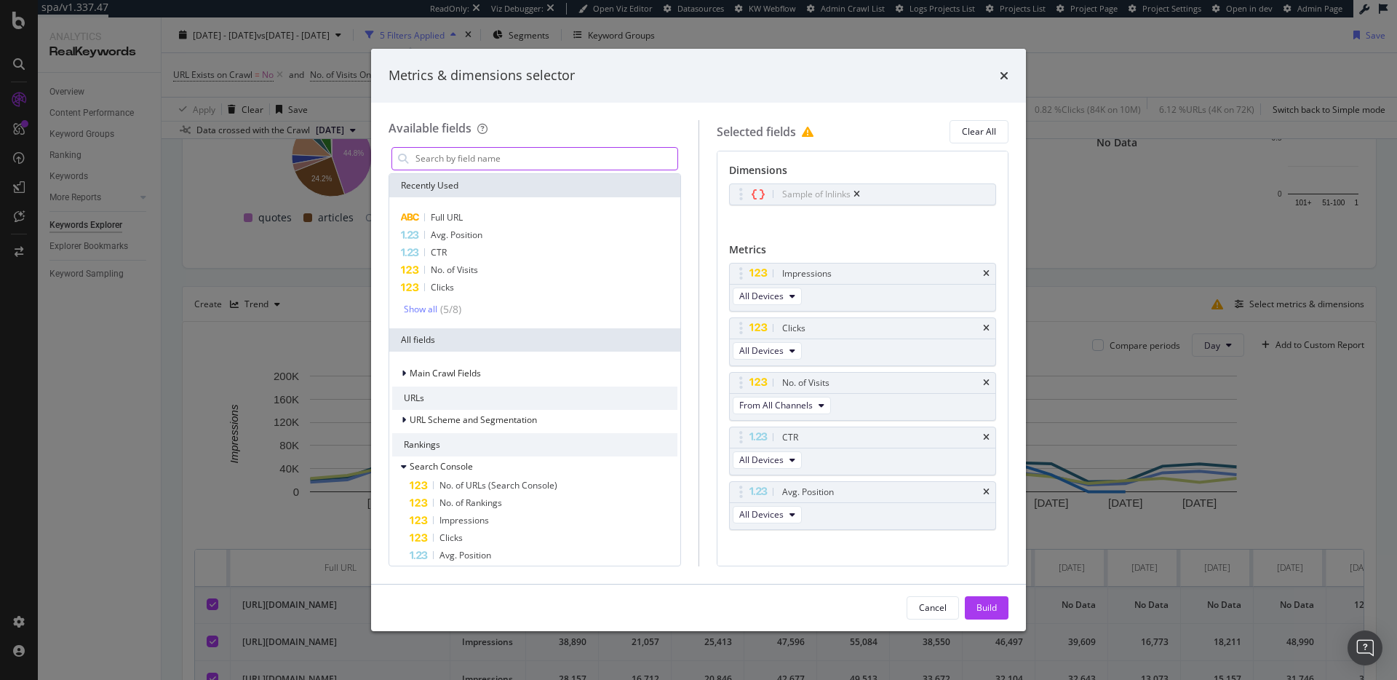
click at [501, 150] on input "modal" at bounding box center [545, 159] width 263 height 22
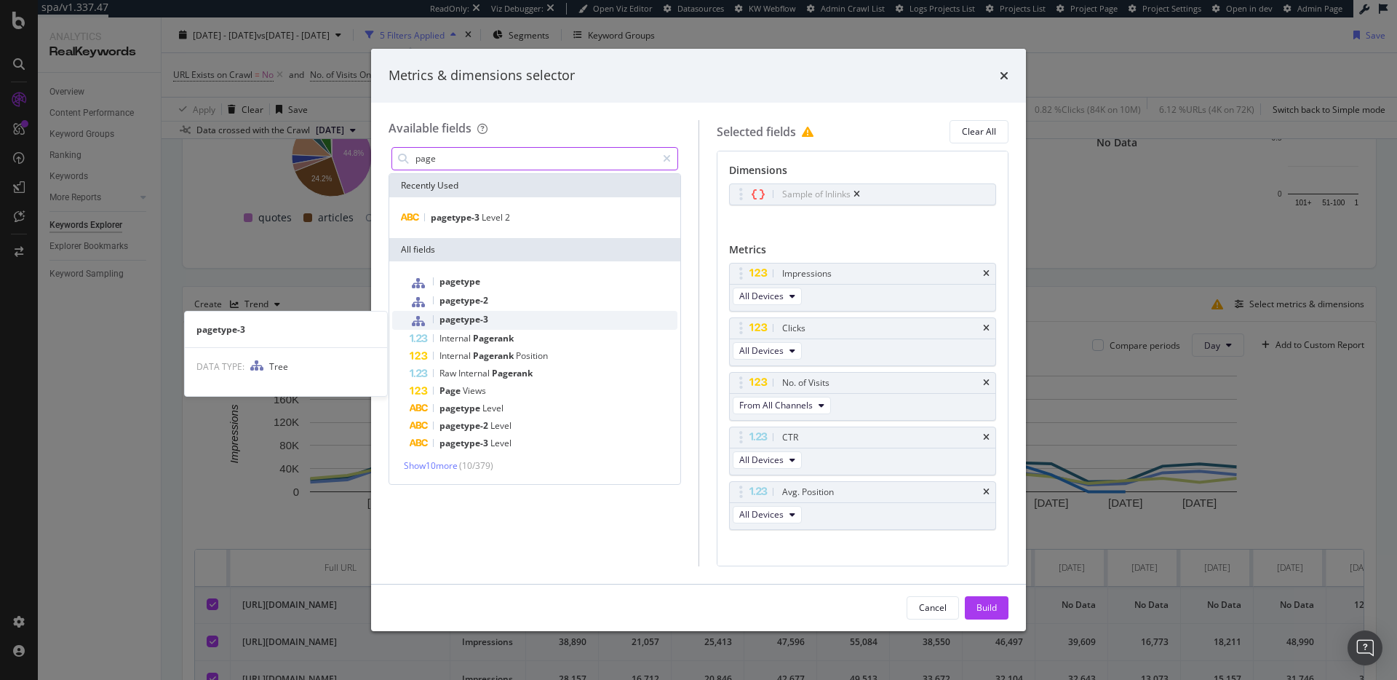
type input "page"
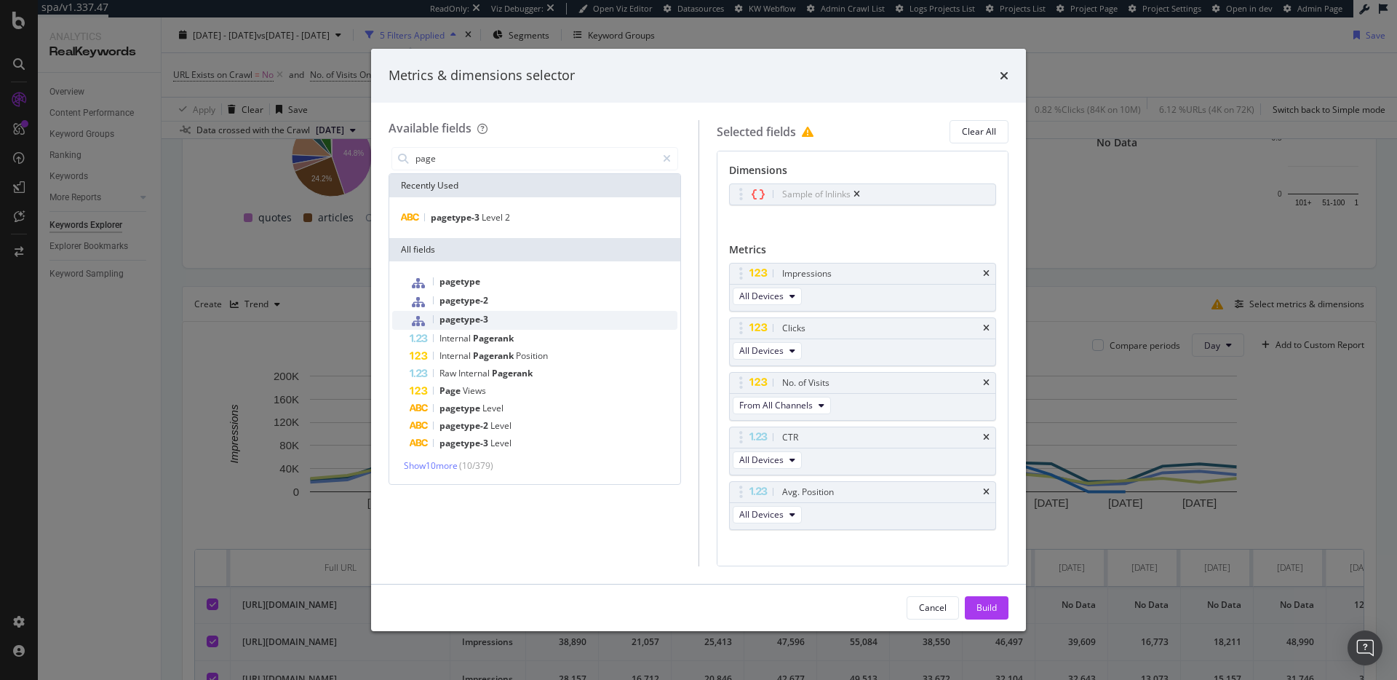
click at [509, 315] on div "pagetype-3" at bounding box center [544, 320] width 268 height 19
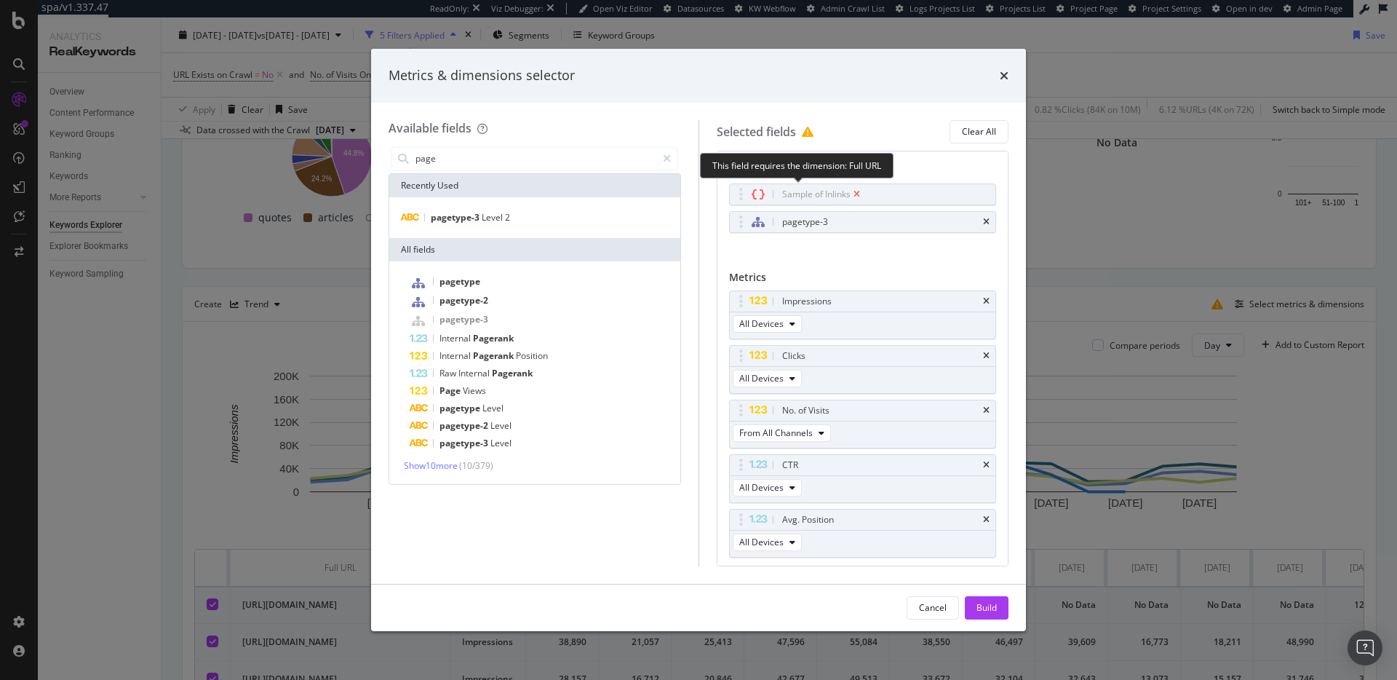
click at [858, 193] on icon "times" at bounding box center [856, 194] width 7 height 9
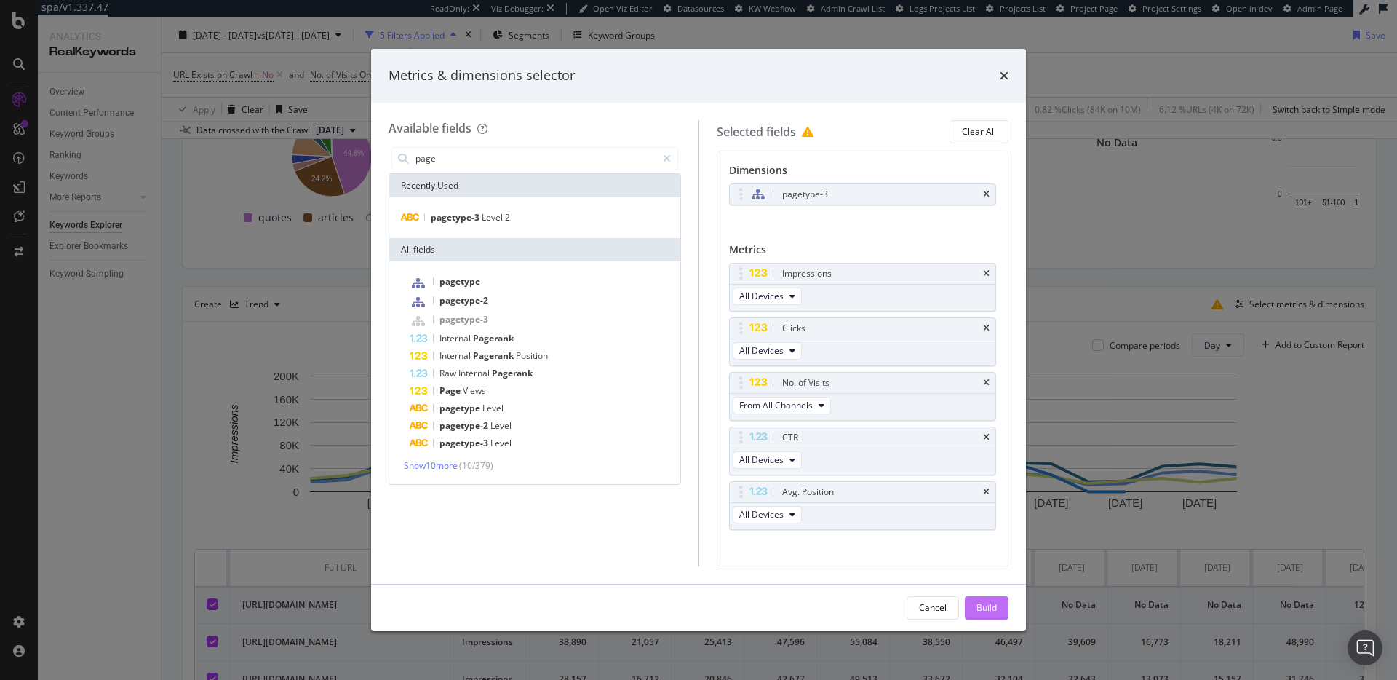
click at [1000, 605] on button "Build" at bounding box center [987, 607] width 44 height 23
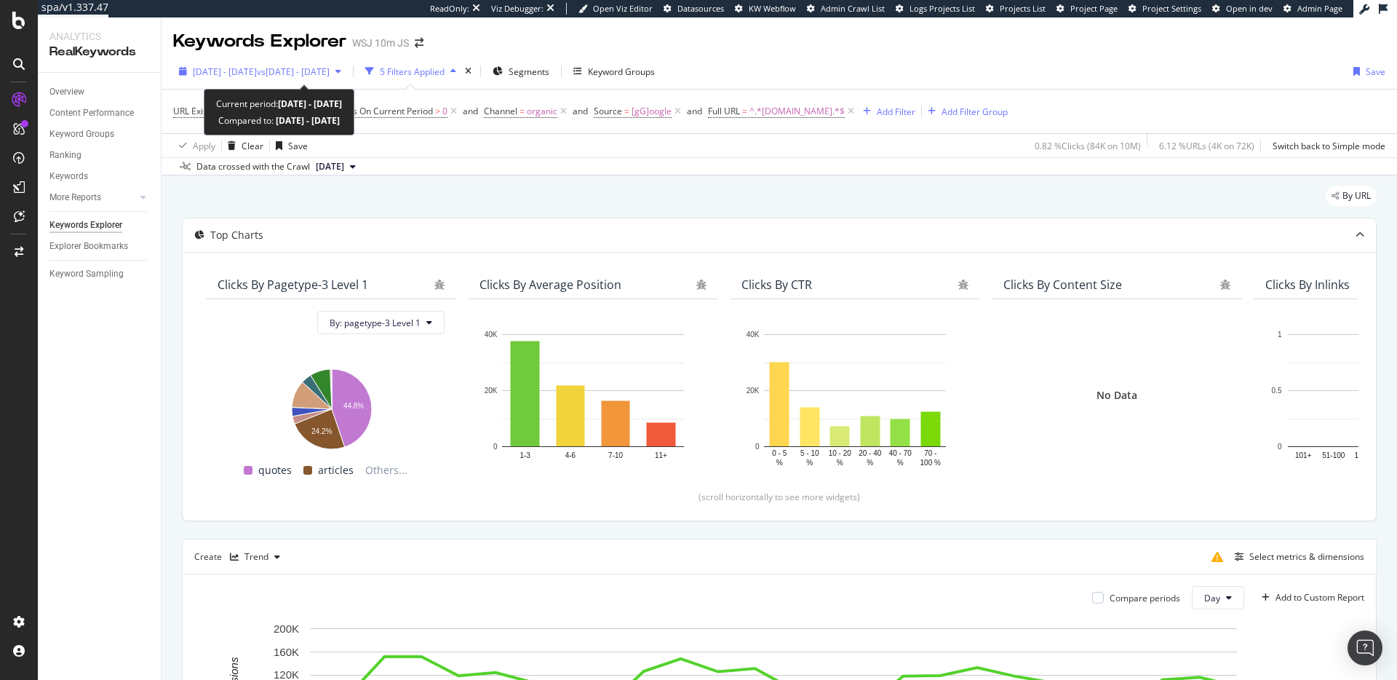
click at [252, 71] on span "[DATE] - [DATE]" at bounding box center [225, 71] width 64 height 12
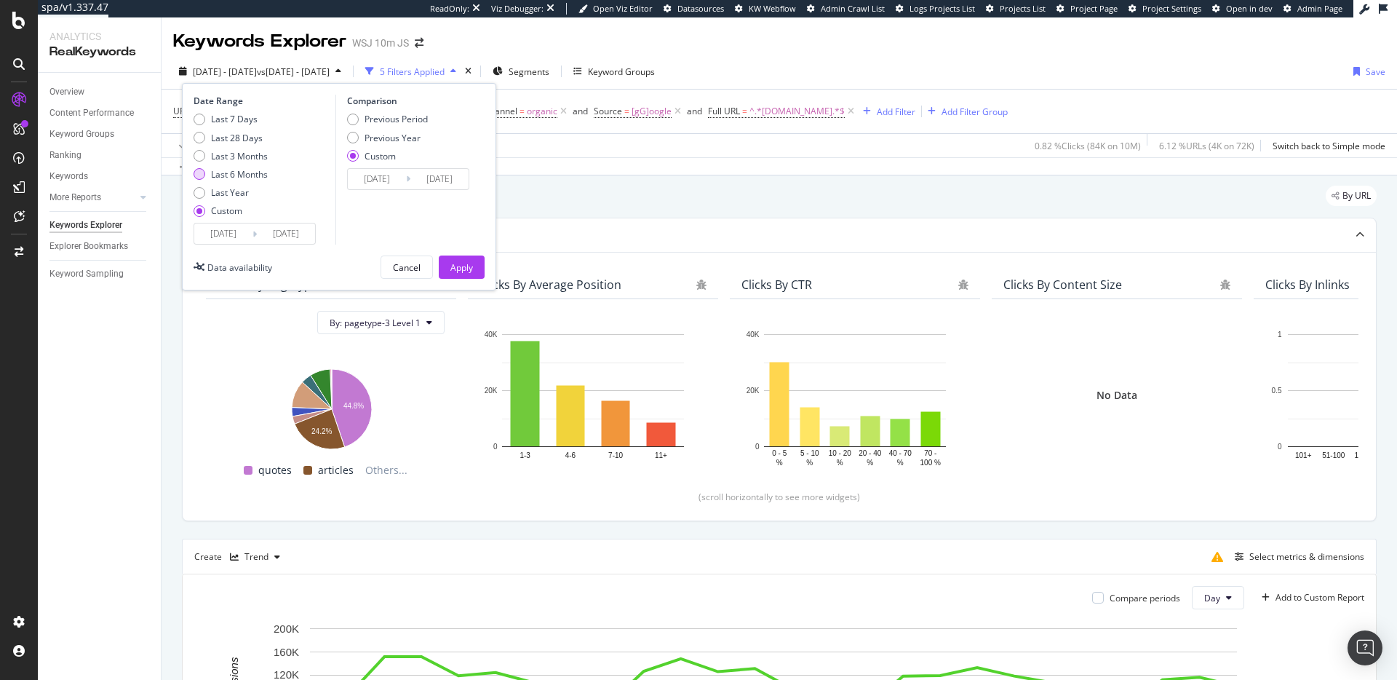
click at [239, 176] on div "Last 6 Months" at bounding box center [239, 174] width 57 height 12
type input "[DATE]"
click at [469, 263] on div "Apply" at bounding box center [461, 267] width 23 height 12
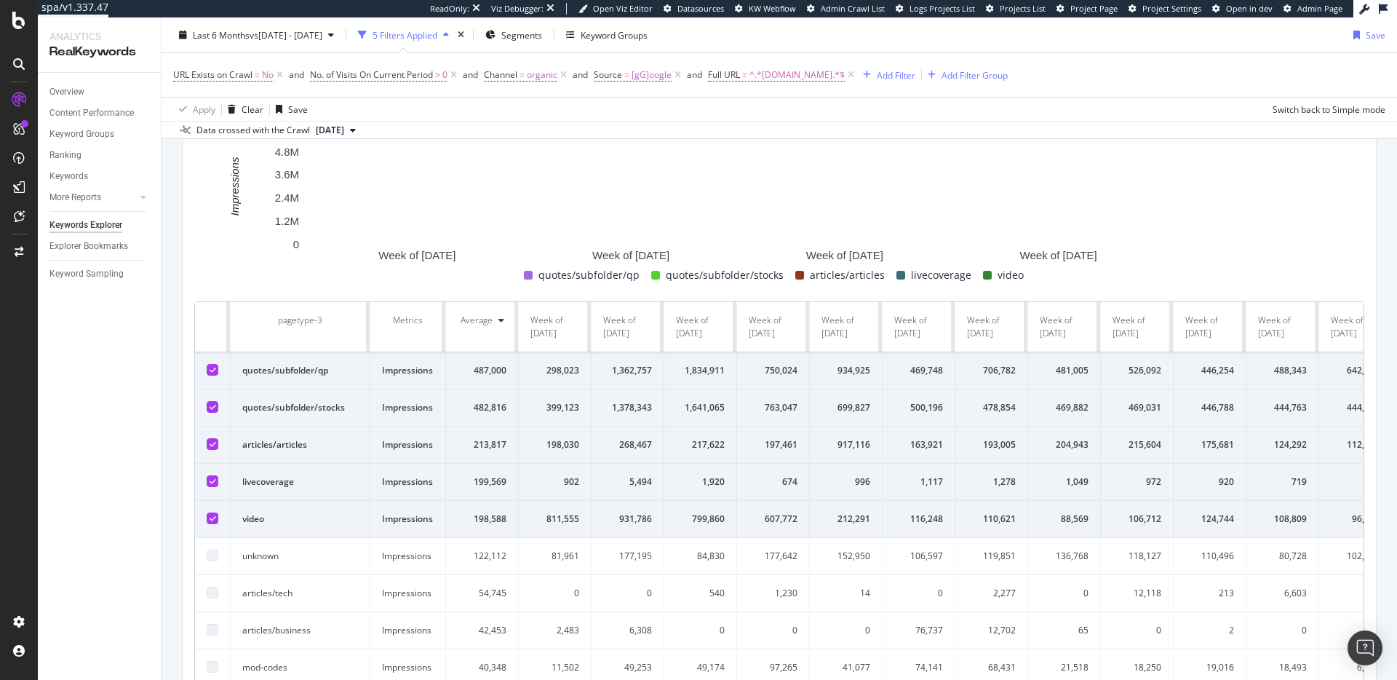
scroll to position [245, 0]
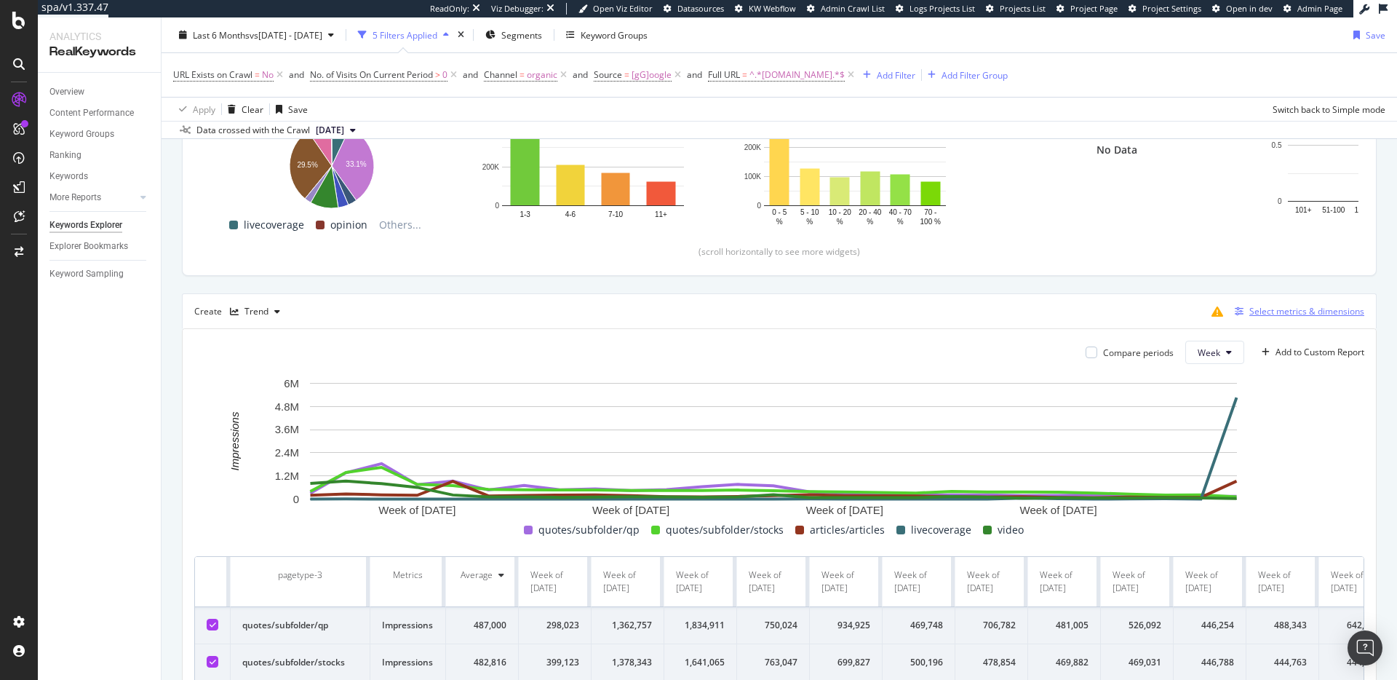
click at [1283, 311] on div "Select metrics & dimensions" at bounding box center [1306, 311] width 115 height 12
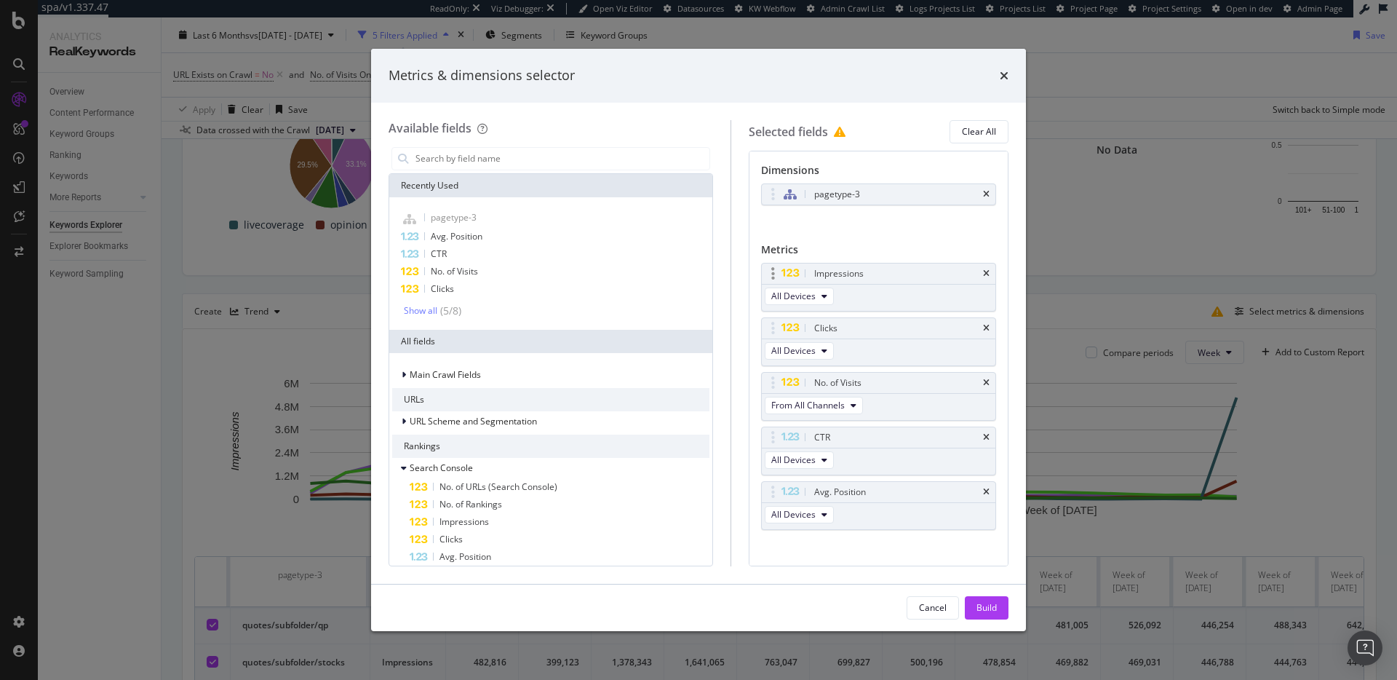
click at [971, 273] on div "Impressions" at bounding box center [879, 273] width 234 height 20
click at [983, 274] on icon "times" at bounding box center [986, 273] width 7 height 9
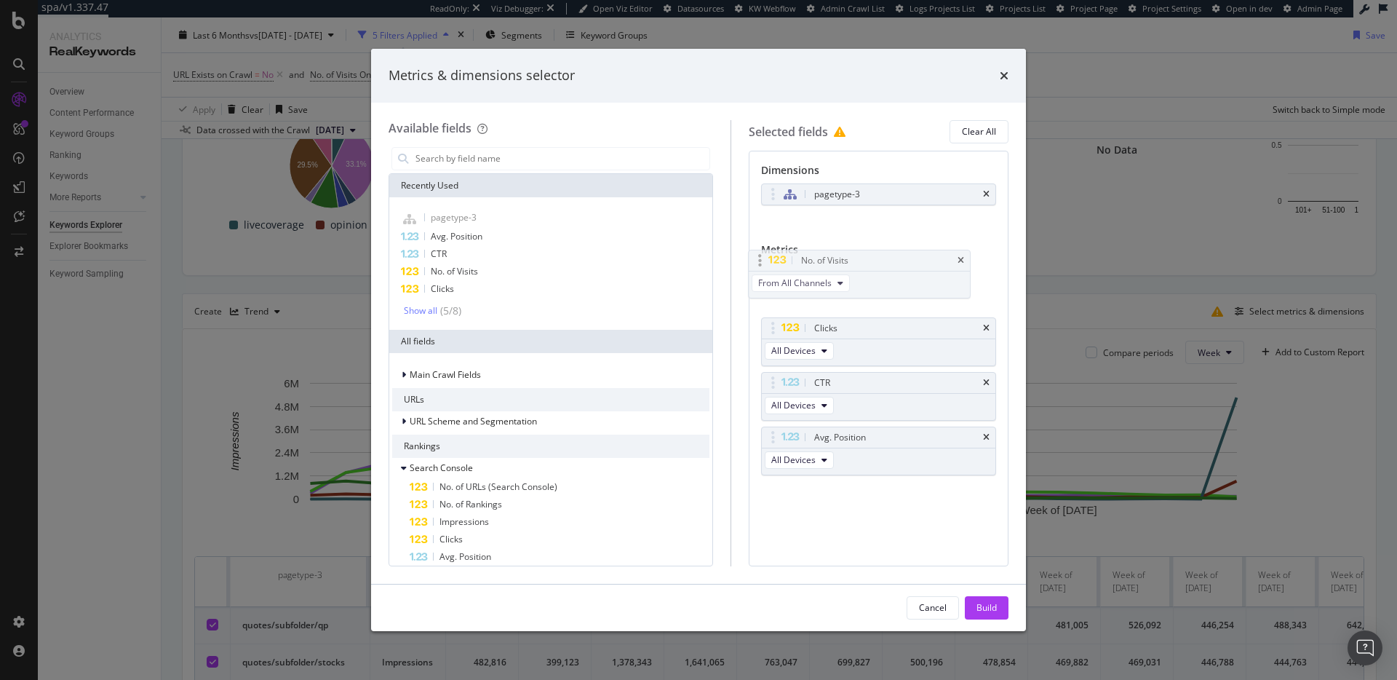
drag, startPoint x: 910, startPoint y: 320, endPoint x: 906, endPoint y: 280, distance: 40.3
click at [885, 253] on body "spa/v1.337.47 ReadOnly: Viz Debugger: Open Viz Editor Datasources KW Webflow Ad…" at bounding box center [698, 340] width 1397 height 680
click at [841, 292] on span "From All Channels" at bounding box center [807, 296] width 73 height 12
click at [836, 344] on span "Organic" at bounding box center [827, 349] width 76 height 13
click at [994, 610] on div "Build" at bounding box center [986, 607] width 20 height 12
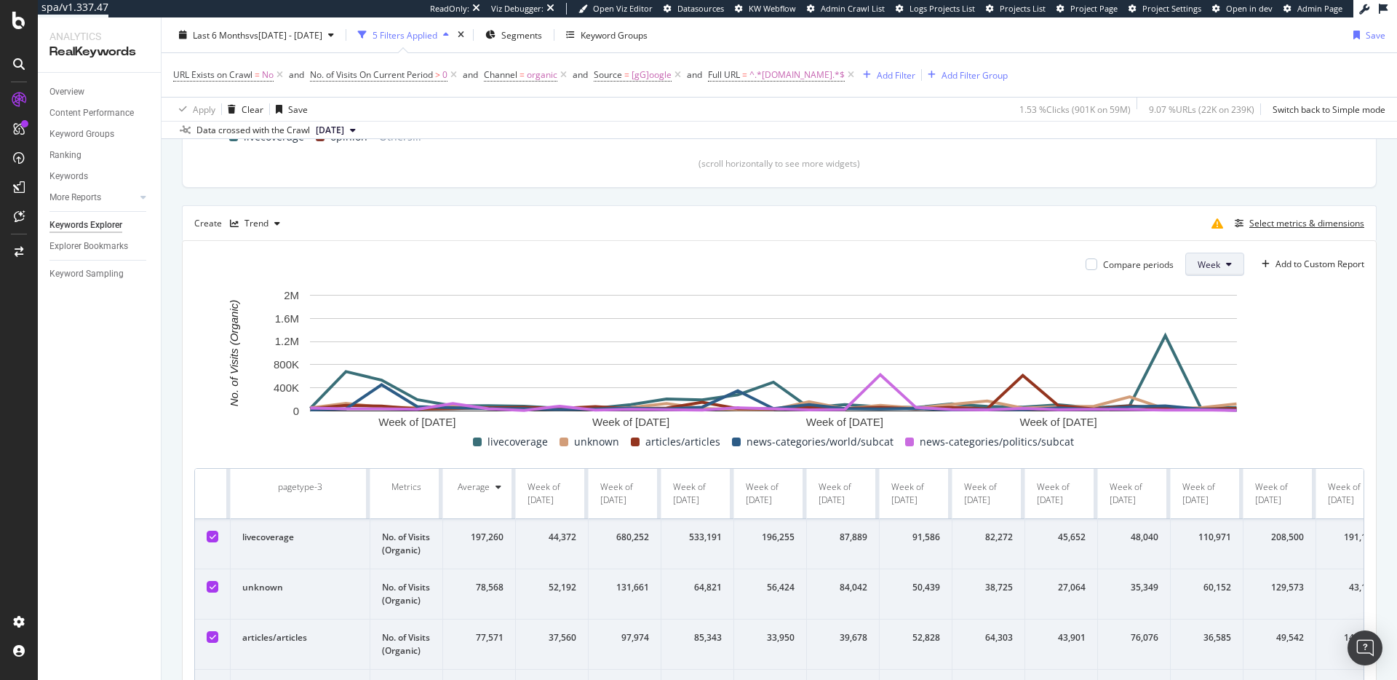
scroll to position [258, 0]
